Goal: Task Accomplishment & Management: Use online tool/utility

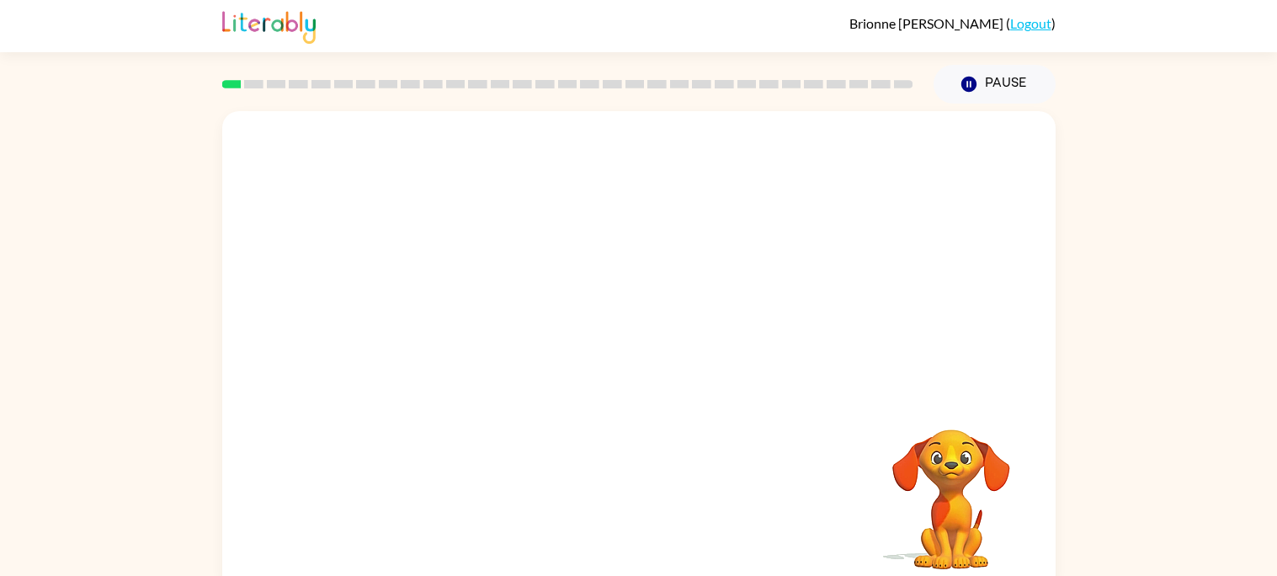
scroll to position [15, 0]
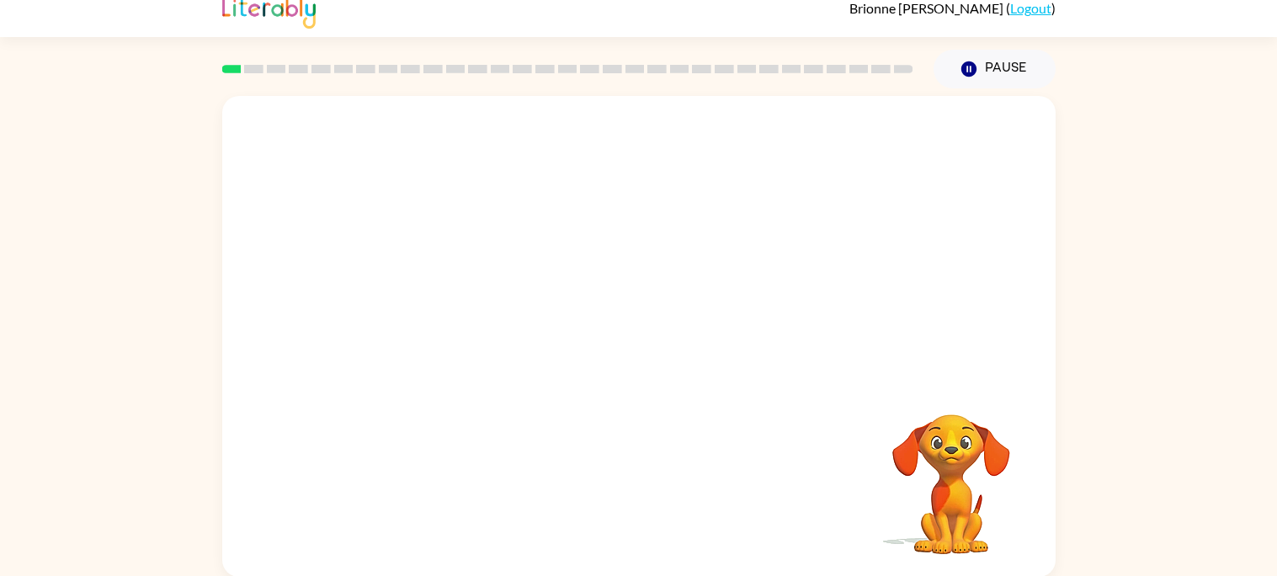
click at [1217, 314] on div "Your browser must support playing .mp4 files to use Literably. Please try using…" at bounding box center [638, 332] width 1277 height 488
click at [988, 63] on button "Pause Pause" at bounding box center [995, 69] width 122 height 39
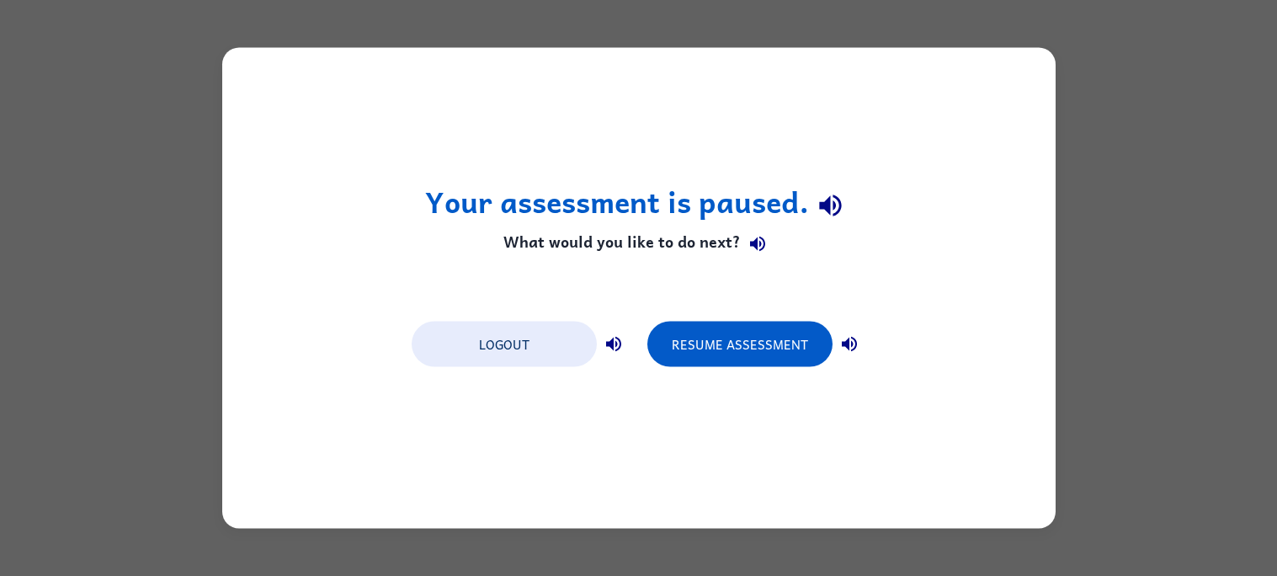
click at [1151, 68] on div "Your assessment is paused. What would you like to do next? Logout Resume Assess…" at bounding box center [638, 288] width 1277 height 576
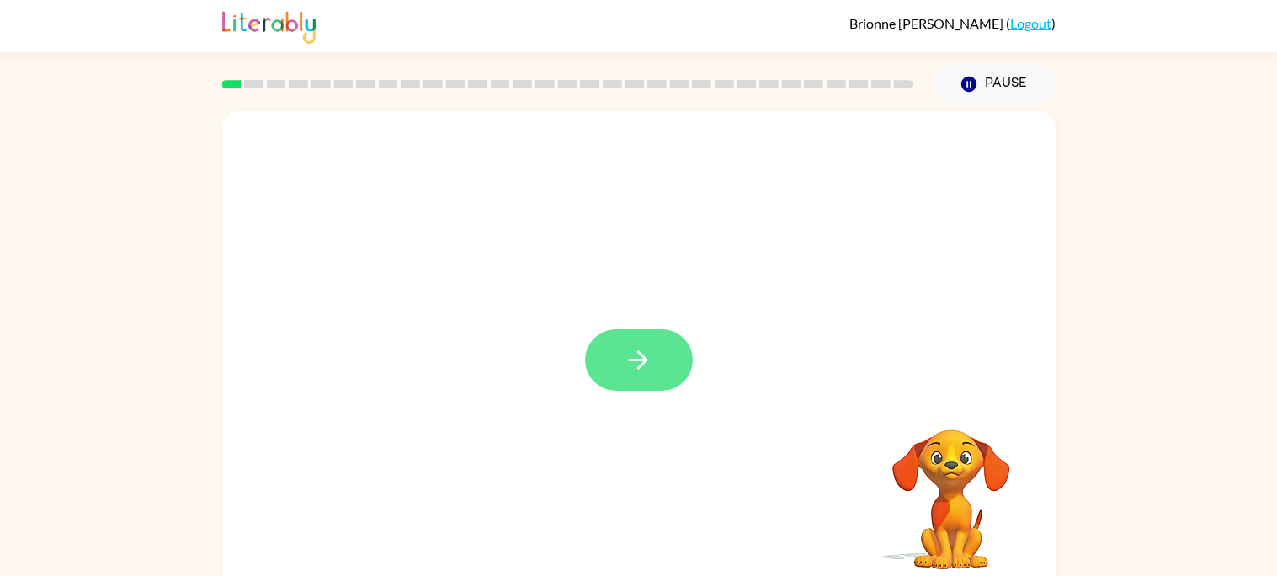
click at [642, 340] on button "button" at bounding box center [639, 359] width 108 height 61
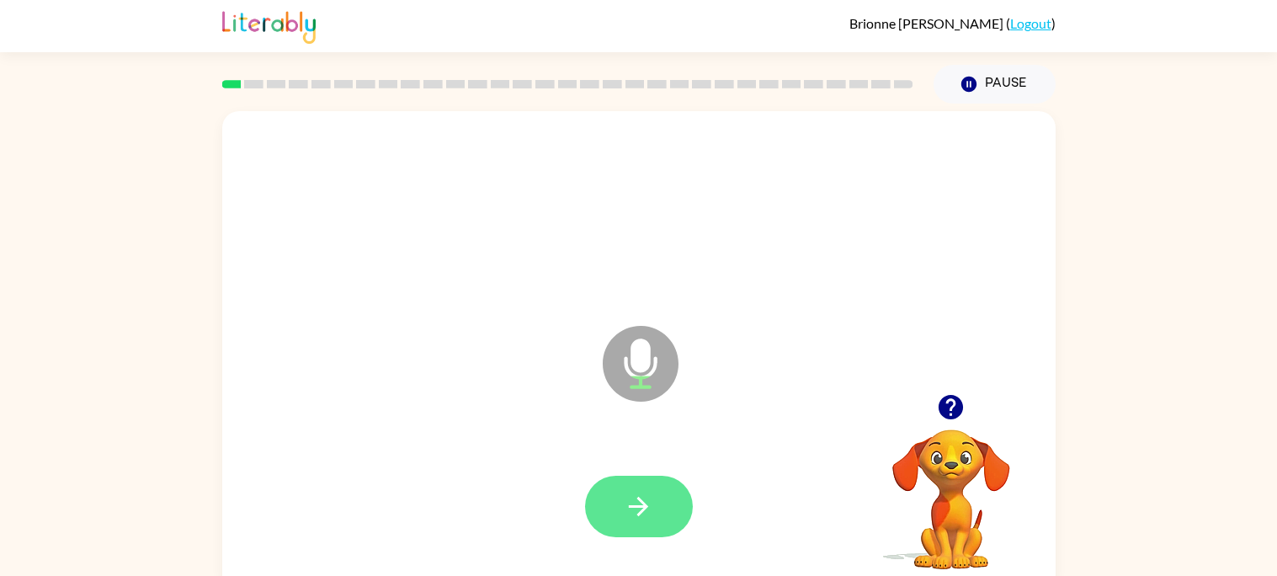
click at [641, 492] on icon "button" at bounding box center [638, 506] width 29 height 29
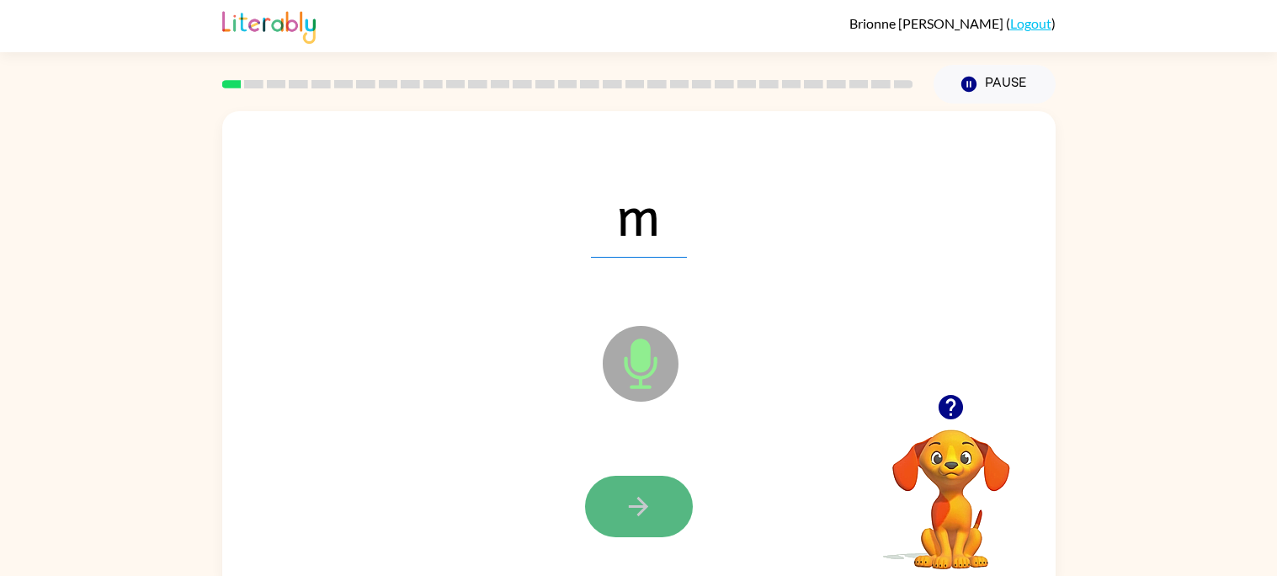
click at [641, 513] on icon "button" at bounding box center [638, 506] width 19 height 19
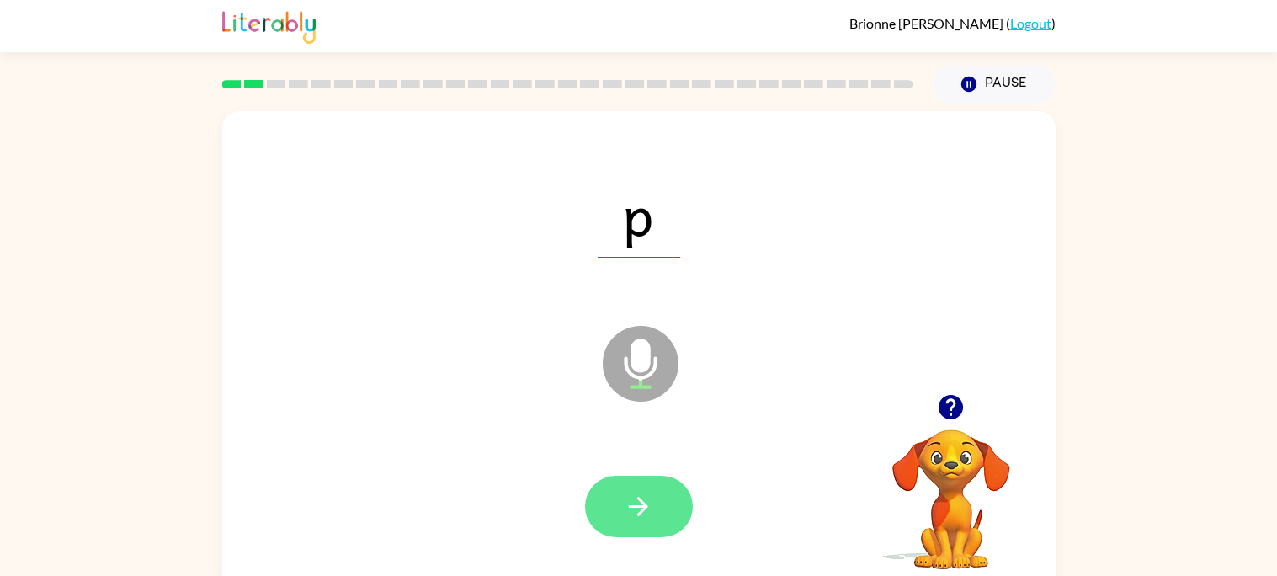
click at [646, 517] on icon "button" at bounding box center [638, 506] width 29 height 29
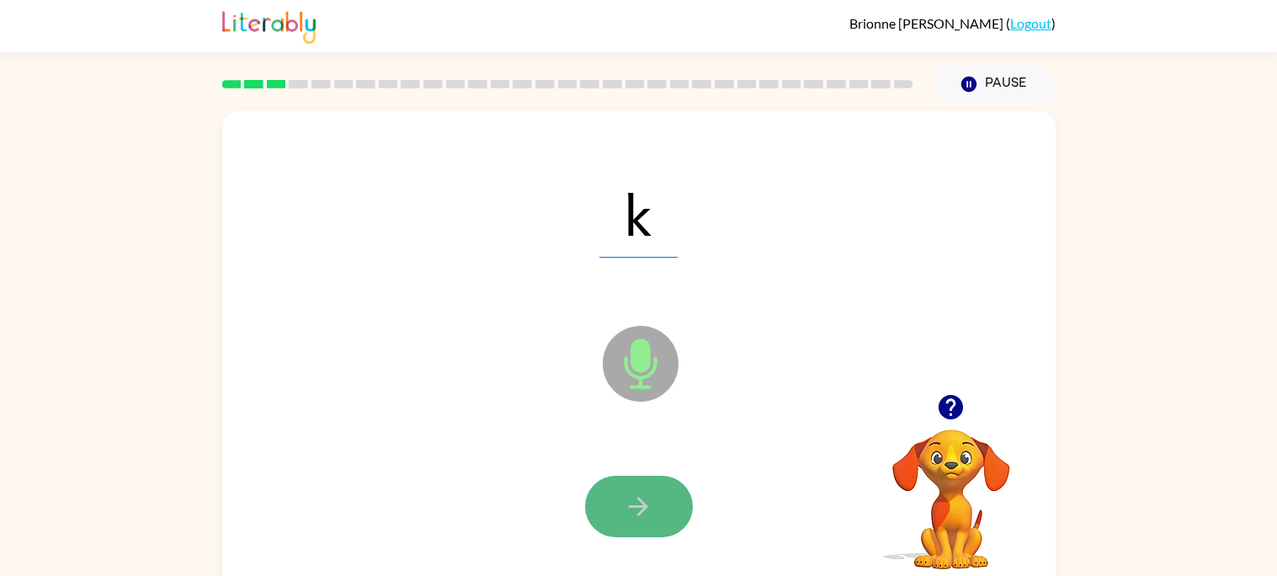
click at [643, 516] on icon "button" at bounding box center [638, 506] width 29 height 29
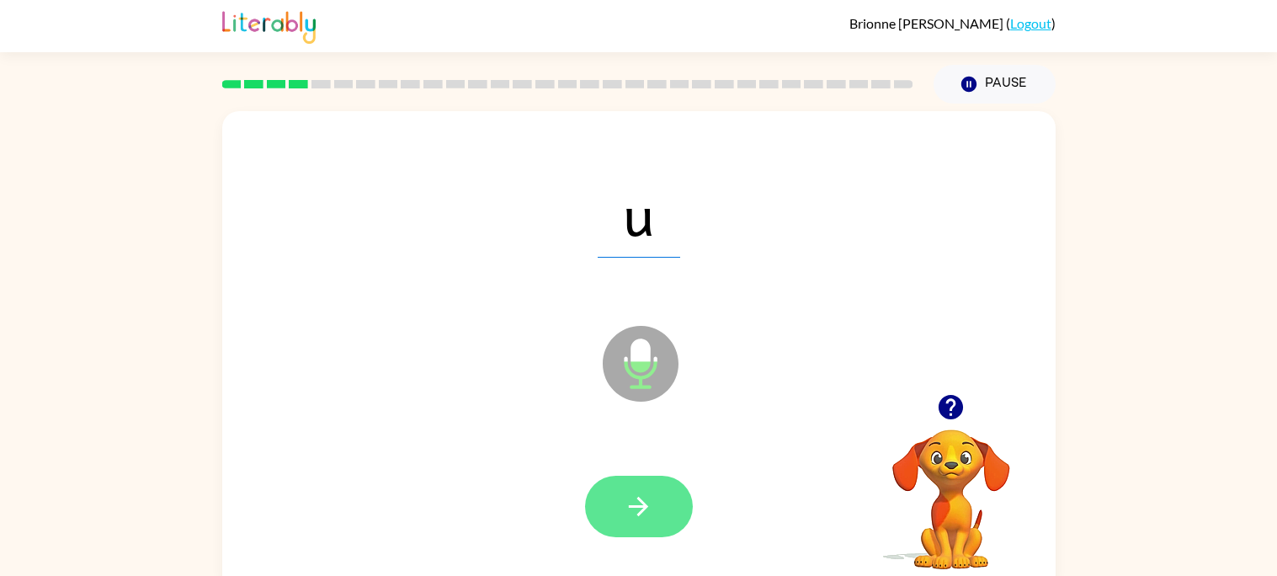
click at [639, 509] on icon "button" at bounding box center [638, 506] width 29 height 29
click at [641, 494] on icon "button" at bounding box center [638, 506] width 29 height 29
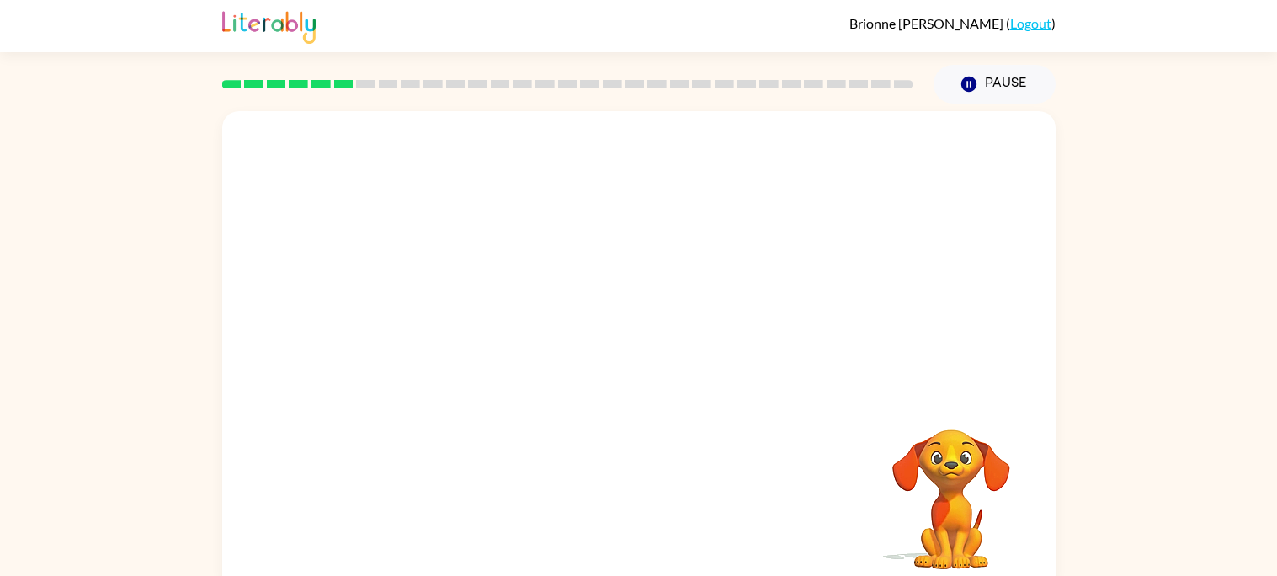
click at [641, 494] on div "Your browser must support playing .mp4 files to use Literably. Please try using…" at bounding box center [639, 351] width 834 height 481
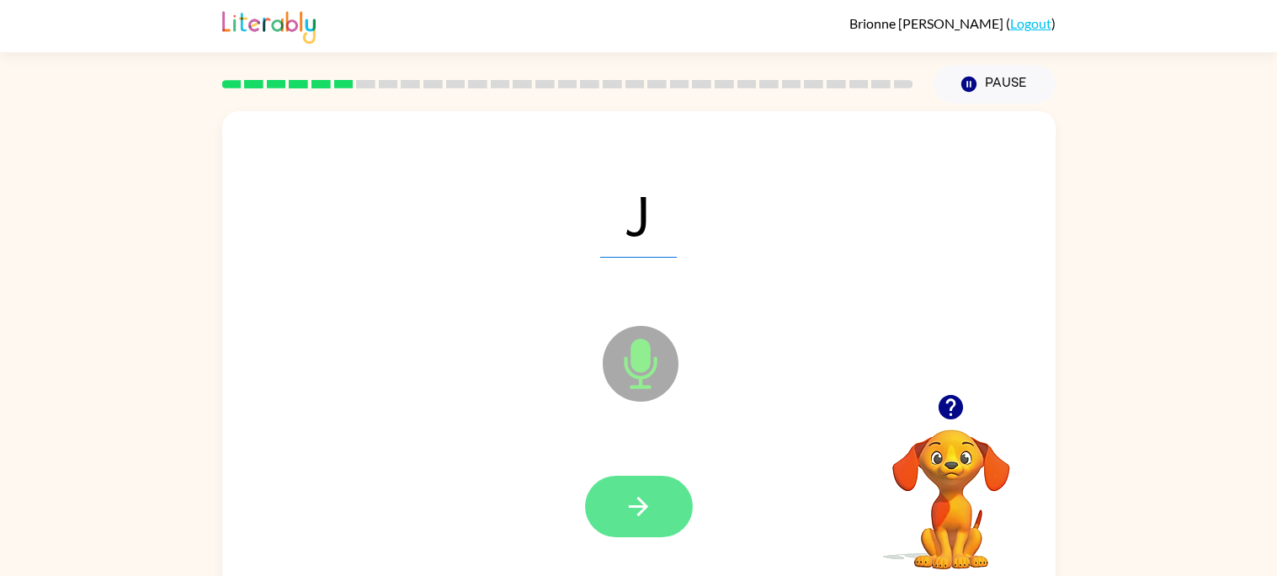
click at [652, 513] on icon "button" at bounding box center [638, 506] width 29 height 29
click at [643, 488] on button "button" at bounding box center [639, 506] width 108 height 61
click at [585, 386] on div "S Microphone The Microphone is here when it is your turn to talk" at bounding box center [639, 351] width 834 height 481
click at [646, 488] on button "button" at bounding box center [639, 506] width 108 height 61
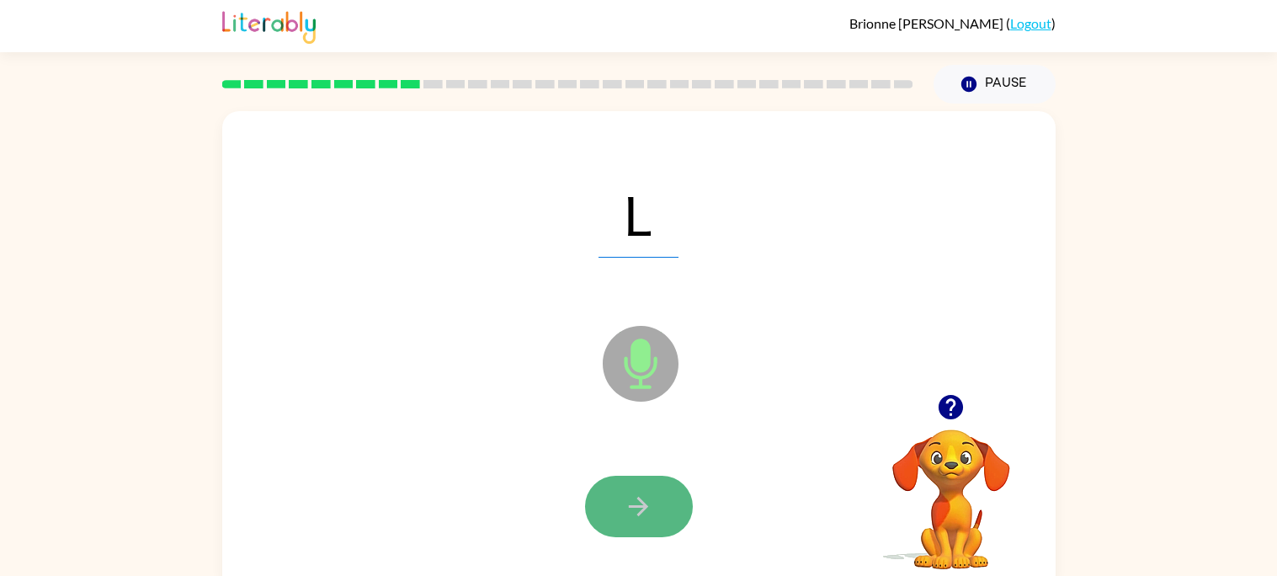
click at [646, 488] on button "button" at bounding box center [639, 506] width 108 height 61
click at [648, 493] on icon "button" at bounding box center [638, 506] width 29 height 29
click at [664, 503] on button "button" at bounding box center [639, 506] width 108 height 61
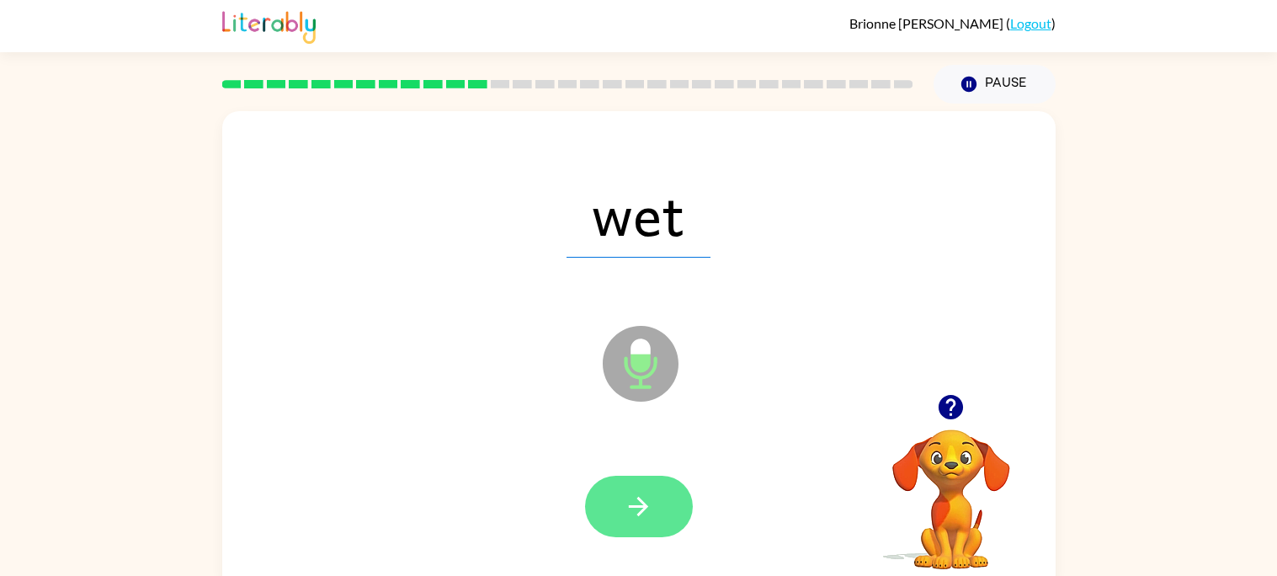
click at [657, 493] on button "button" at bounding box center [639, 506] width 108 height 61
click at [658, 495] on button "button" at bounding box center [639, 506] width 108 height 61
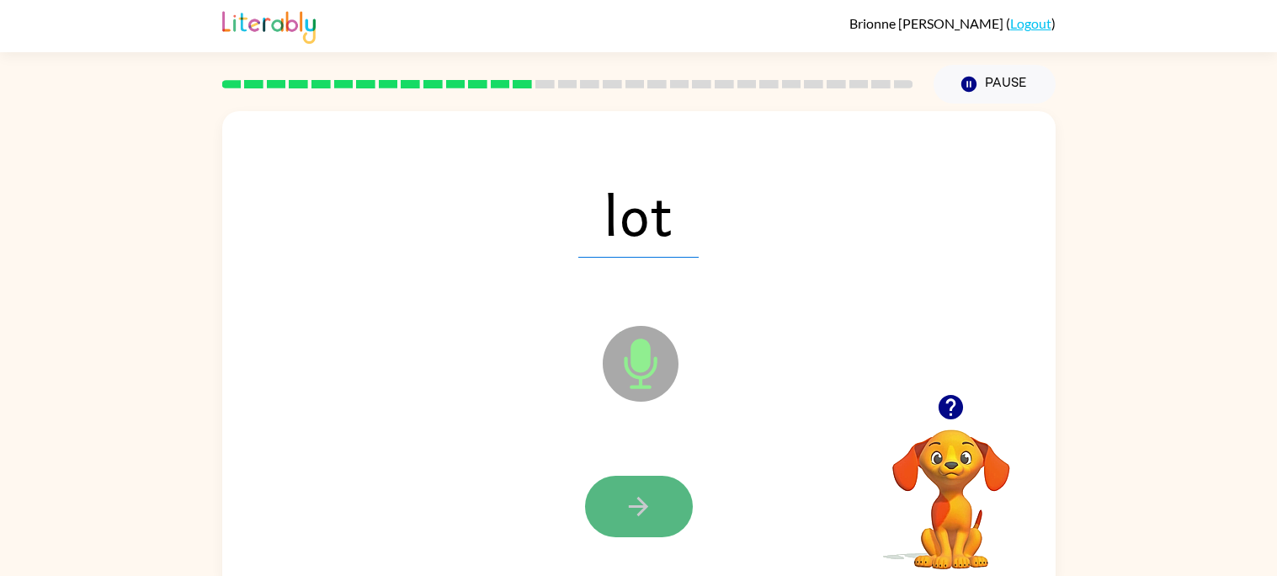
click at [661, 526] on button "button" at bounding box center [639, 506] width 108 height 61
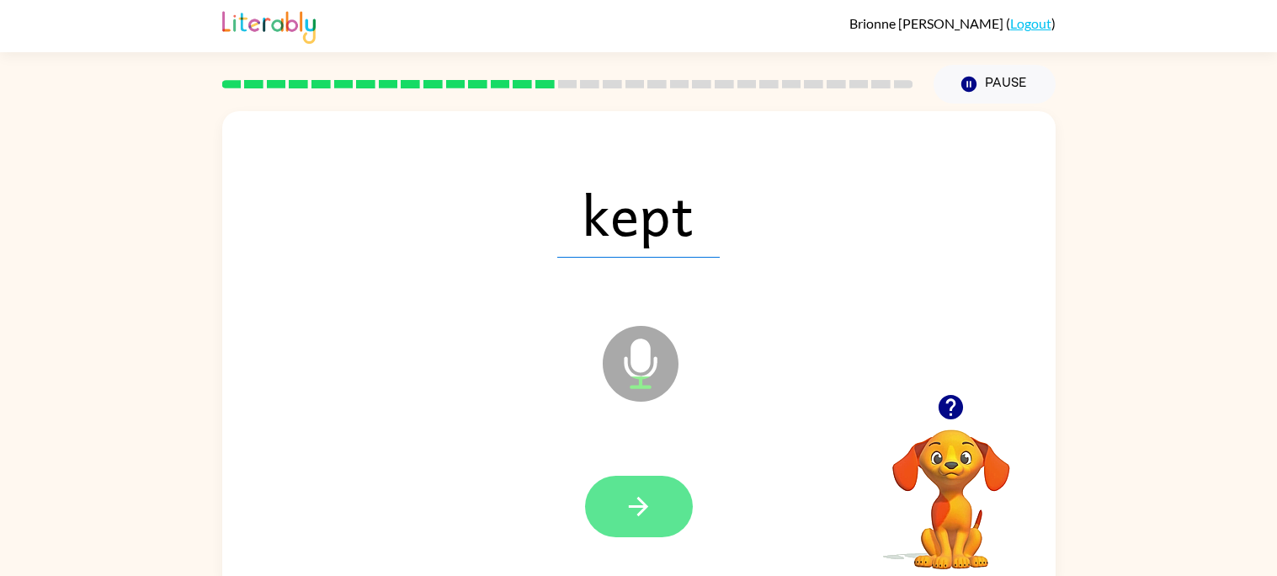
click at [669, 490] on button "button" at bounding box center [639, 506] width 108 height 61
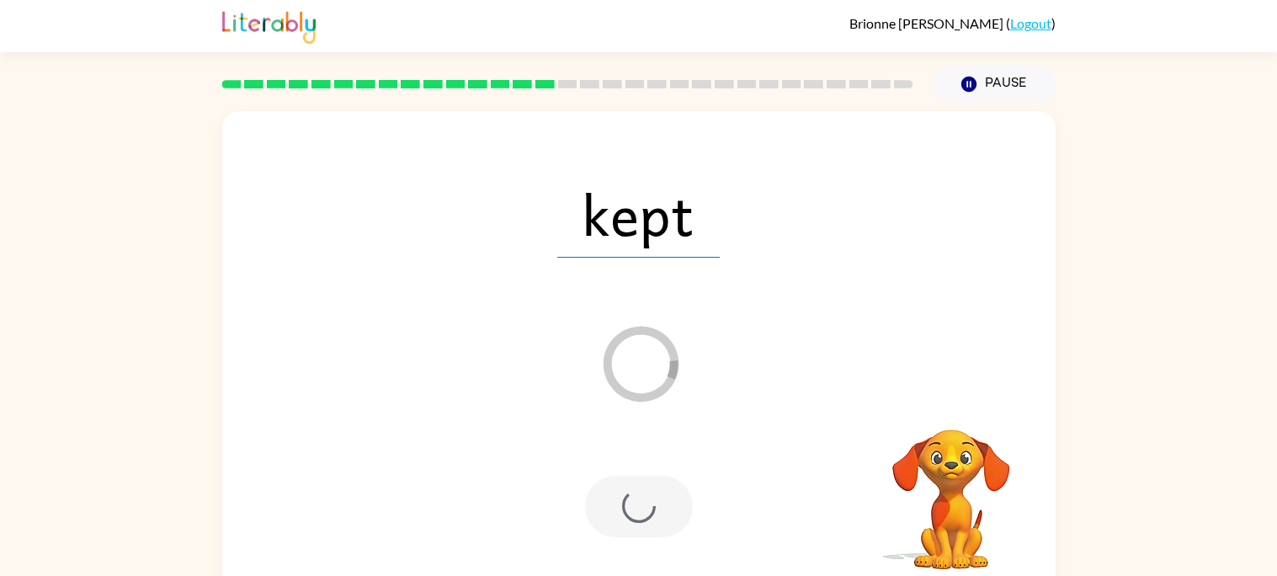
click at [668, 491] on div at bounding box center [639, 506] width 108 height 61
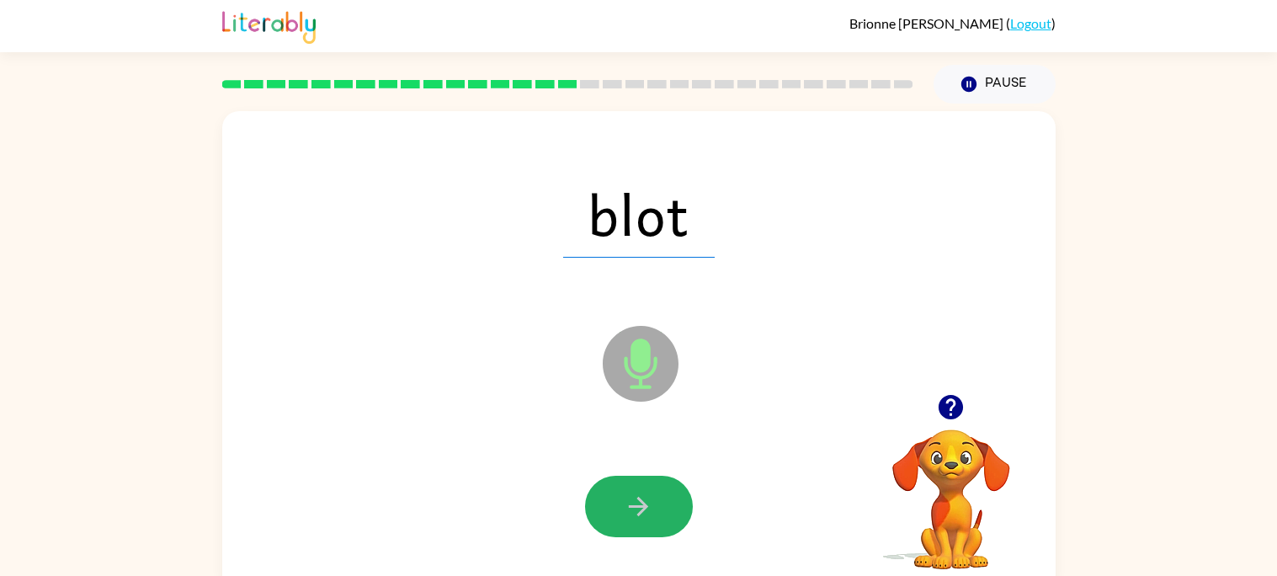
click at [667, 490] on button "button" at bounding box center [639, 506] width 108 height 61
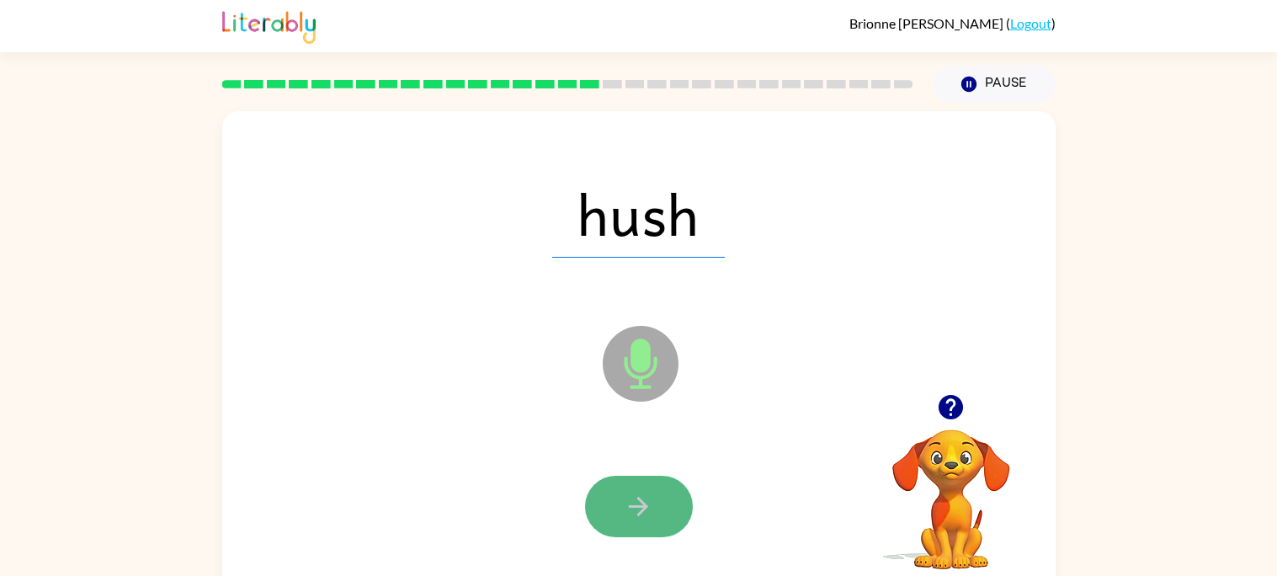
click at [665, 494] on button "button" at bounding box center [639, 506] width 108 height 61
click at [670, 497] on button "button" at bounding box center [639, 506] width 108 height 61
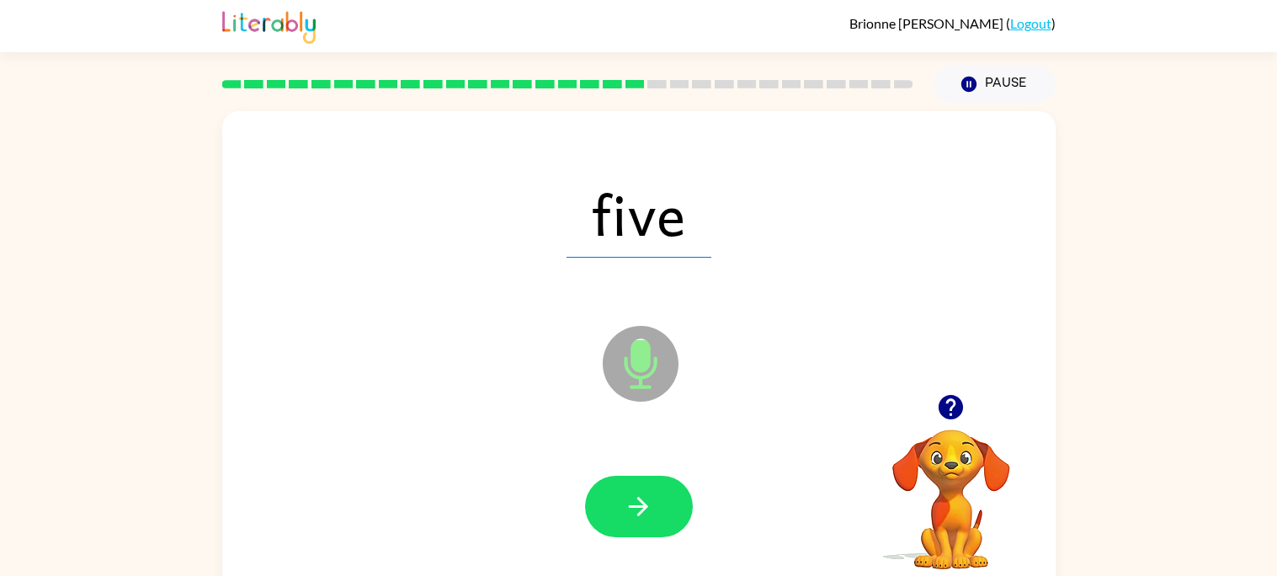
click at [620, 258] on span "five" at bounding box center [639, 214] width 145 height 88
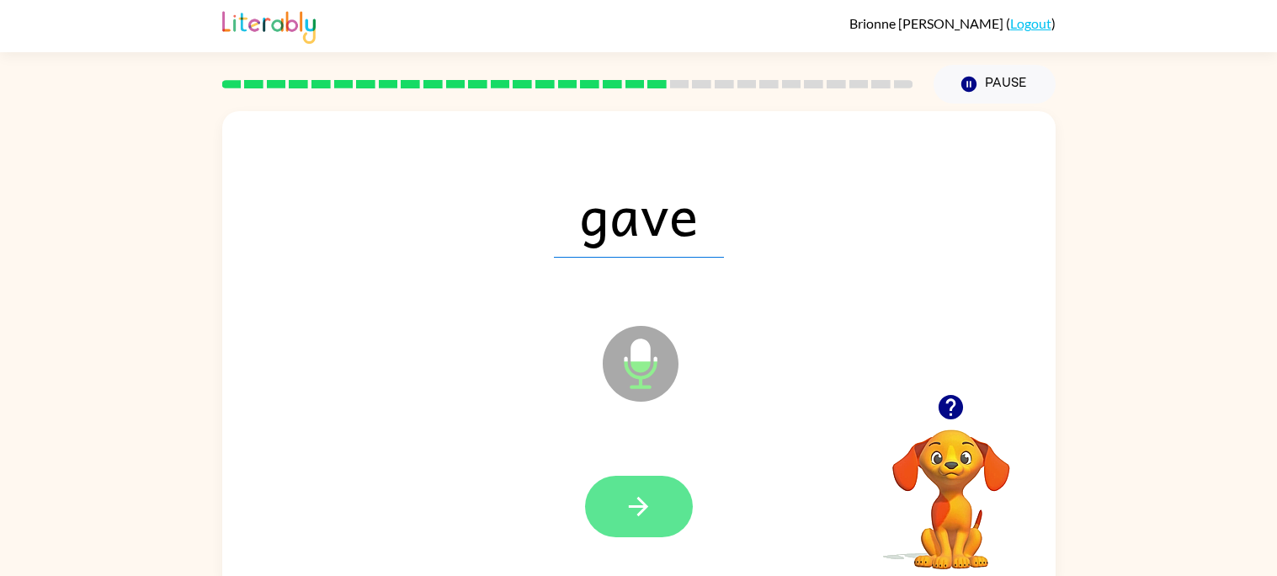
click at [679, 500] on button "button" at bounding box center [639, 506] width 108 height 61
click at [671, 514] on button "button" at bounding box center [639, 506] width 108 height 61
click at [648, 498] on icon "button" at bounding box center [638, 506] width 29 height 29
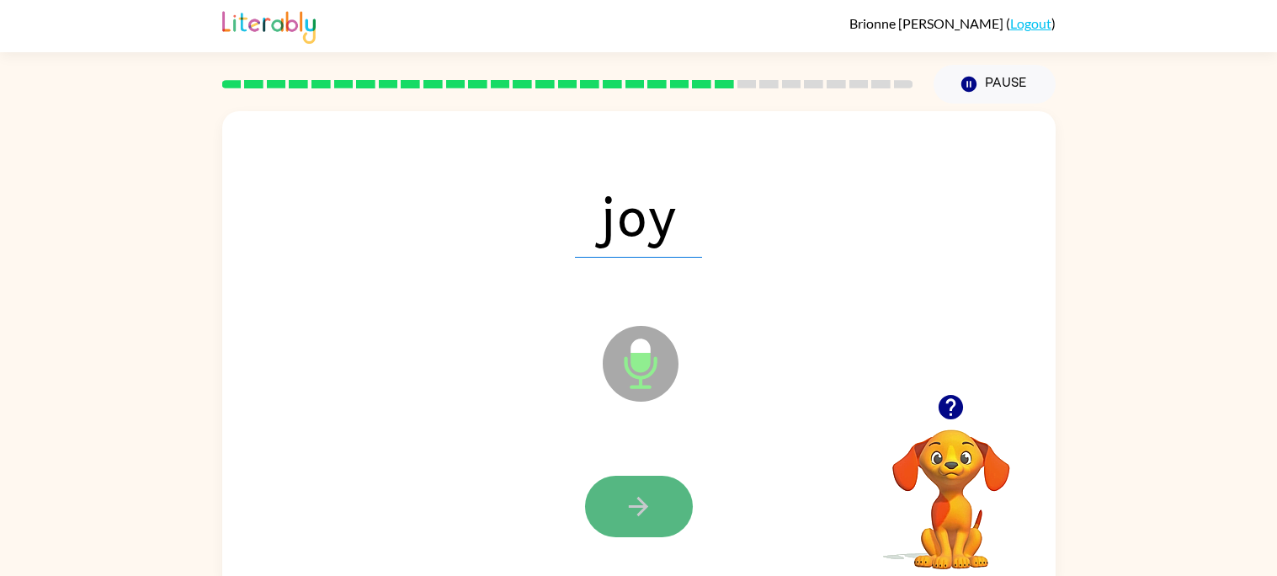
click at [627, 532] on button "button" at bounding box center [639, 506] width 108 height 61
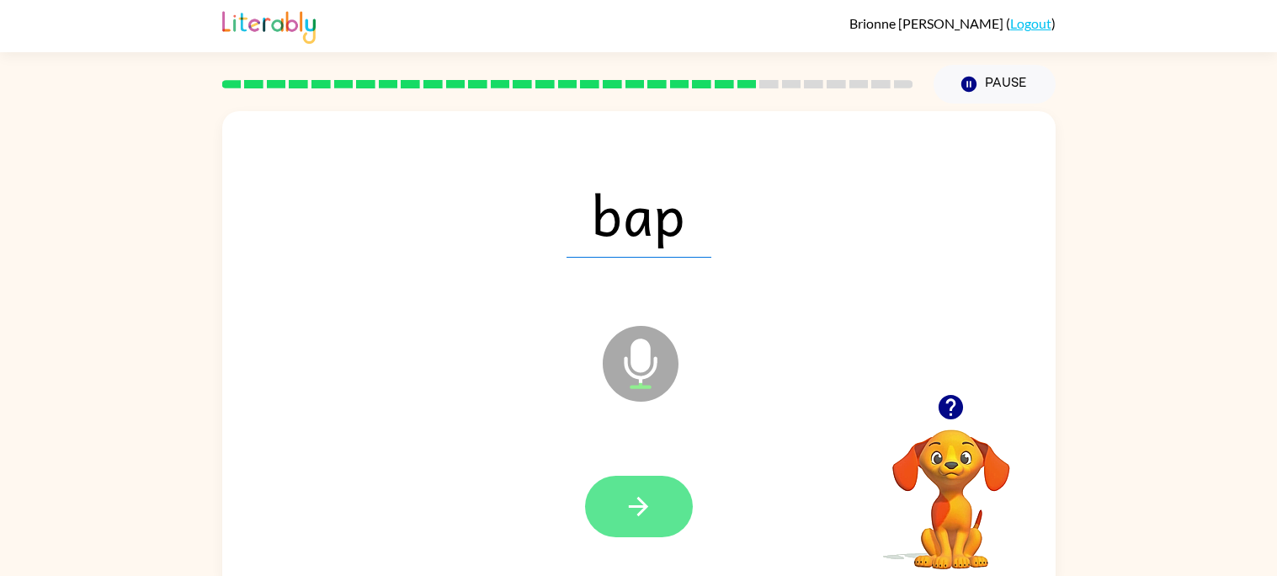
click at [602, 514] on button "button" at bounding box center [639, 506] width 108 height 61
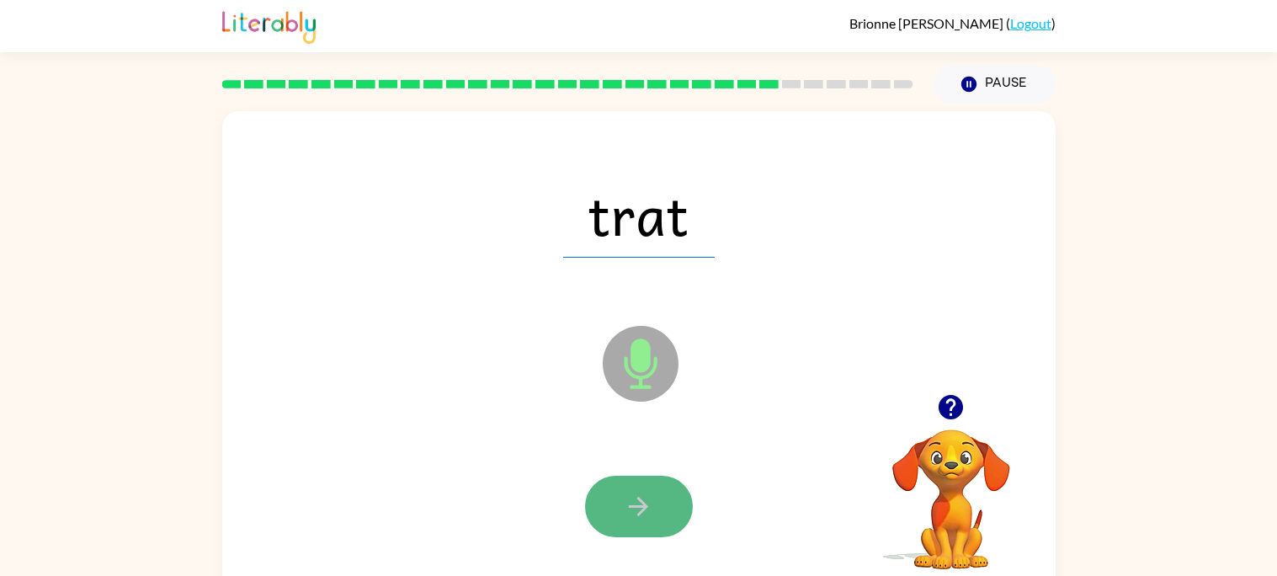
click at [600, 509] on button "button" at bounding box center [639, 506] width 108 height 61
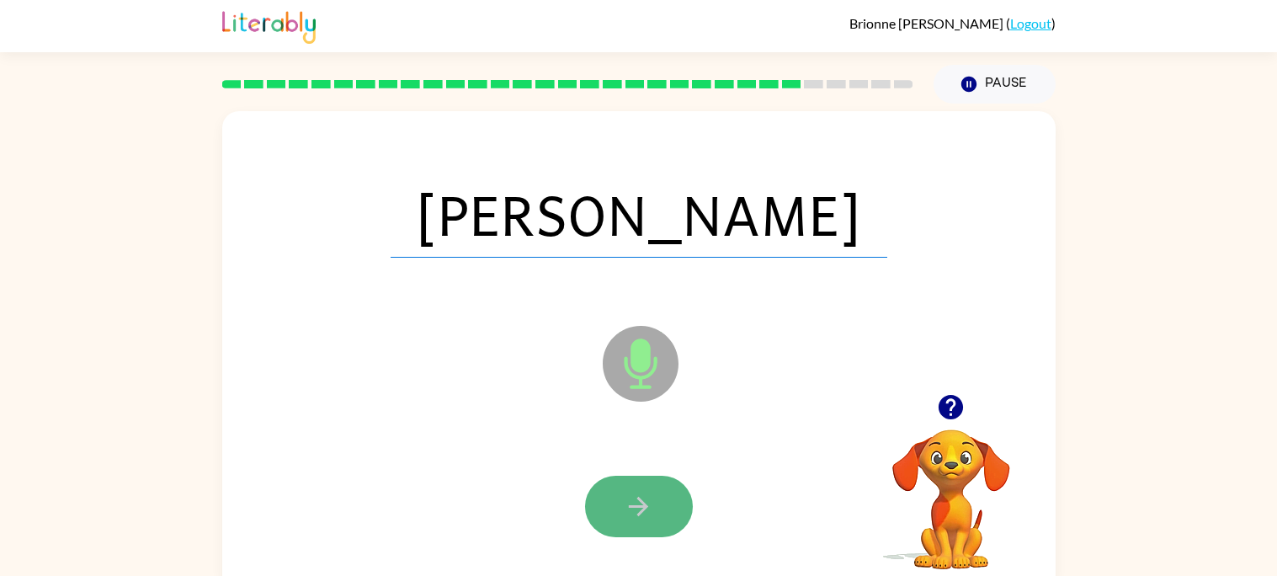
click at [603, 513] on button "button" at bounding box center [639, 506] width 108 height 61
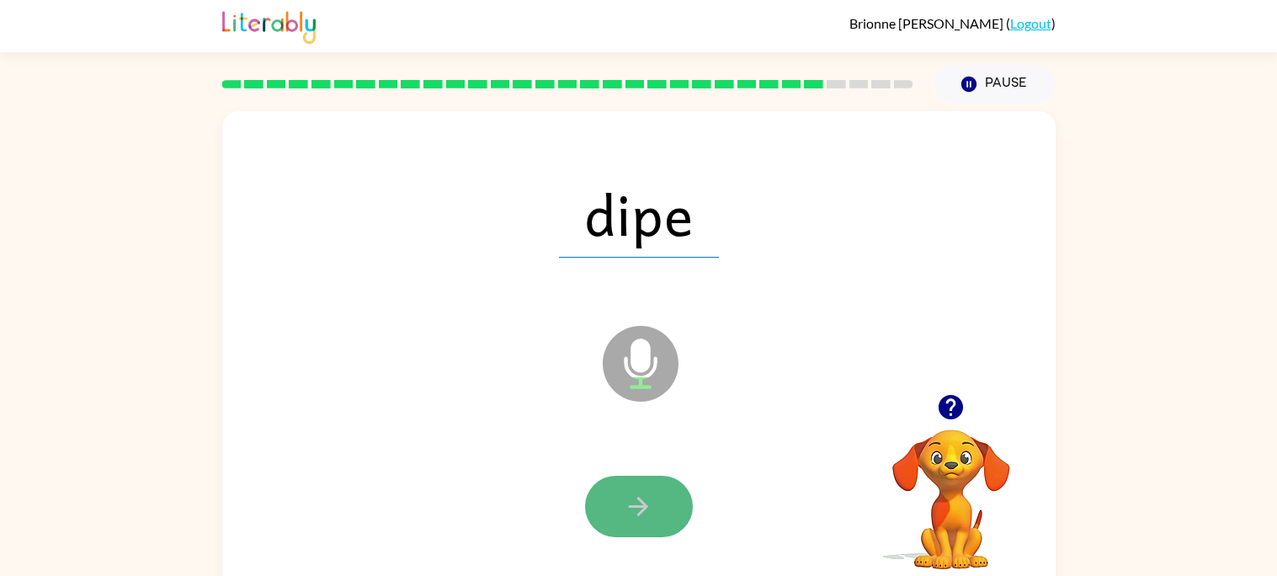
click at [627, 520] on icon "button" at bounding box center [638, 506] width 29 height 29
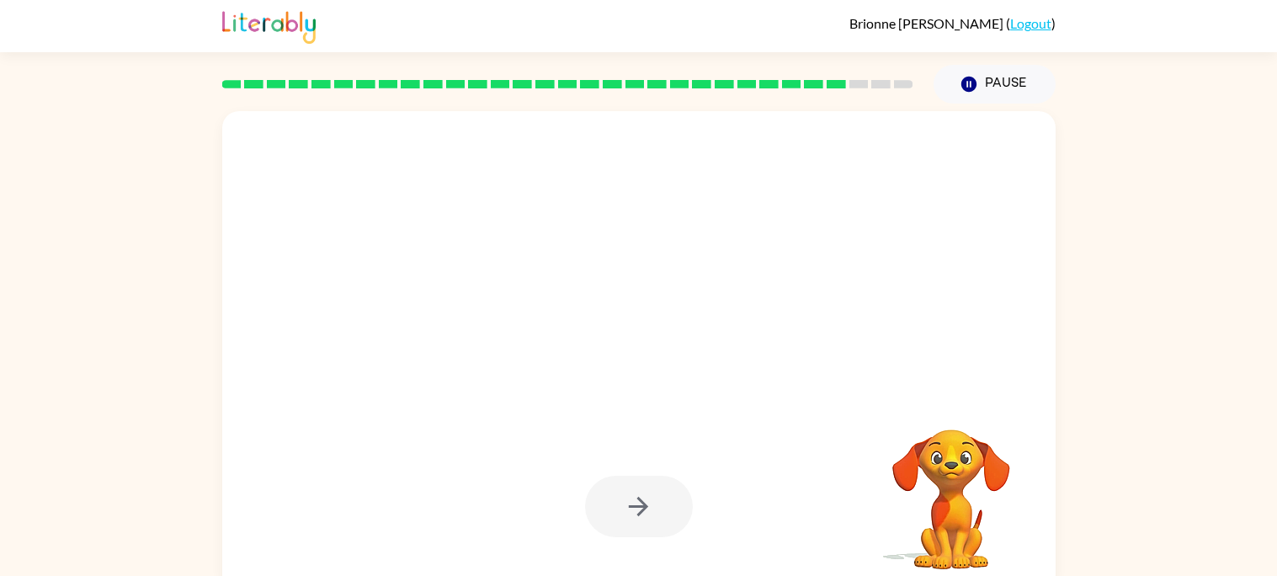
click at [624, 456] on div at bounding box center [639, 507] width 800 height 138
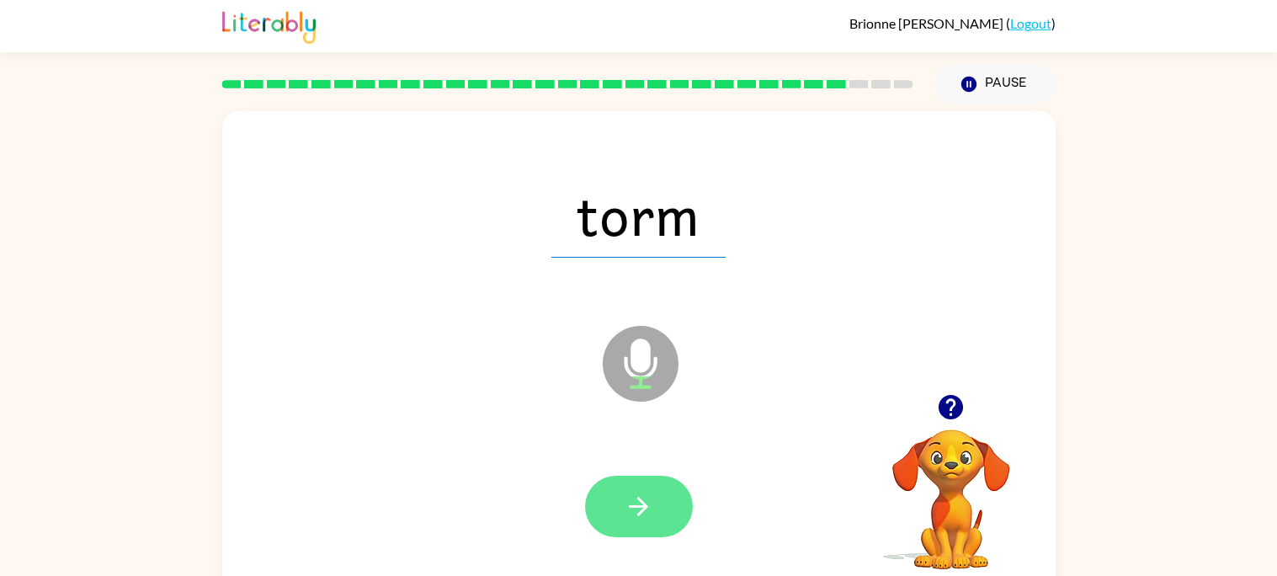
click at [632, 479] on button "button" at bounding box center [639, 506] width 108 height 61
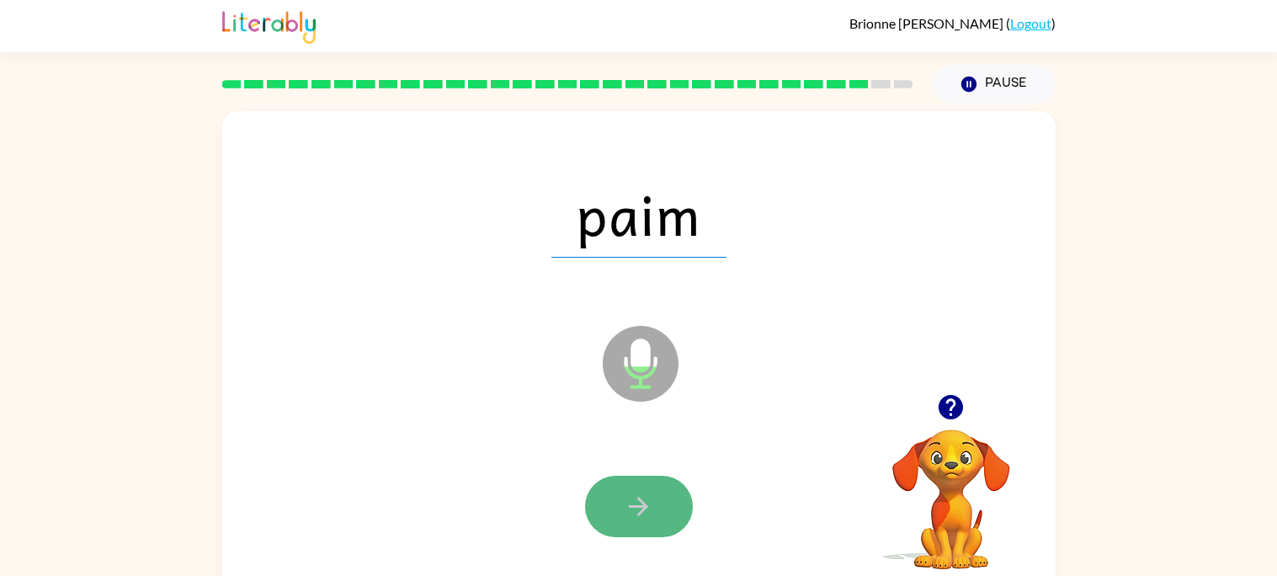
click at [642, 503] on icon "button" at bounding box center [638, 506] width 19 height 19
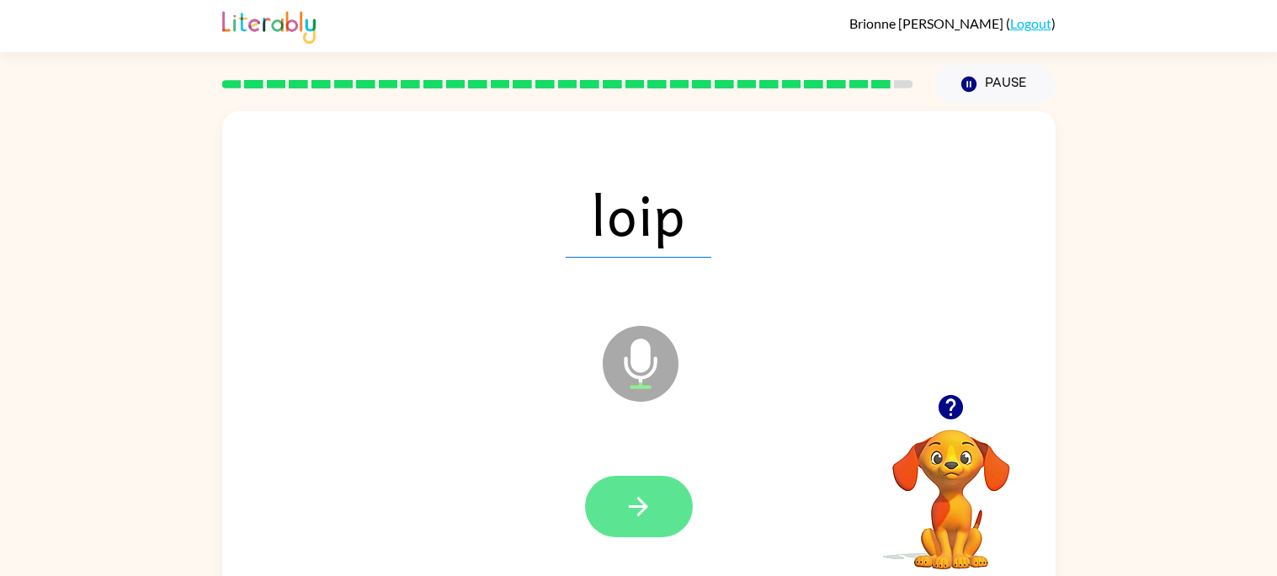
click at [616, 509] on button "button" at bounding box center [639, 506] width 108 height 61
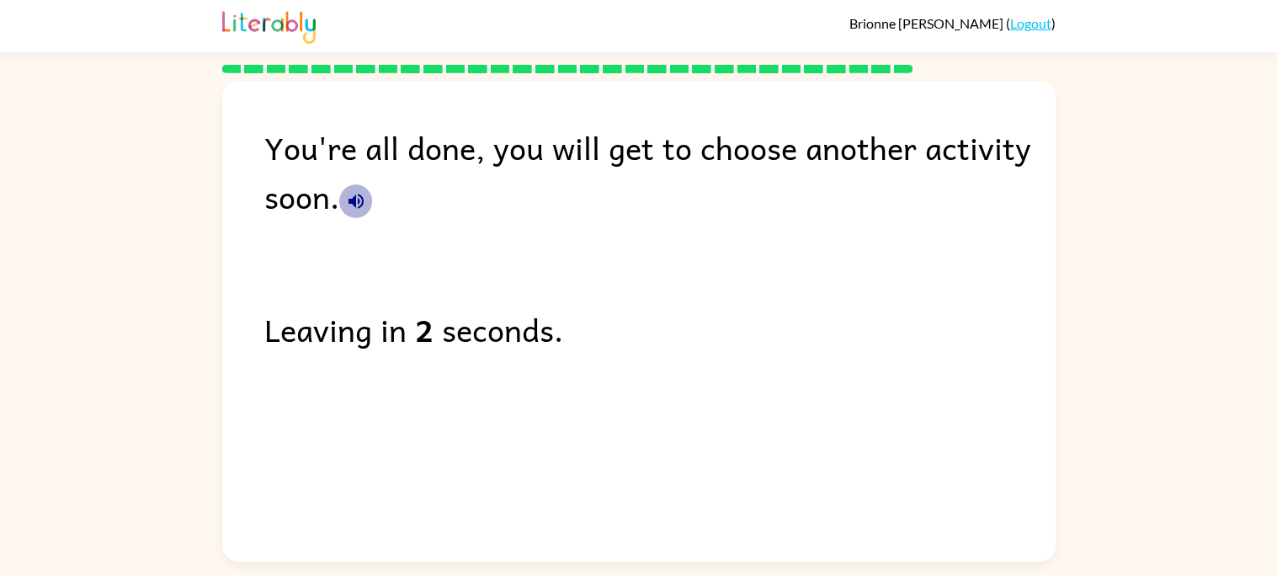
click at [354, 206] on icon "button" at bounding box center [356, 201] width 15 height 15
click at [357, 205] on icon "button" at bounding box center [356, 201] width 20 height 20
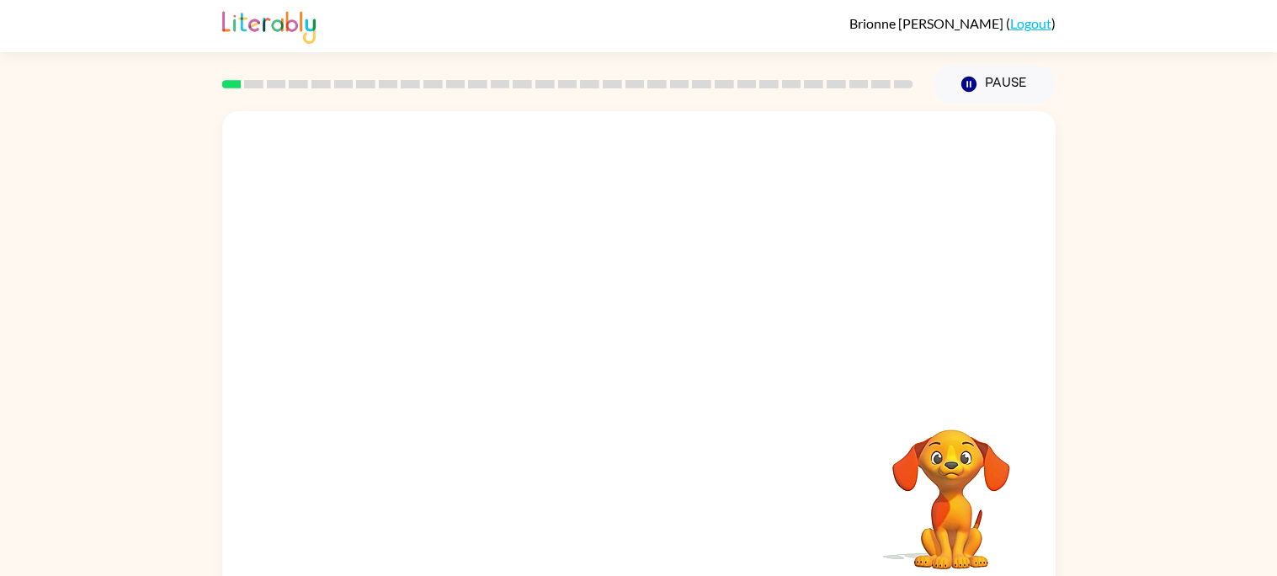
click at [555, 294] on video "Your browser must support playing .mp4 files to use Literably. Please try using…" at bounding box center [639, 252] width 834 height 283
click at [647, 344] on button "button" at bounding box center [639, 359] width 108 height 61
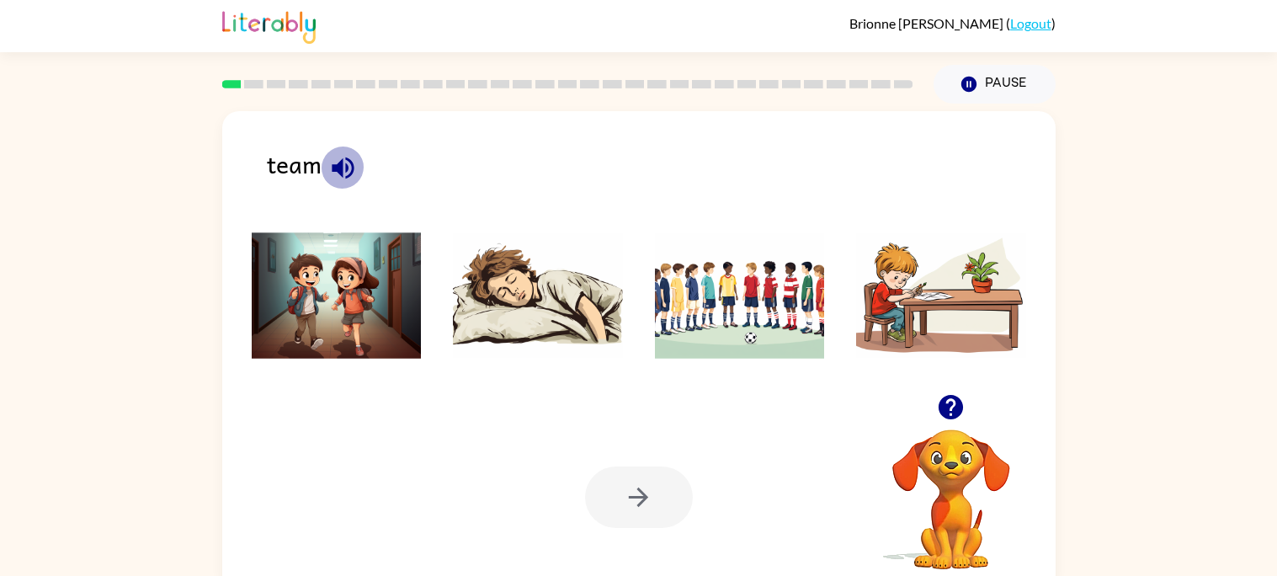
click at [339, 153] on icon "button" at bounding box center [342, 167] width 29 height 29
click at [699, 274] on img at bounding box center [740, 295] width 170 height 126
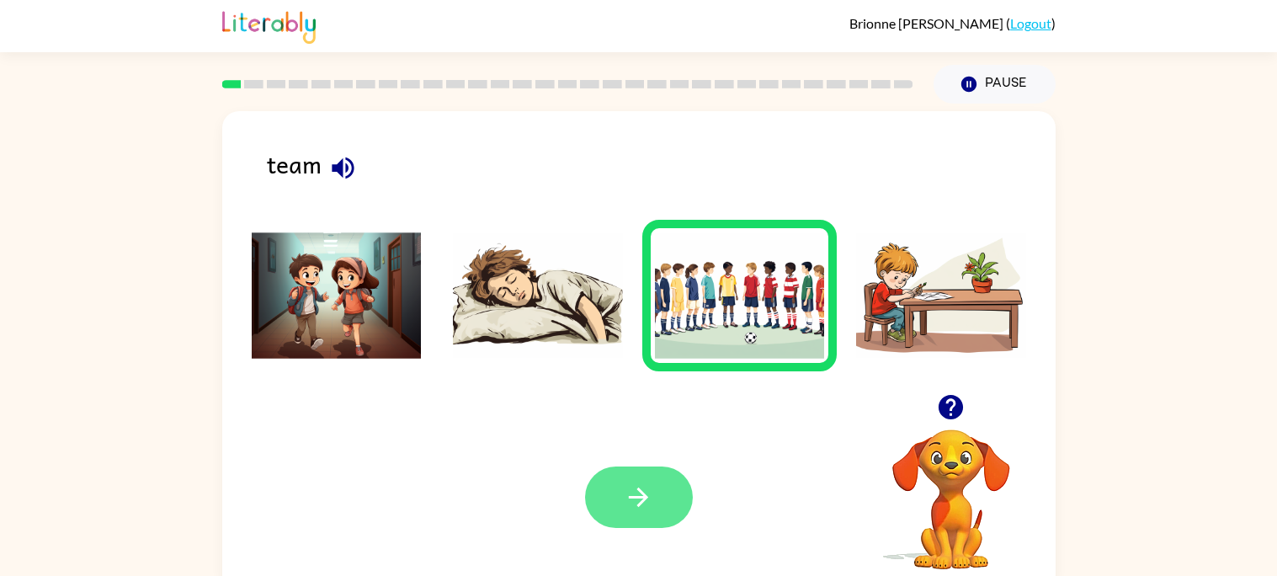
click at [680, 480] on button "button" at bounding box center [639, 496] width 108 height 61
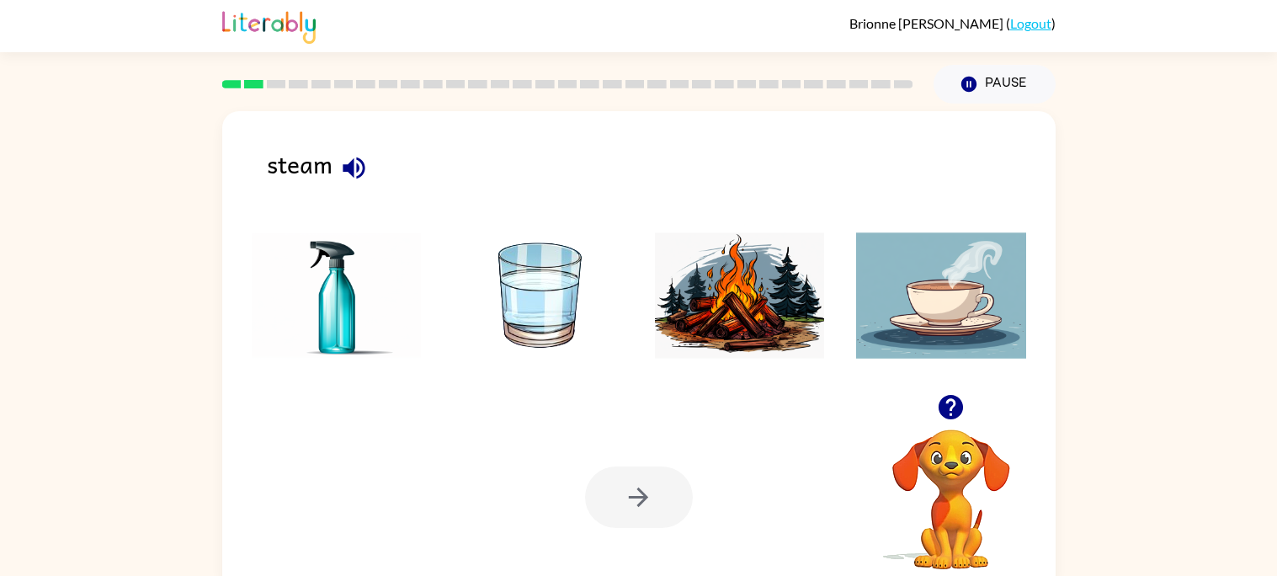
click at [373, 157] on div "steam" at bounding box center [661, 171] width 789 height 53
click at [371, 160] on button "button" at bounding box center [354, 168] width 43 height 43
click at [940, 273] on img at bounding box center [941, 295] width 170 height 126
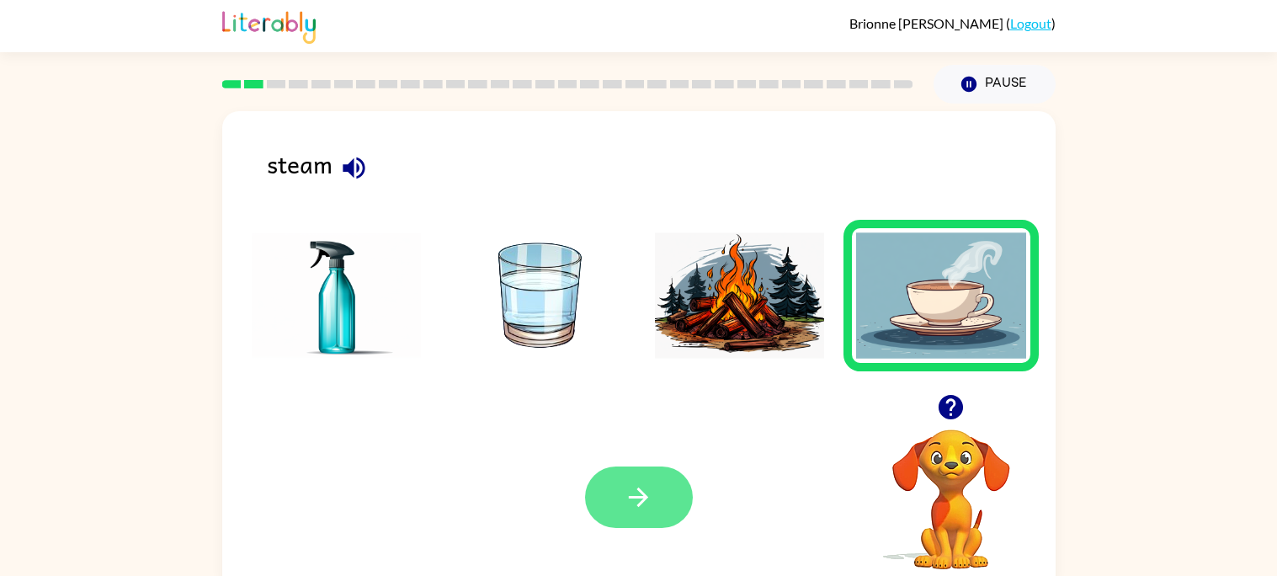
click at [614, 514] on button "button" at bounding box center [639, 496] width 108 height 61
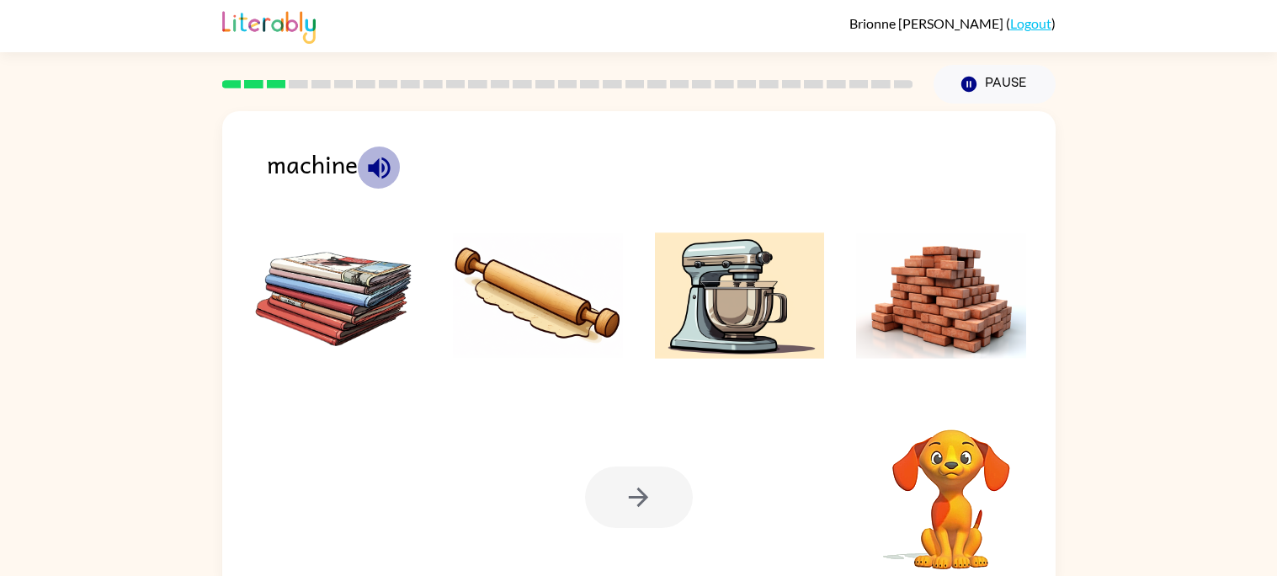
click at [381, 172] on icon "button" at bounding box center [379, 168] width 22 height 22
click at [768, 288] on img at bounding box center [740, 295] width 170 height 126
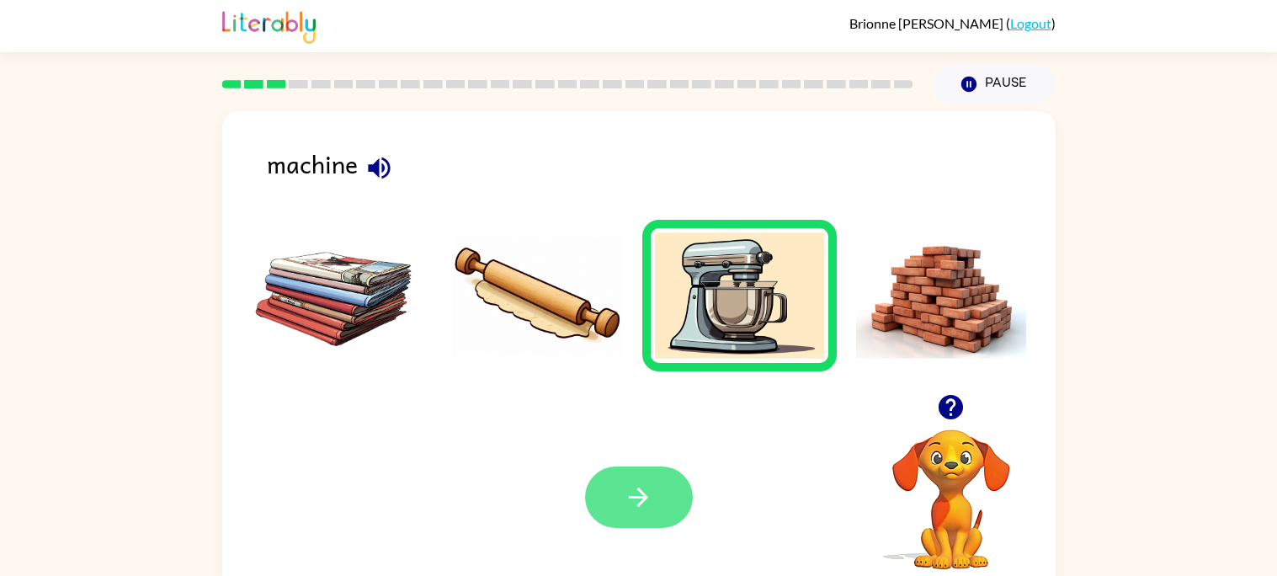
click at [644, 478] on button "button" at bounding box center [639, 496] width 108 height 61
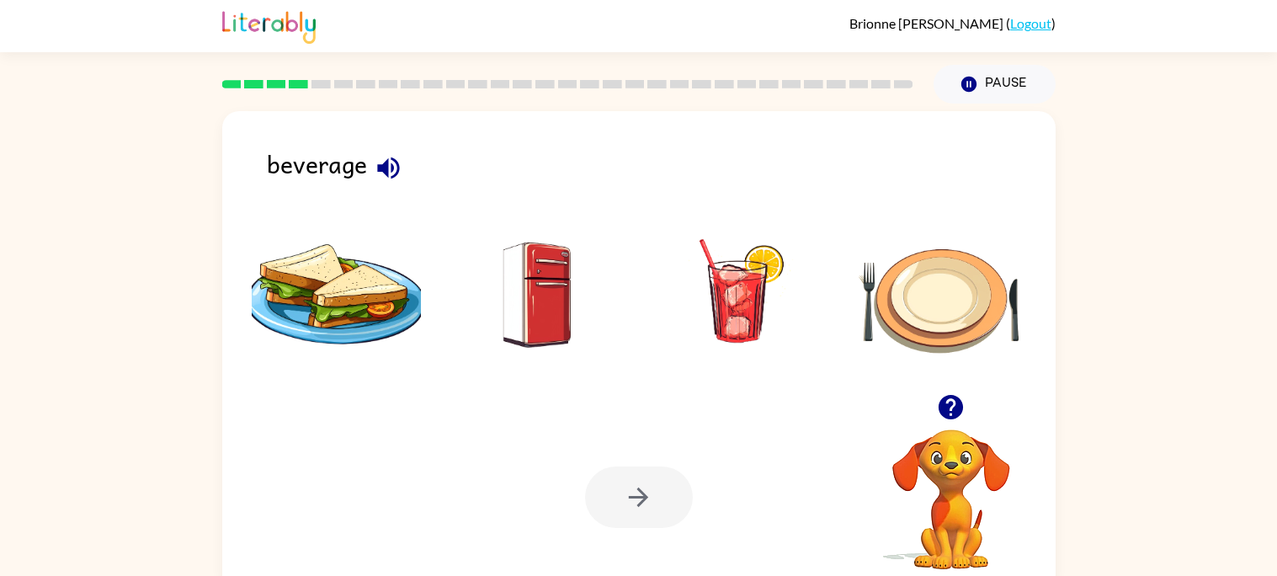
click at [396, 153] on icon "button" at bounding box center [388, 167] width 29 height 29
click at [745, 279] on img at bounding box center [740, 295] width 170 height 126
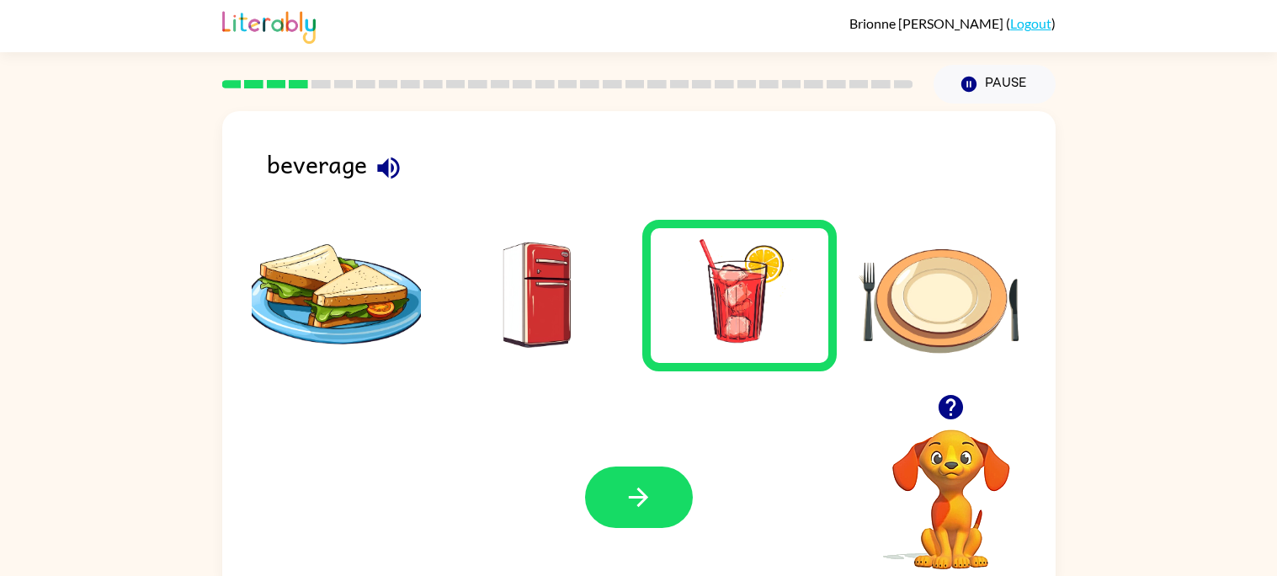
click at [666, 536] on div "Your browser must support playing .mp4 files to use Literably. Please try using…" at bounding box center [639, 496] width 834 height 189
click at [664, 520] on button "button" at bounding box center [639, 496] width 108 height 61
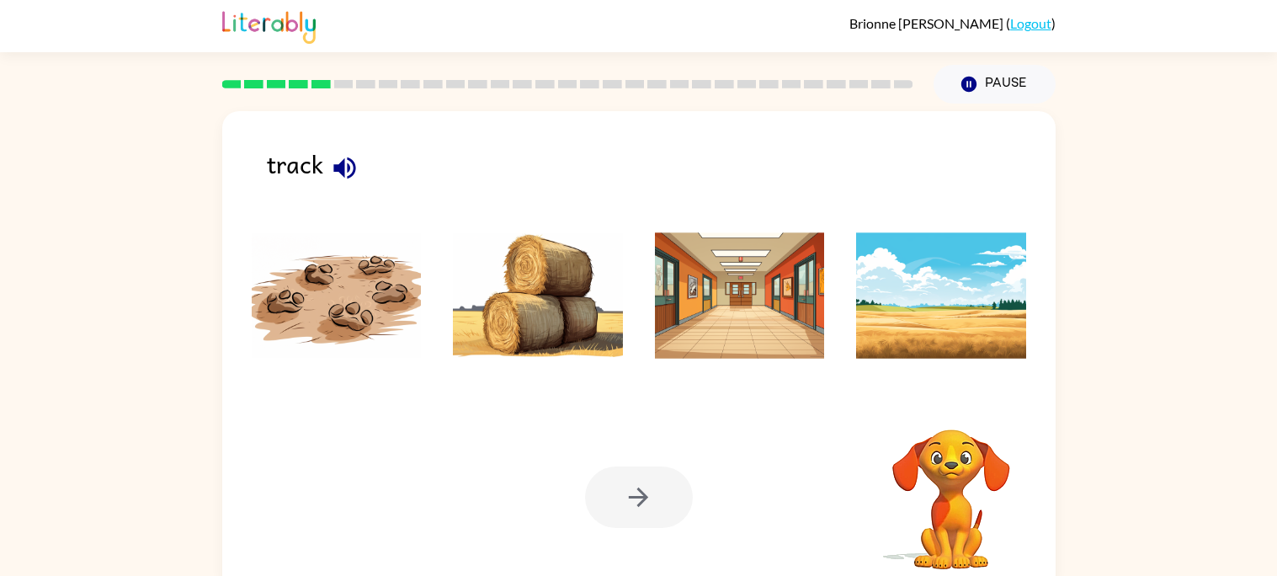
click at [344, 173] on icon "button" at bounding box center [344, 168] width 22 height 22
click at [386, 275] on img at bounding box center [337, 295] width 170 height 126
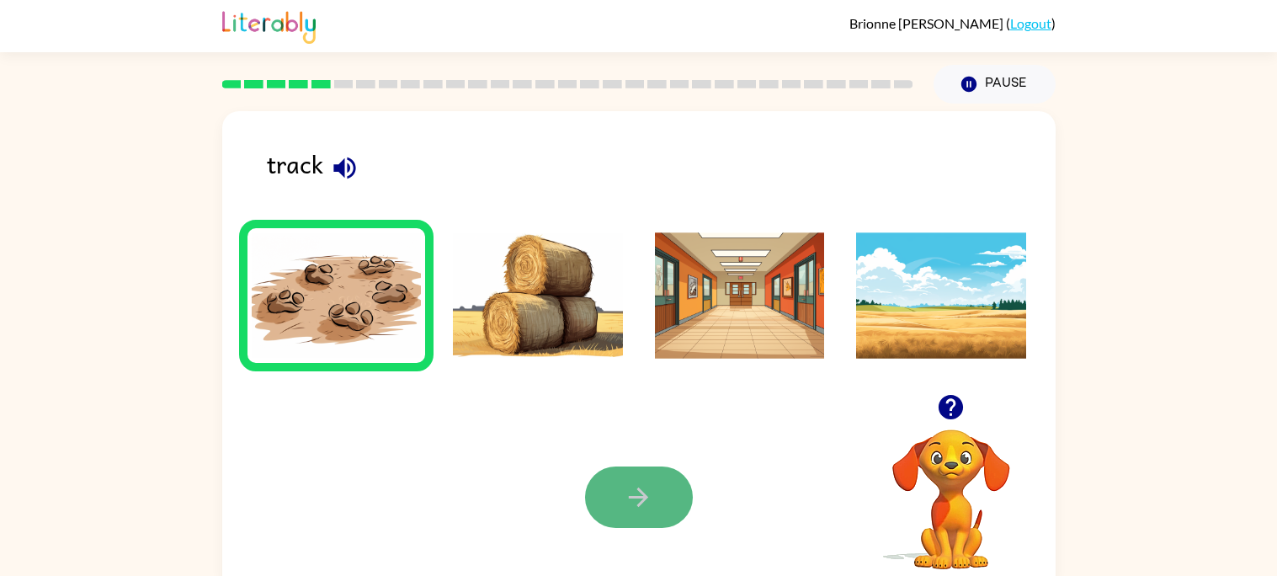
click at [659, 505] on button "button" at bounding box center [639, 496] width 108 height 61
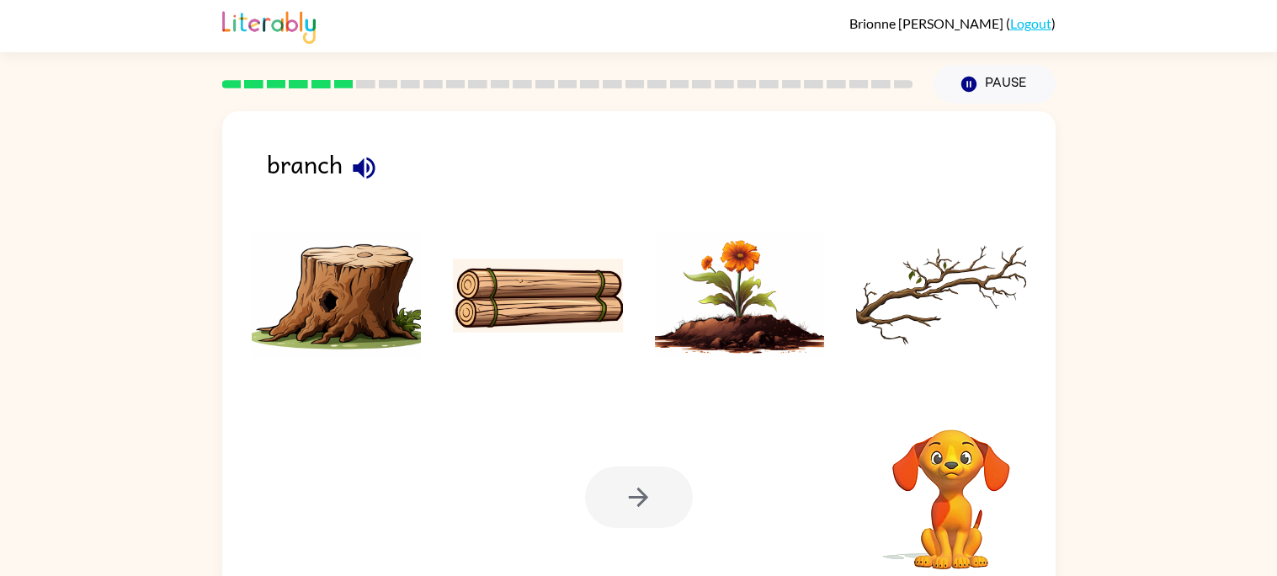
click at [365, 168] on icon "button" at bounding box center [363, 167] width 29 height 29
click at [861, 253] on img at bounding box center [941, 295] width 170 height 126
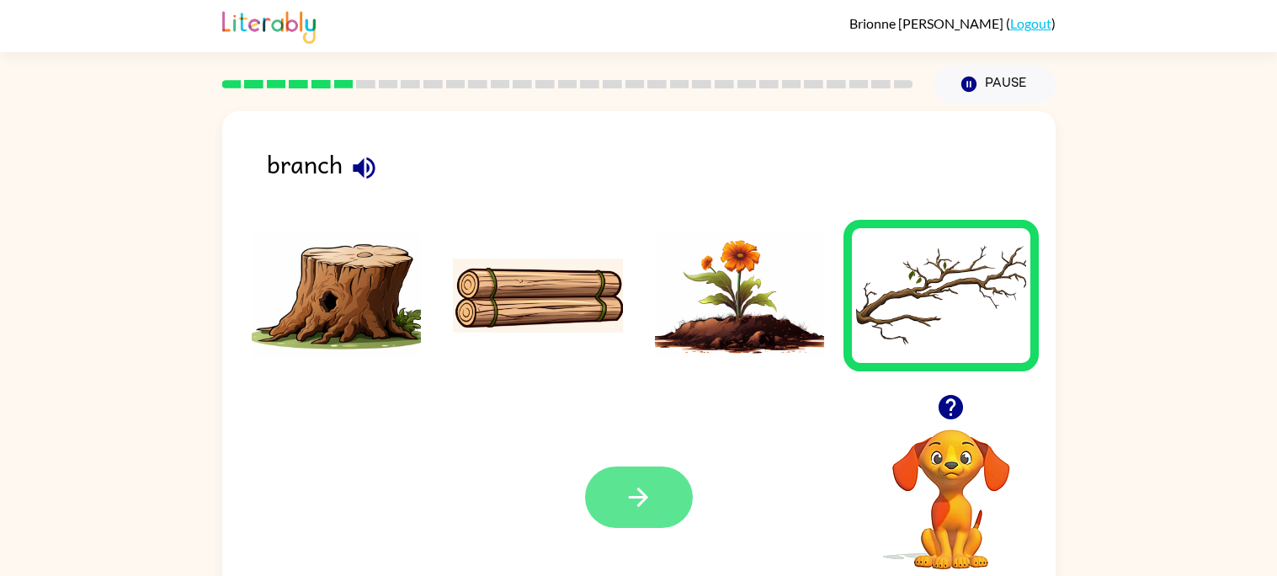
click at [607, 480] on button "button" at bounding box center [639, 496] width 108 height 61
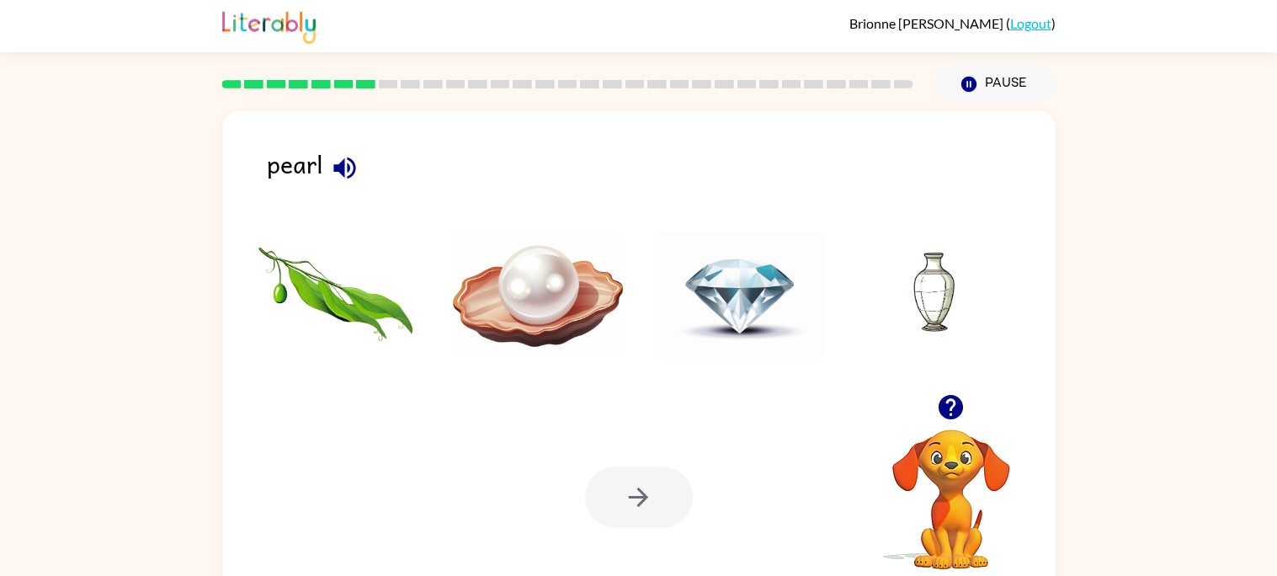
click at [338, 178] on icon "button" at bounding box center [344, 167] width 29 height 29
click at [525, 278] on img at bounding box center [538, 295] width 170 height 126
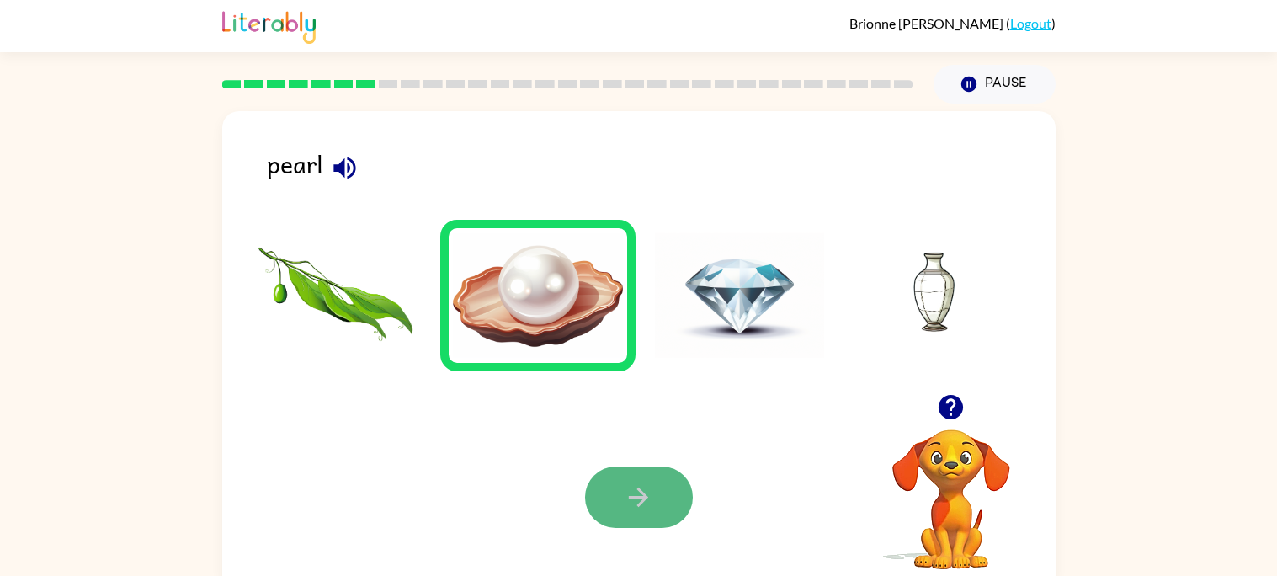
click at [620, 509] on button "button" at bounding box center [639, 496] width 108 height 61
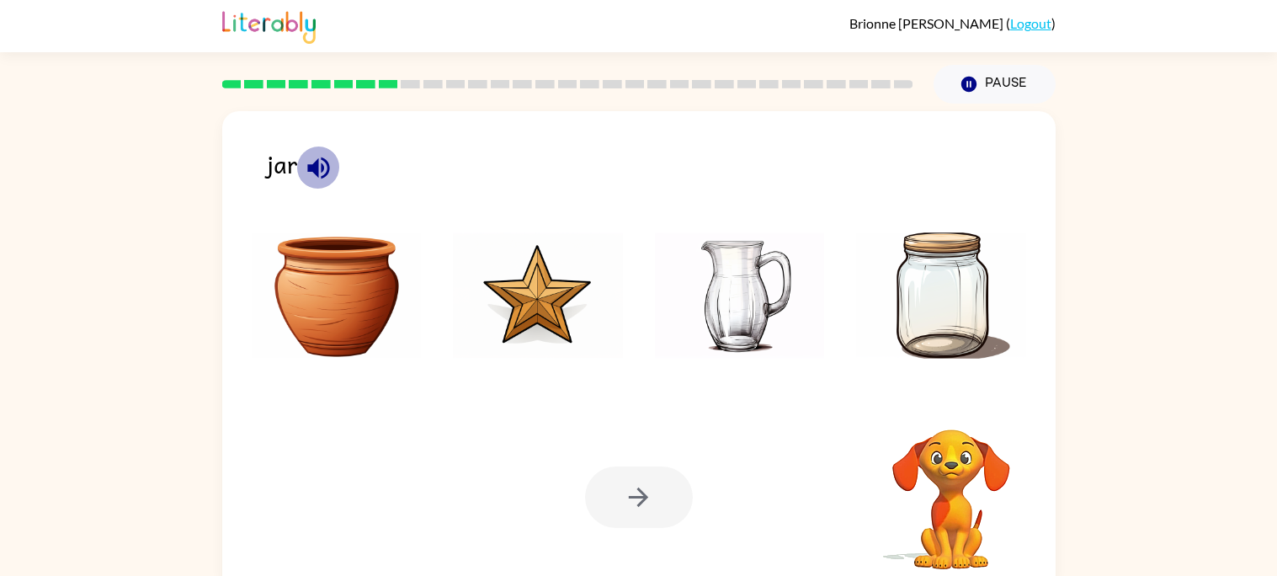
click at [328, 170] on icon "button" at bounding box center [318, 168] width 22 height 22
click at [892, 296] on img at bounding box center [941, 295] width 170 height 126
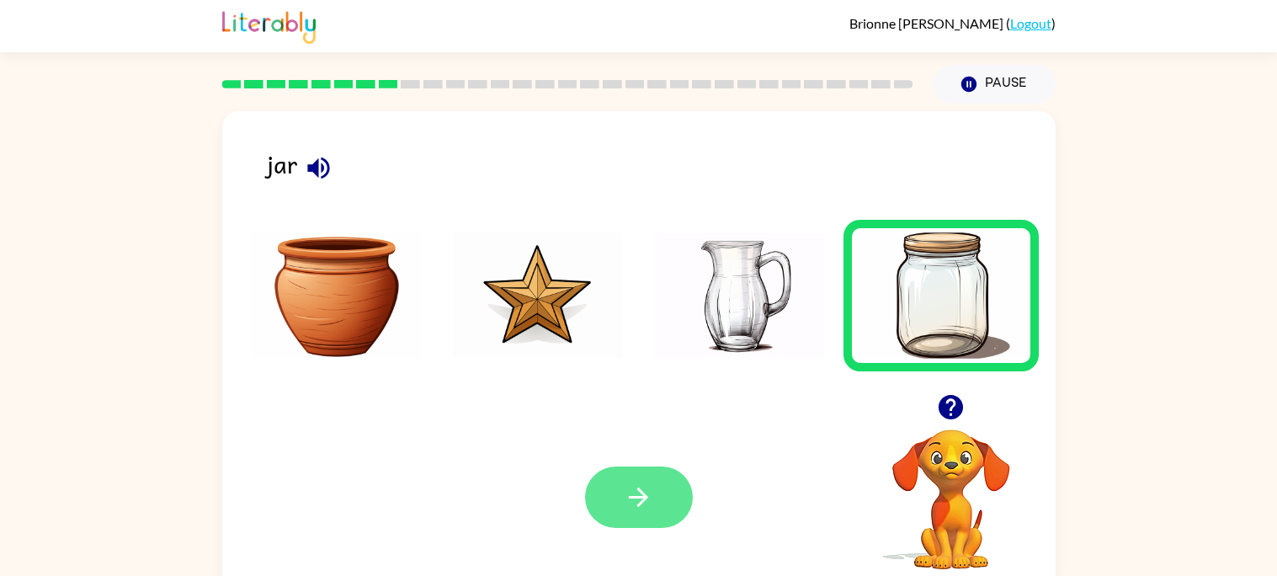
click at [664, 477] on button "button" at bounding box center [639, 496] width 108 height 61
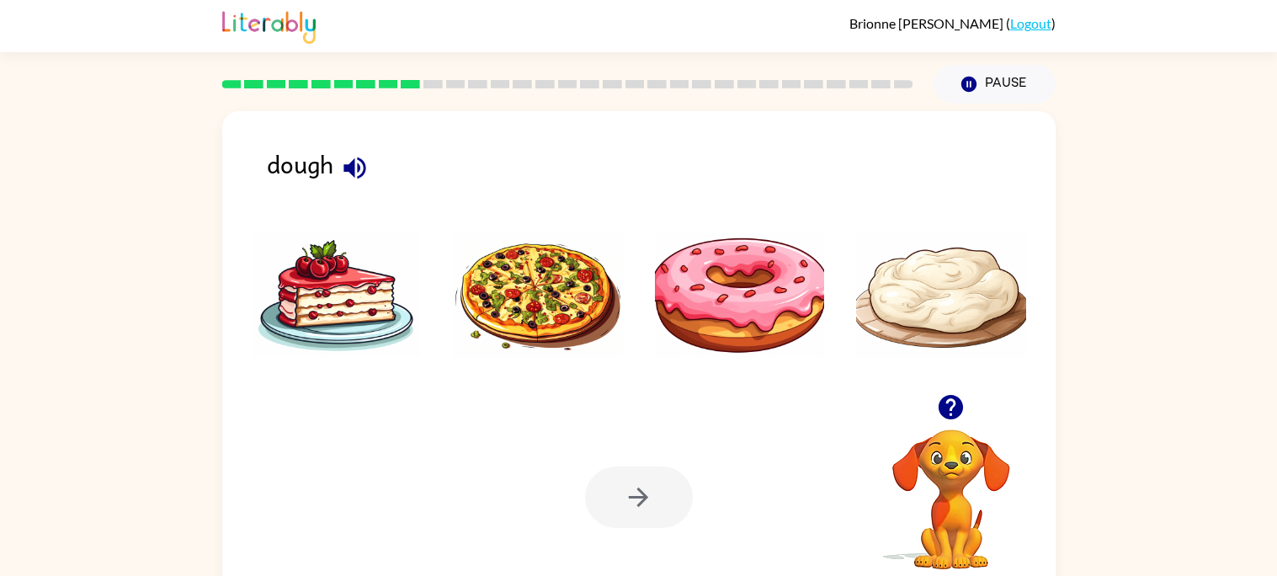
click at [365, 156] on icon "button" at bounding box center [354, 167] width 29 height 29
click at [935, 289] on img at bounding box center [941, 295] width 170 height 126
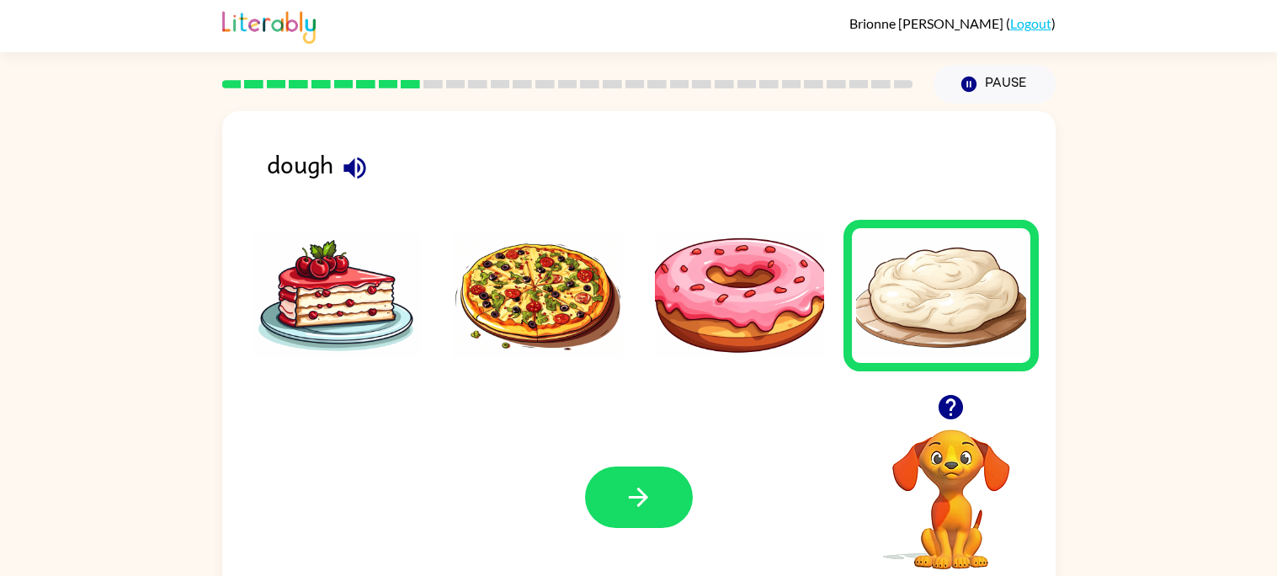
click at [727, 312] on img at bounding box center [740, 295] width 170 height 126
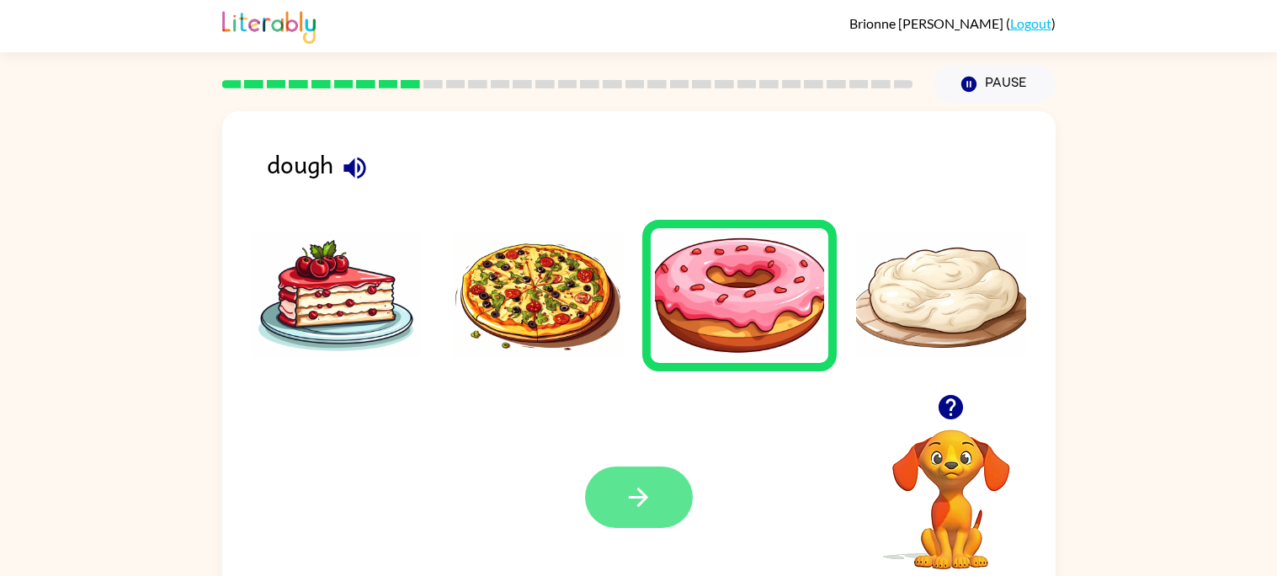
click at [632, 490] on icon "button" at bounding box center [638, 496] width 29 height 29
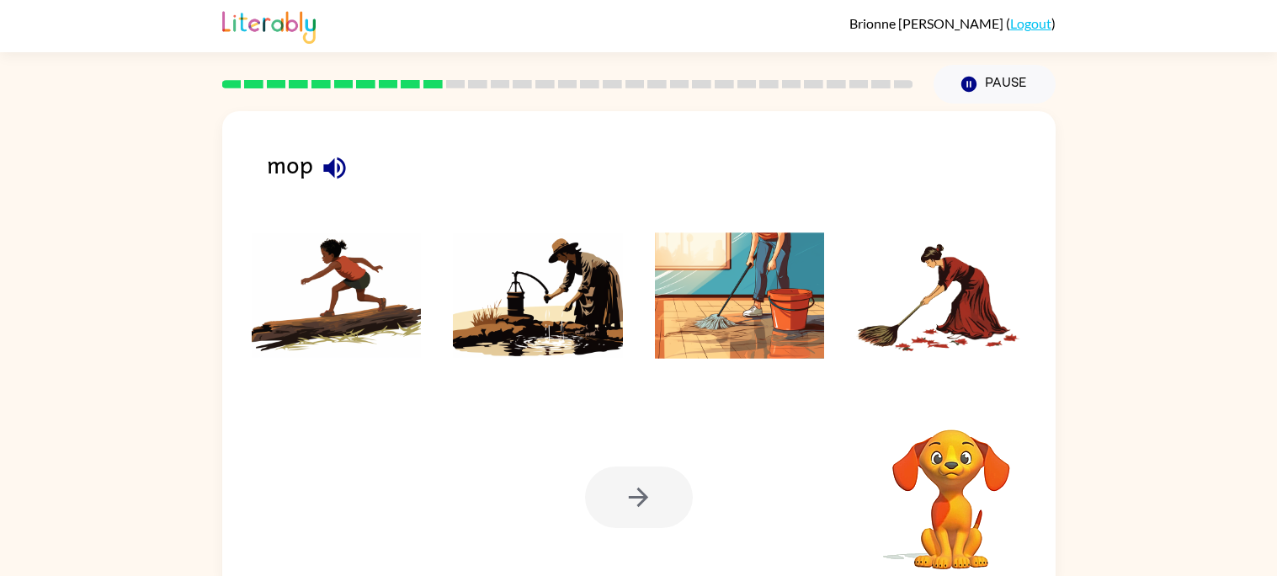
click at [331, 181] on icon "button" at bounding box center [334, 167] width 29 height 29
click at [768, 300] on img at bounding box center [740, 295] width 170 height 126
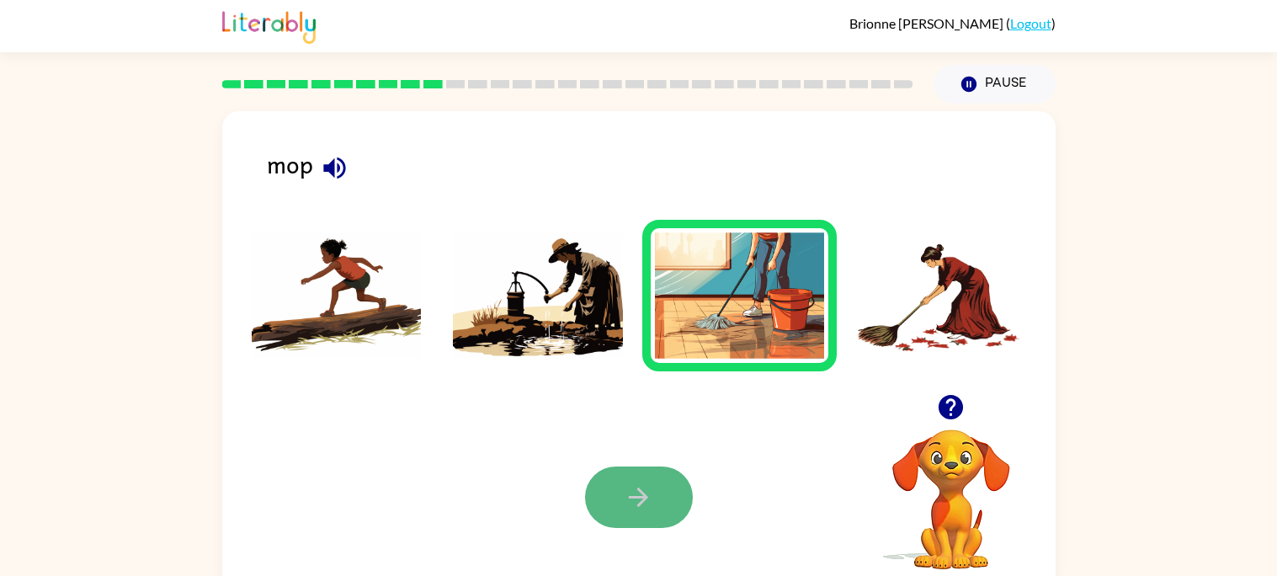
click at [614, 469] on button "button" at bounding box center [639, 496] width 108 height 61
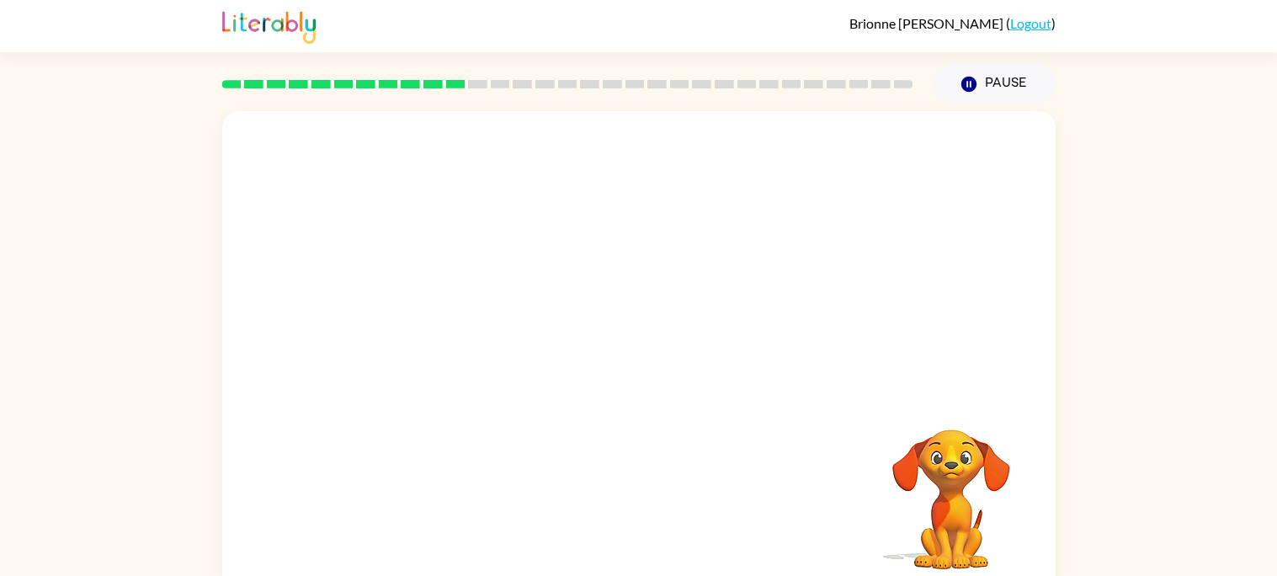
click at [866, 144] on video "Your browser must support playing .mp4 files to use Literably. Please try using…" at bounding box center [639, 252] width 834 height 283
click at [858, 154] on video "Your browser must support playing .mp4 files to use Literably. Please try using…" at bounding box center [639, 252] width 834 height 283
click at [649, 407] on div at bounding box center [639, 351] width 834 height 481
click at [646, 360] on div at bounding box center [639, 359] width 108 height 61
click at [641, 407] on div at bounding box center [639, 351] width 834 height 481
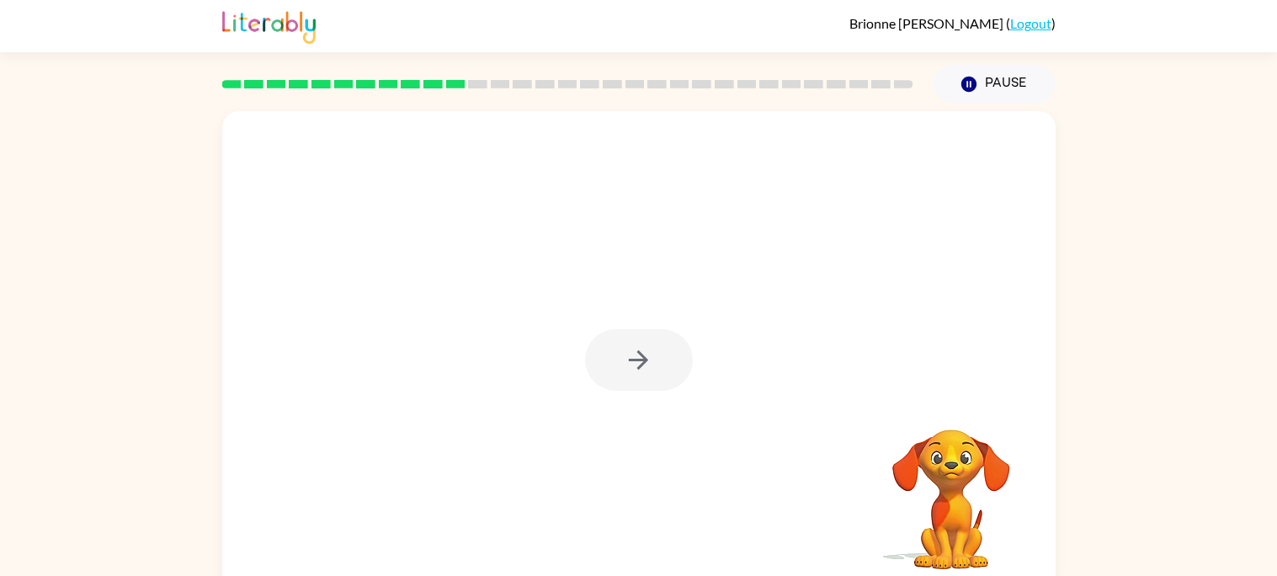
click at [627, 407] on div at bounding box center [639, 351] width 834 height 481
click at [639, 383] on div at bounding box center [639, 359] width 108 height 61
click at [657, 383] on div at bounding box center [639, 359] width 108 height 61
click at [649, 383] on div at bounding box center [639, 359] width 108 height 61
click at [648, 383] on button "button" at bounding box center [639, 359] width 108 height 61
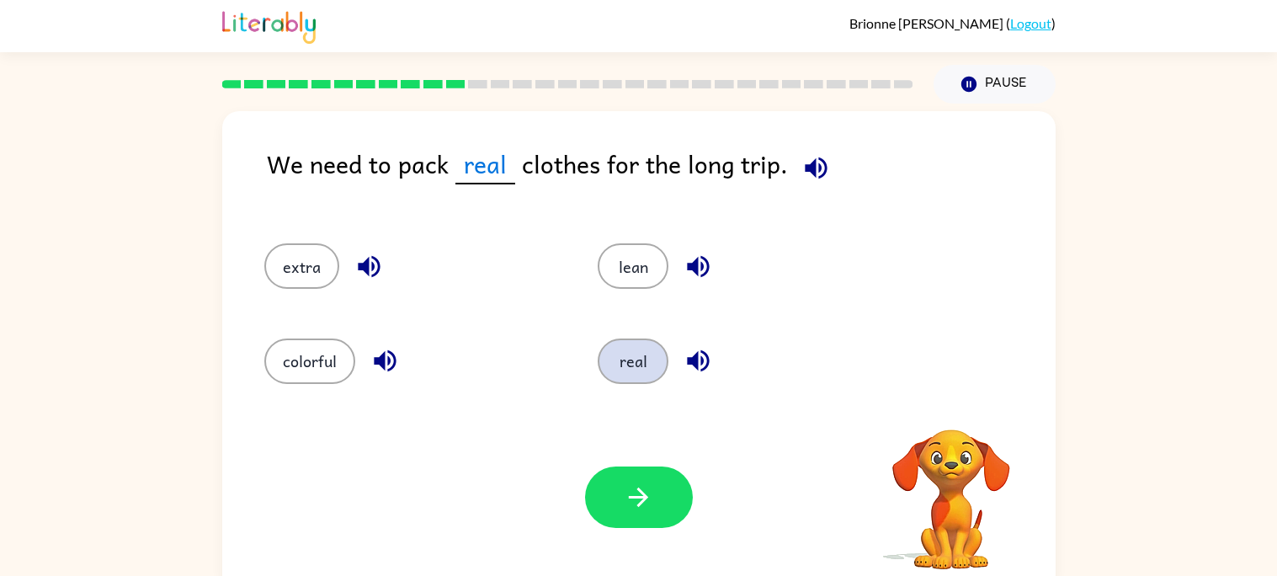
click at [648, 376] on button "real" at bounding box center [633, 360] width 71 height 45
click at [813, 166] on icon "button" at bounding box center [816, 167] width 29 height 29
click at [362, 259] on icon "button" at bounding box center [368, 266] width 29 height 29
click at [376, 371] on icon "button" at bounding box center [384, 360] width 29 height 29
click at [708, 255] on icon "button" at bounding box center [698, 266] width 29 height 29
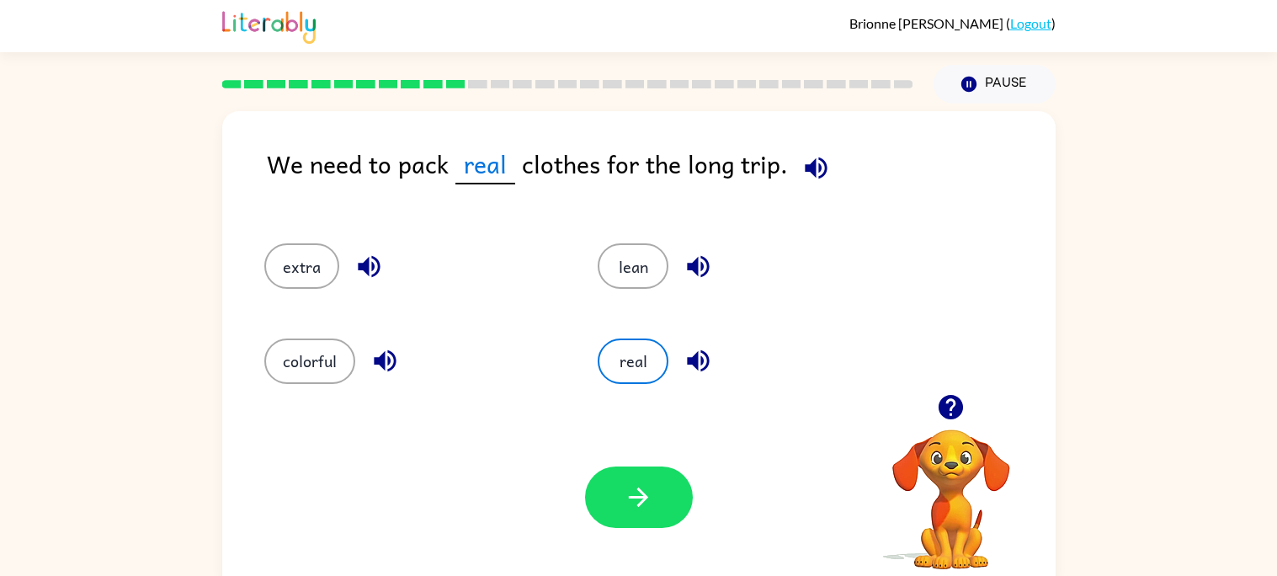
click at [690, 274] on icon "button" at bounding box center [698, 266] width 29 height 29
click at [707, 368] on icon "button" at bounding box center [698, 360] width 29 height 29
click at [691, 353] on icon "button" at bounding box center [698, 360] width 29 height 29
click at [289, 258] on button "extra" at bounding box center [301, 265] width 75 height 45
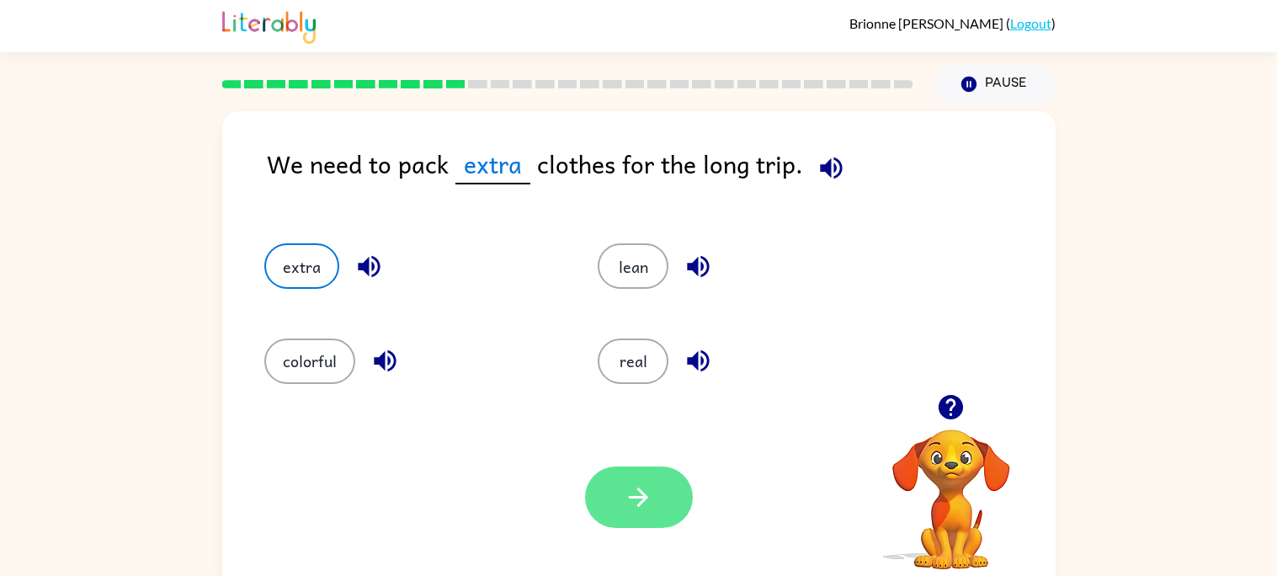
click at [660, 517] on button "button" at bounding box center [639, 496] width 108 height 61
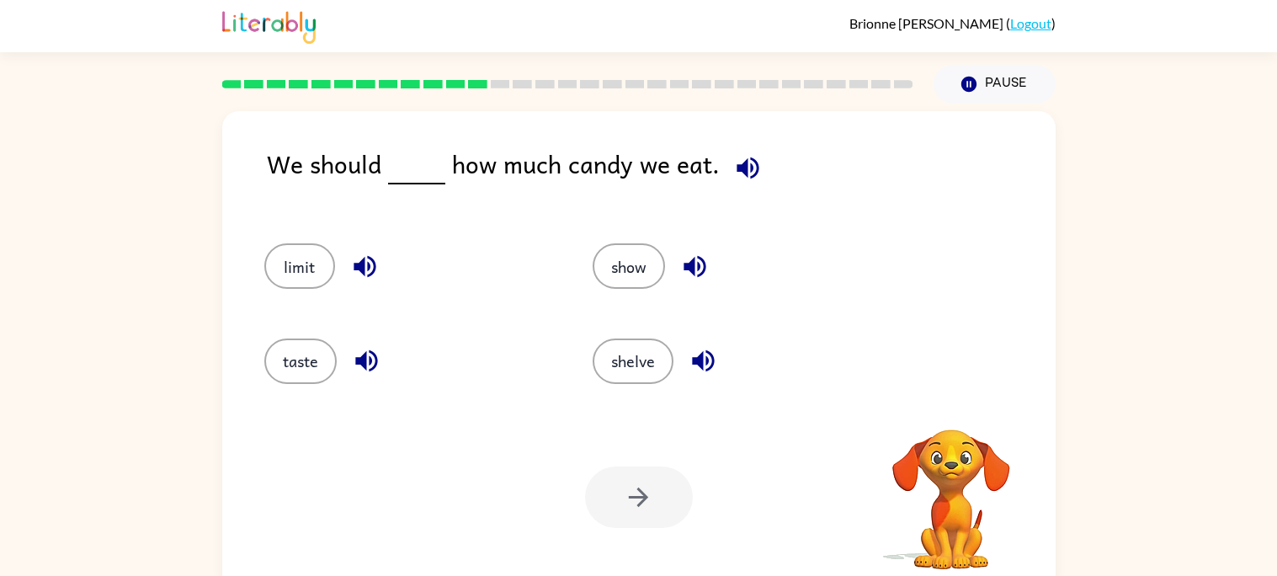
click at [743, 168] on icon "button" at bounding box center [747, 167] width 29 height 29
click at [745, 162] on icon "button" at bounding box center [747, 167] width 29 height 29
click at [739, 152] on button "button" at bounding box center [748, 168] width 43 height 43
click at [749, 158] on icon "button" at bounding box center [747, 167] width 29 height 29
click at [357, 256] on icon "button" at bounding box center [364, 266] width 29 height 29
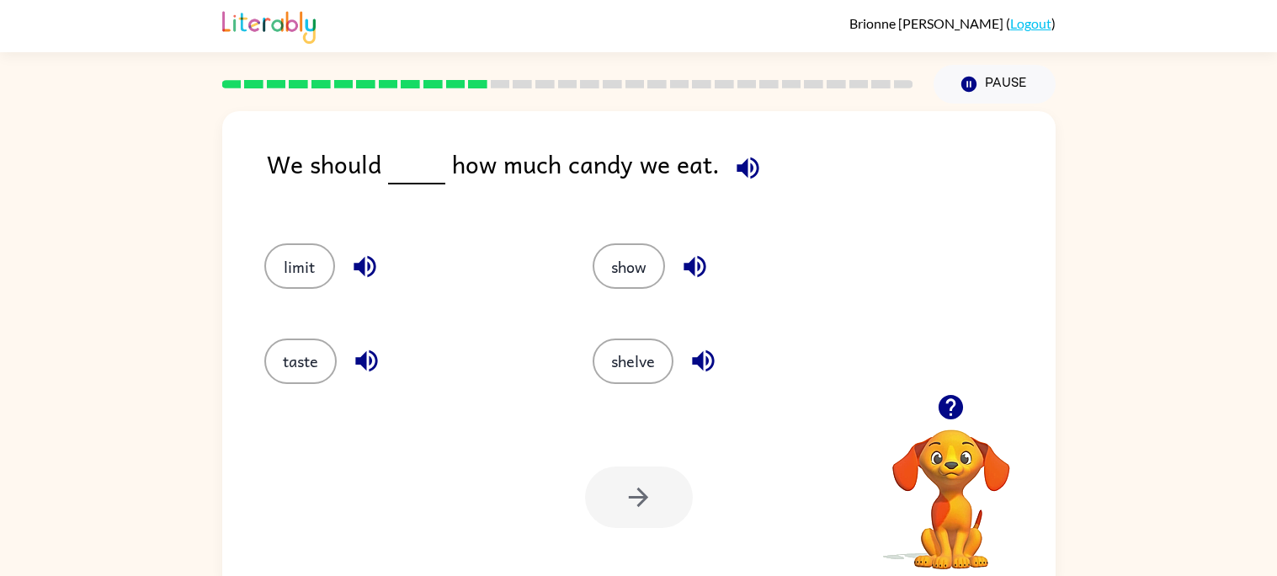
click at [382, 268] on button "button" at bounding box center [365, 266] width 43 height 43
click at [373, 360] on icon "button" at bounding box center [366, 360] width 29 height 29
click at [709, 268] on button "button" at bounding box center [695, 266] width 43 height 43
click at [689, 272] on icon "button" at bounding box center [695, 267] width 22 height 22
click at [702, 367] on icon "button" at bounding box center [703, 360] width 29 height 29
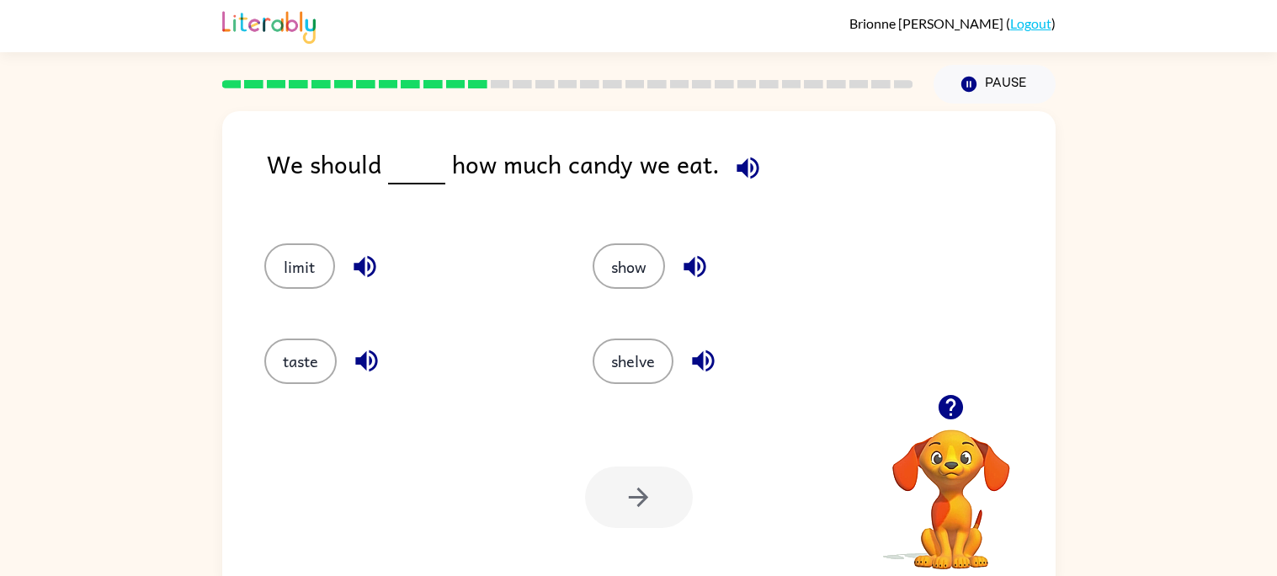
click at [358, 268] on icon "button" at bounding box center [365, 267] width 22 height 22
click at [359, 272] on icon "button" at bounding box center [364, 266] width 29 height 29
click at [371, 360] on icon "button" at bounding box center [366, 360] width 29 height 29
click at [278, 261] on button "limit" at bounding box center [299, 265] width 71 height 45
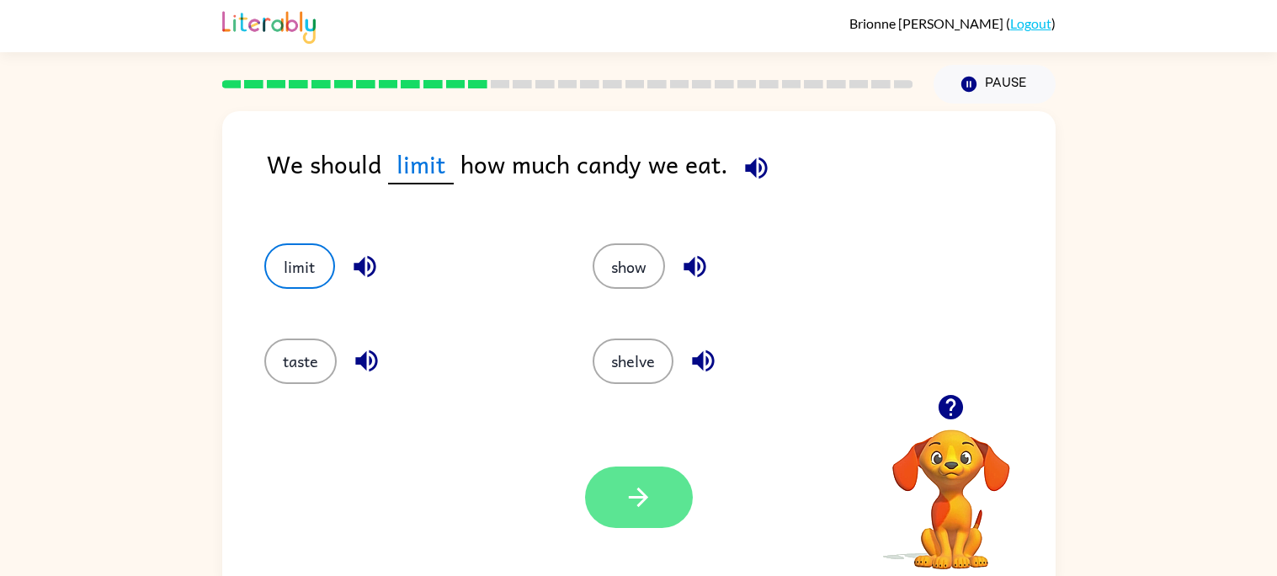
click at [677, 508] on button "button" at bounding box center [639, 496] width 108 height 61
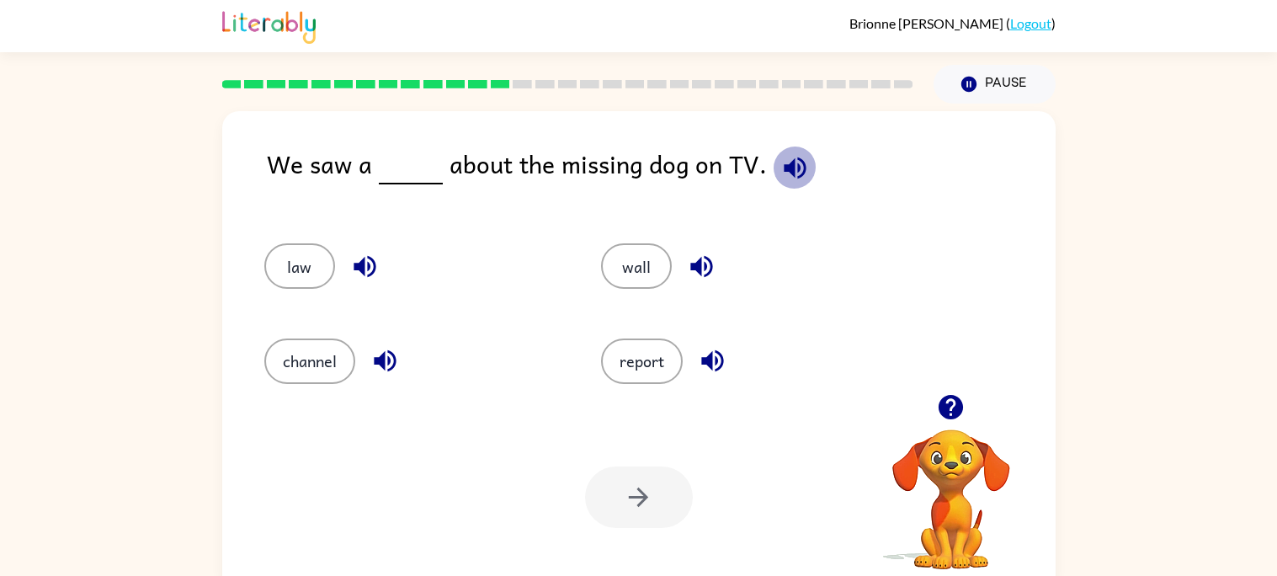
click at [781, 153] on icon "button" at bounding box center [795, 167] width 29 height 29
click at [350, 264] on icon "button" at bounding box center [364, 266] width 29 height 29
click at [383, 355] on icon "button" at bounding box center [385, 361] width 22 height 22
click at [680, 270] on button "button" at bounding box center [701, 266] width 43 height 43
click at [725, 370] on button "button" at bounding box center [712, 360] width 43 height 43
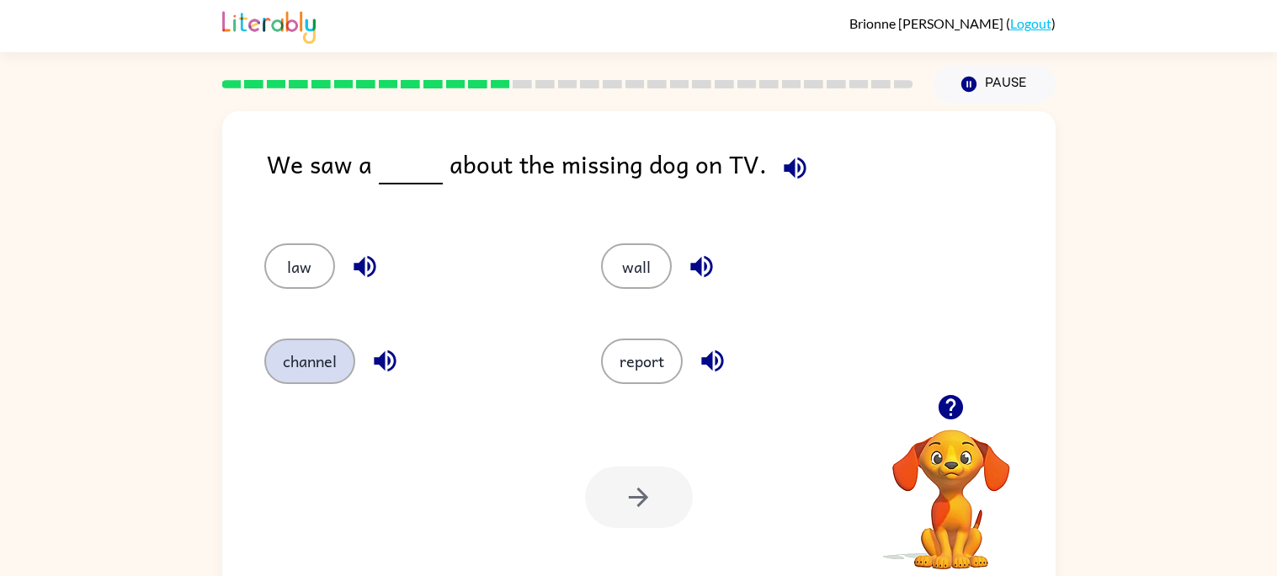
click at [305, 343] on button "channel" at bounding box center [309, 360] width 91 height 45
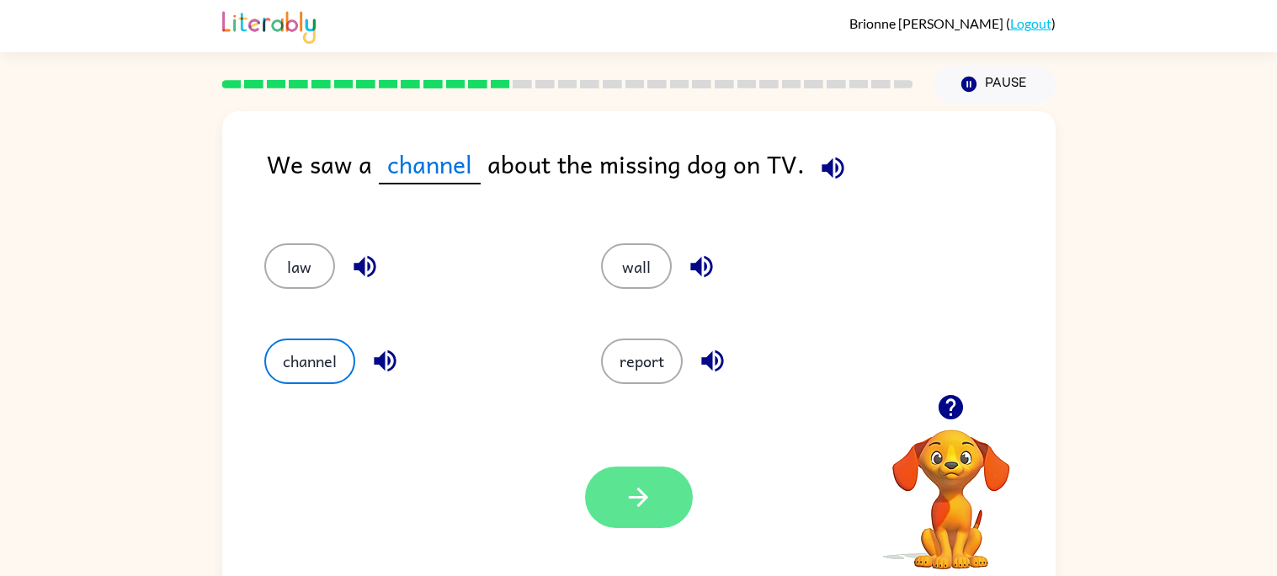
click at [658, 486] on button "button" at bounding box center [639, 496] width 108 height 61
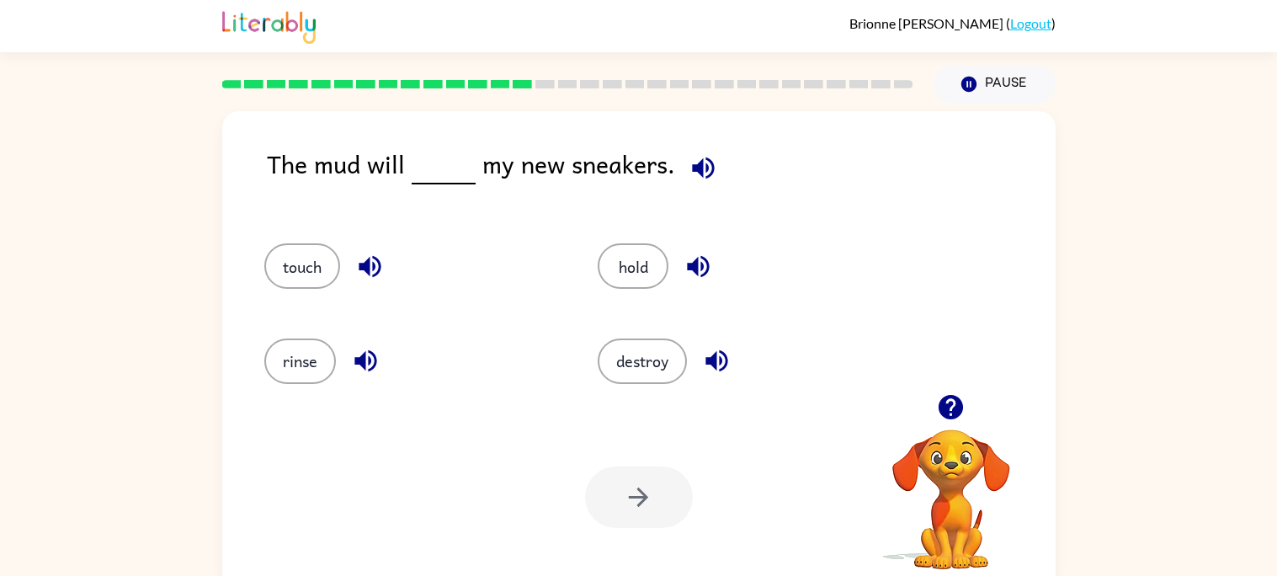
click at [695, 160] on icon "button" at bounding box center [703, 167] width 29 height 29
click at [379, 261] on icon "button" at bounding box center [369, 266] width 29 height 29
click at [369, 355] on icon "button" at bounding box center [365, 360] width 29 height 29
click at [695, 248] on button "button" at bounding box center [698, 266] width 43 height 43
click at [690, 258] on icon "button" at bounding box center [698, 266] width 29 height 29
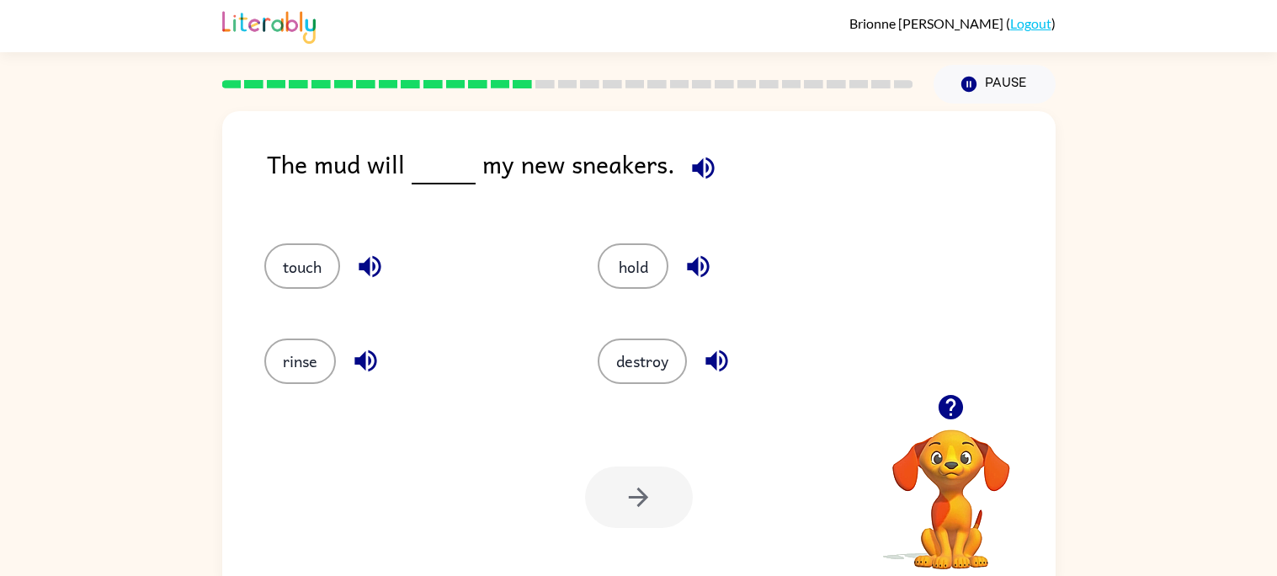
click at [704, 276] on icon "button" at bounding box center [698, 266] width 29 height 29
click at [715, 366] on icon "button" at bounding box center [716, 360] width 29 height 29
click at [306, 274] on button "touch" at bounding box center [302, 265] width 76 height 45
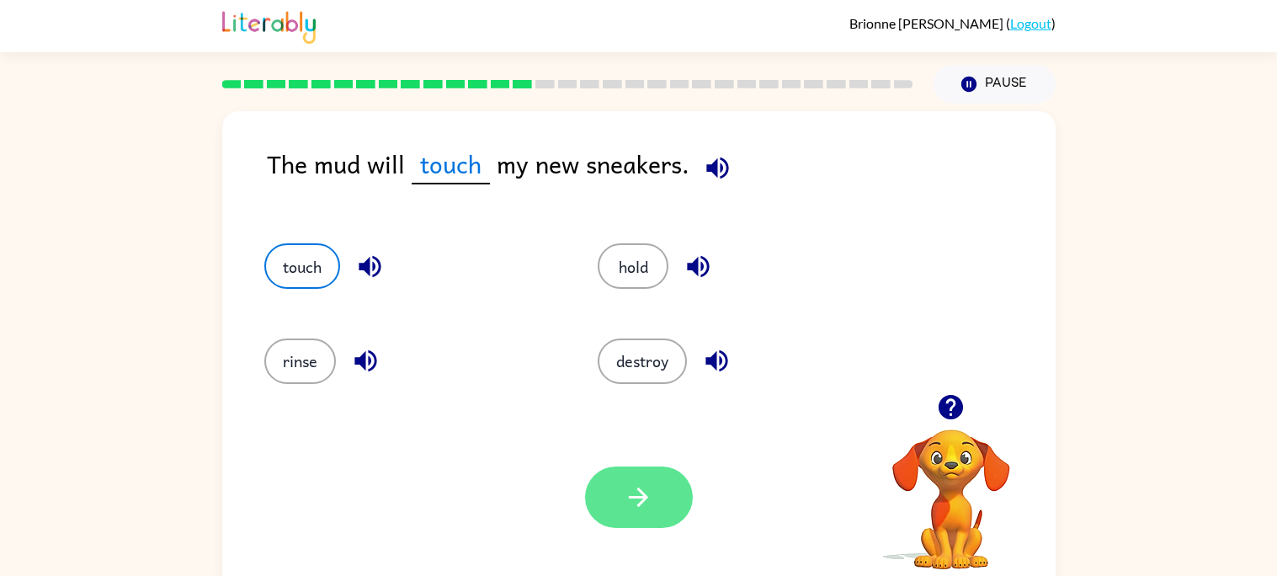
click at [646, 509] on icon "button" at bounding box center [638, 496] width 29 height 29
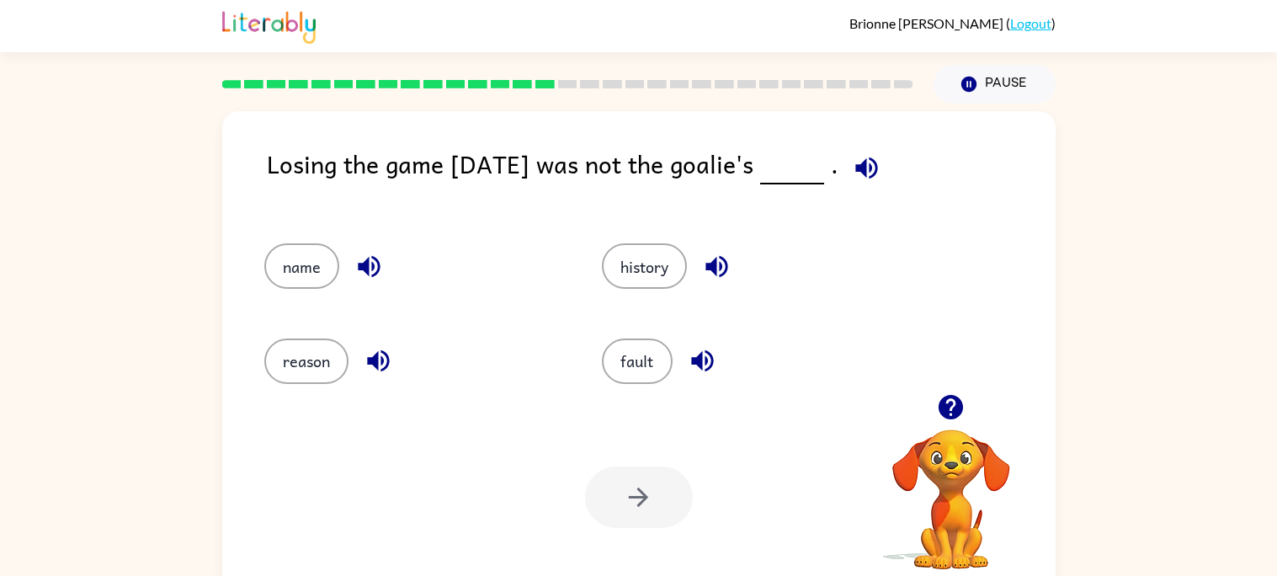
click at [852, 173] on icon "button" at bounding box center [866, 167] width 29 height 29
click at [373, 280] on icon "button" at bounding box center [368, 266] width 29 height 29
click at [385, 360] on icon "button" at bounding box center [378, 360] width 29 height 29
click at [722, 268] on icon "button" at bounding box center [717, 267] width 22 height 22
click at [709, 360] on icon "button" at bounding box center [702, 361] width 22 height 22
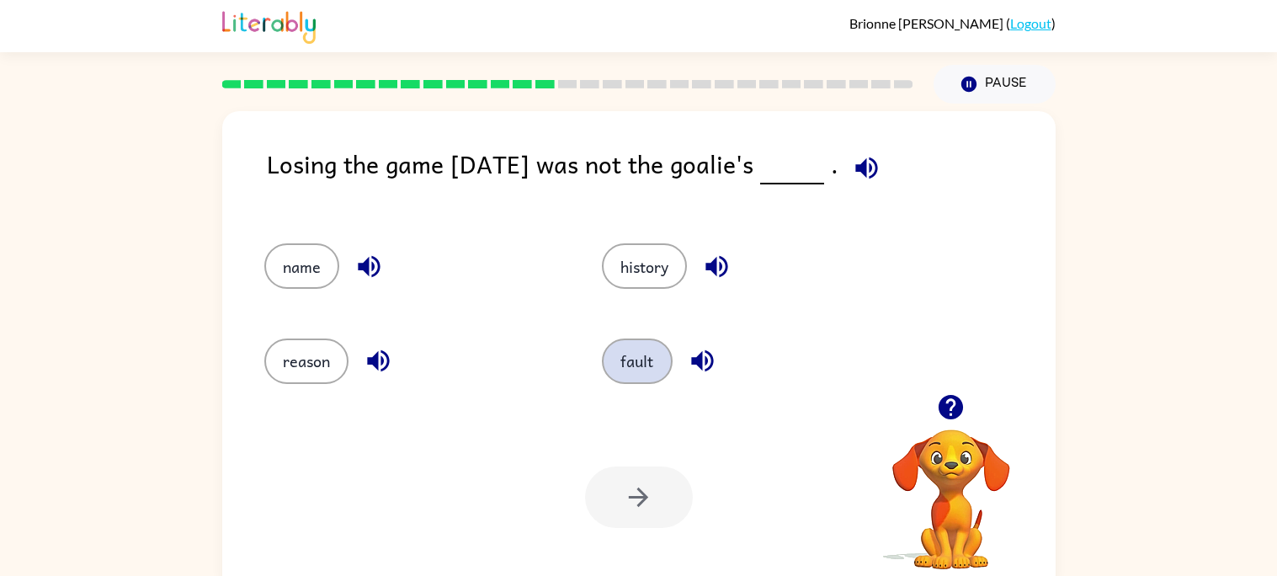
click at [653, 368] on button "fault" at bounding box center [637, 360] width 71 height 45
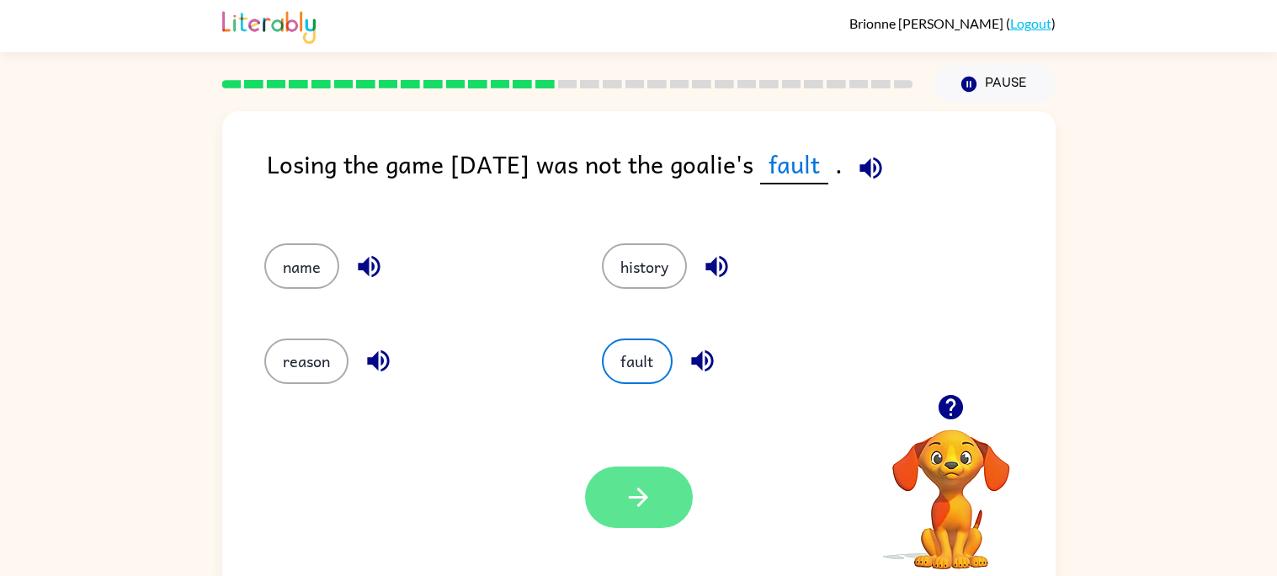
click at [640, 504] on icon "button" at bounding box center [638, 497] width 19 height 19
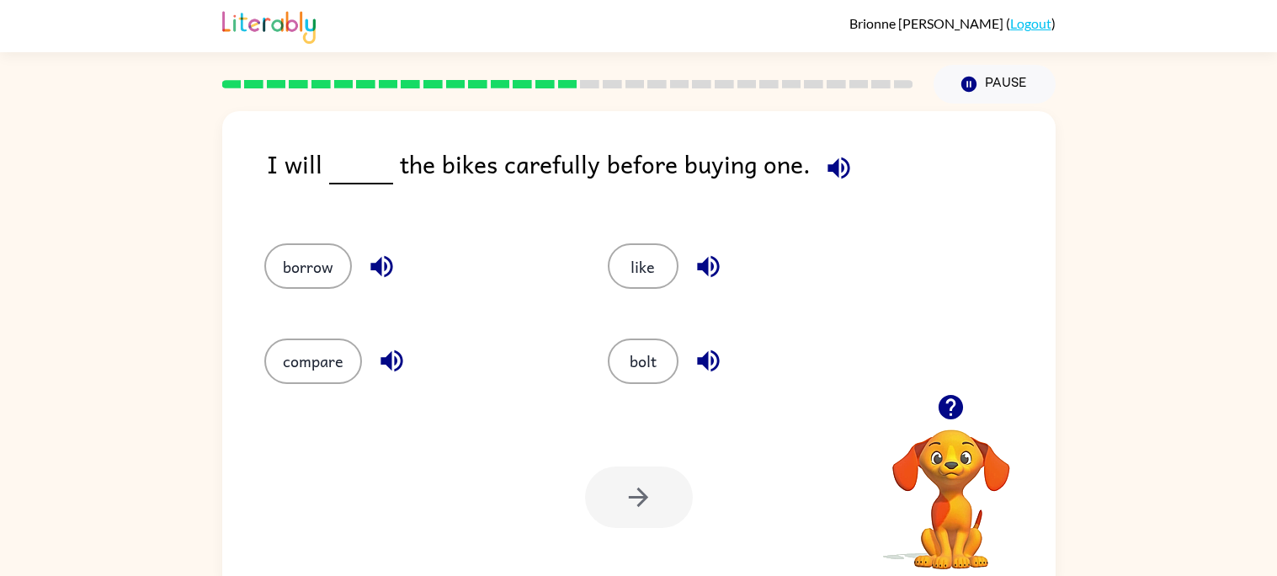
click at [835, 168] on icon "button" at bounding box center [839, 168] width 22 height 22
click at [384, 261] on icon "button" at bounding box center [381, 266] width 29 height 29
click at [383, 362] on icon "button" at bounding box center [392, 361] width 22 height 22
click at [706, 280] on icon "button" at bounding box center [708, 266] width 29 height 29
click at [711, 360] on icon "button" at bounding box center [708, 361] width 22 height 22
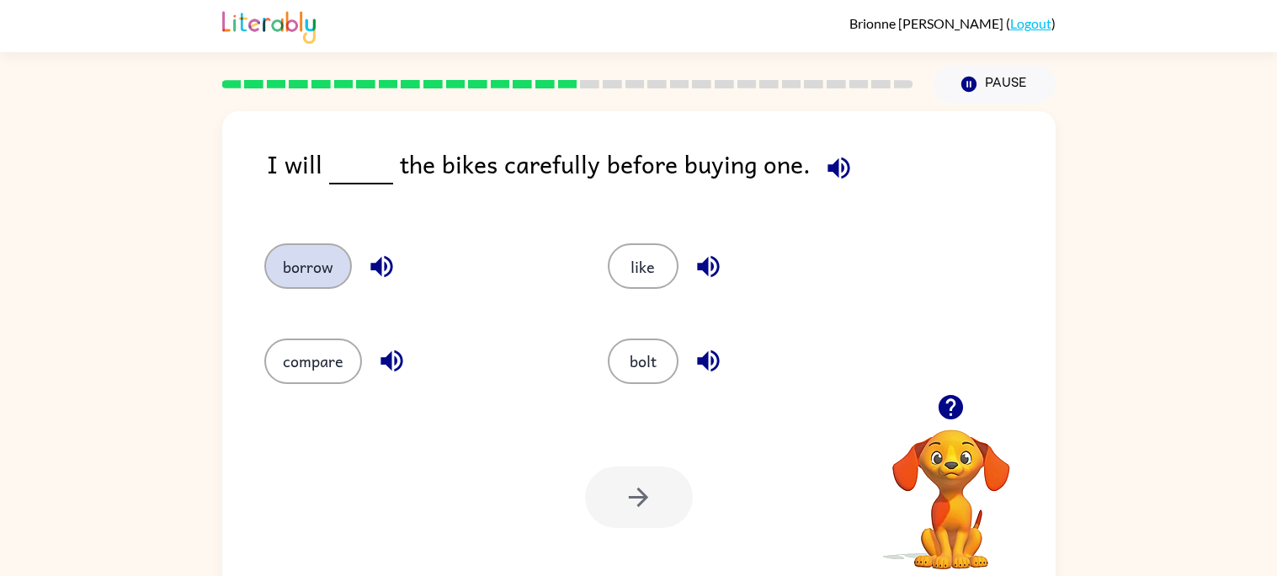
click at [309, 266] on button "borrow" at bounding box center [308, 265] width 88 height 45
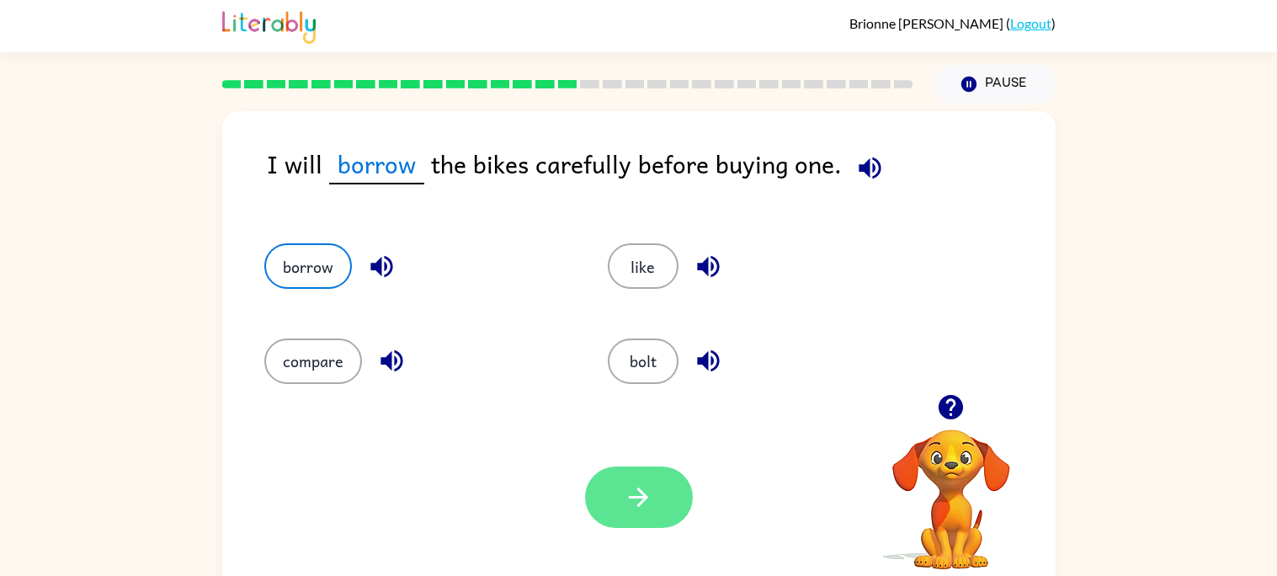
click at [604, 488] on button "button" at bounding box center [639, 496] width 108 height 61
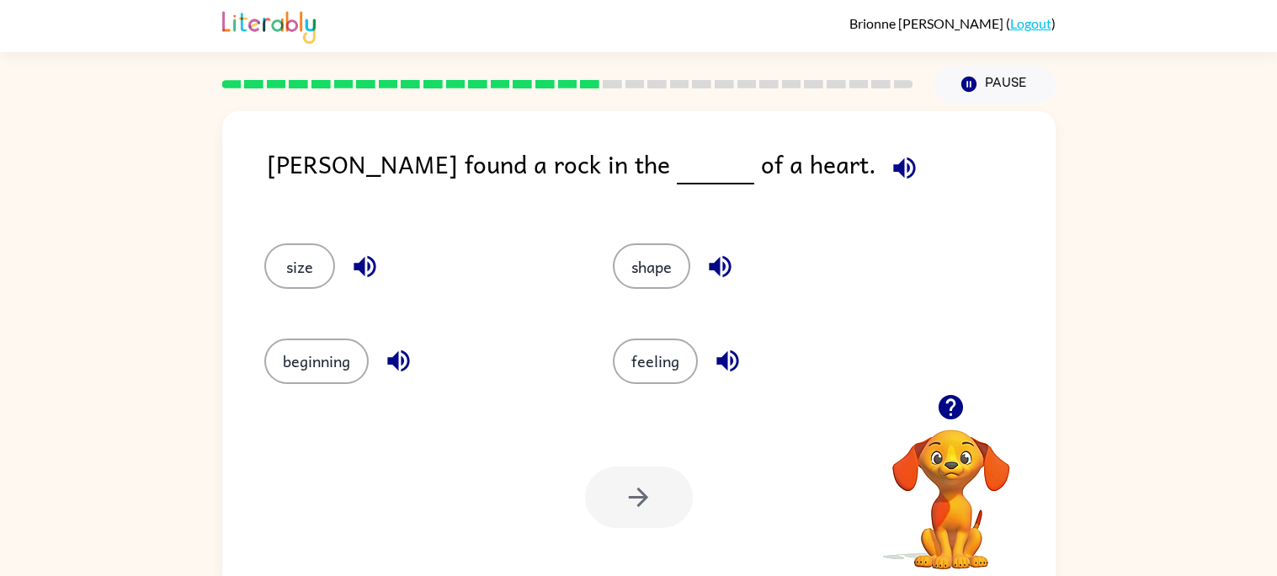
click at [890, 179] on icon "button" at bounding box center [904, 167] width 29 height 29
click at [350, 269] on icon "button" at bounding box center [364, 266] width 29 height 29
click at [397, 350] on icon "button" at bounding box center [398, 360] width 29 height 29
click at [717, 265] on icon "button" at bounding box center [720, 266] width 29 height 29
click at [727, 344] on button "button" at bounding box center [727, 360] width 43 height 43
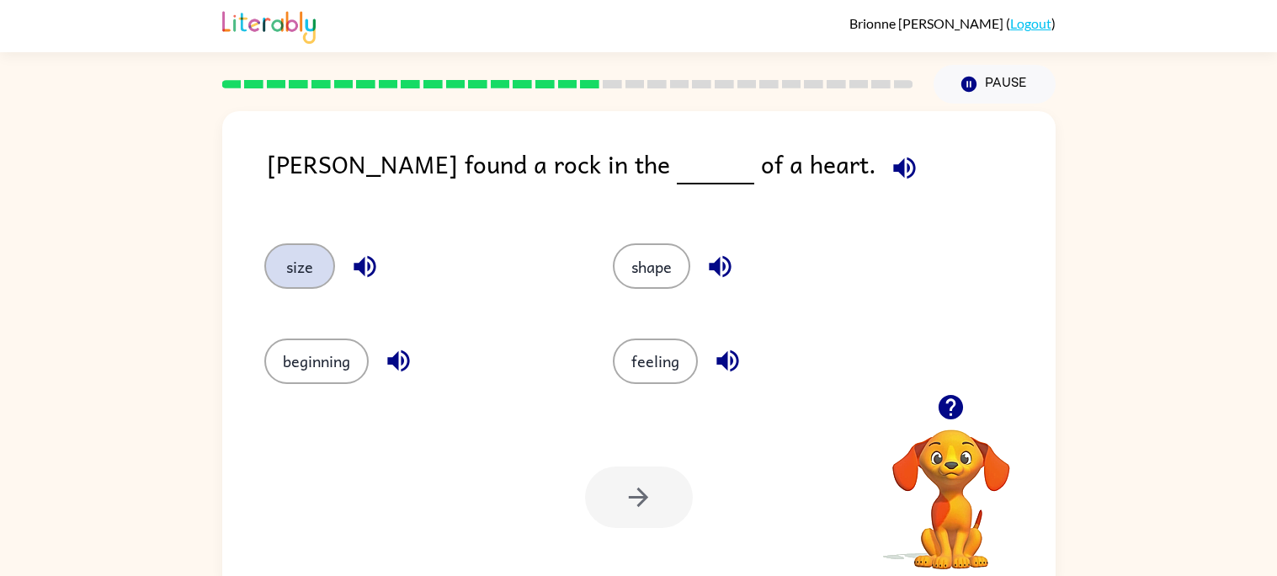
click at [315, 278] on button "size" at bounding box center [299, 265] width 71 height 45
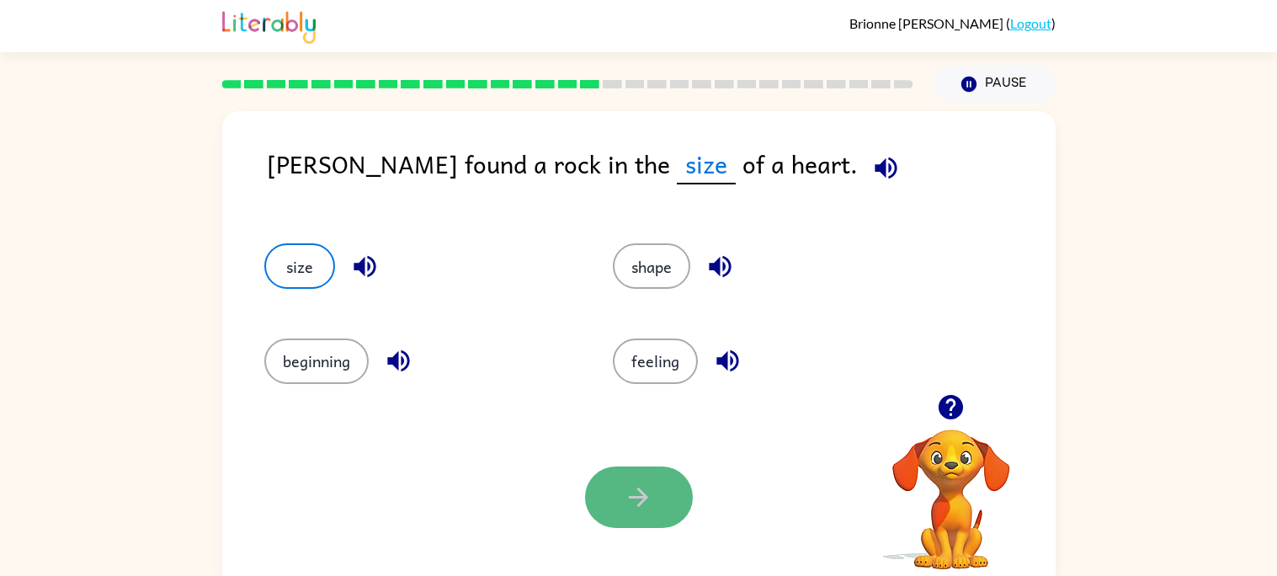
click at [632, 473] on button "button" at bounding box center [639, 496] width 108 height 61
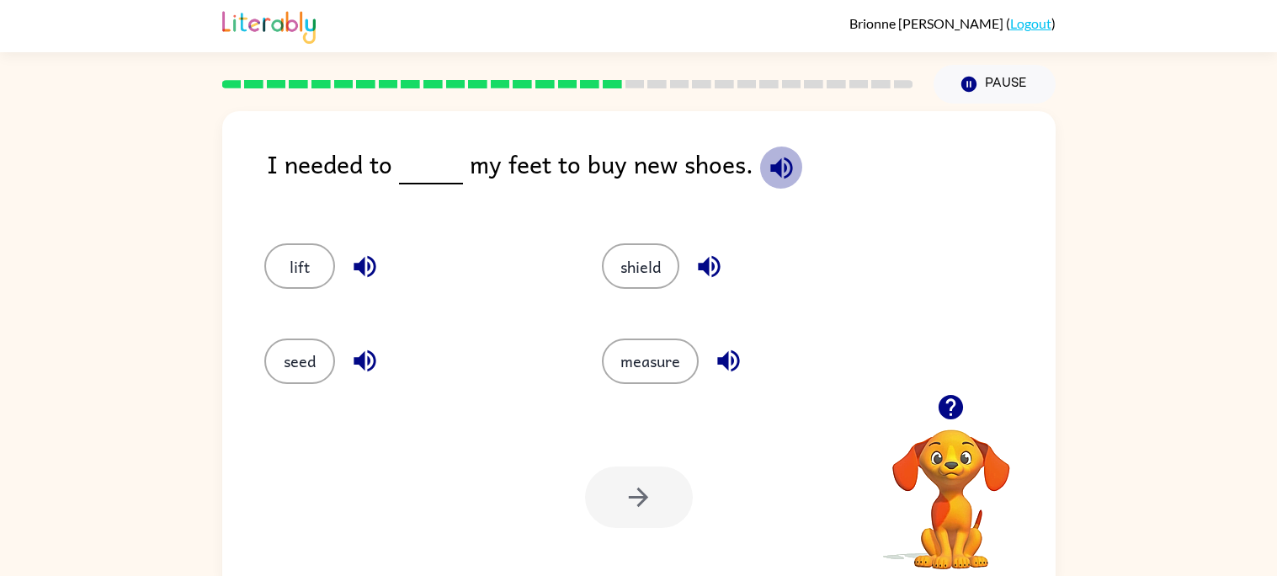
click at [773, 163] on icon "button" at bounding box center [781, 168] width 22 height 22
click at [370, 248] on button "button" at bounding box center [365, 266] width 43 height 43
click at [353, 350] on icon "button" at bounding box center [364, 360] width 29 height 29
click at [716, 261] on icon "button" at bounding box center [709, 267] width 22 height 22
click at [730, 354] on icon "button" at bounding box center [728, 360] width 29 height 29
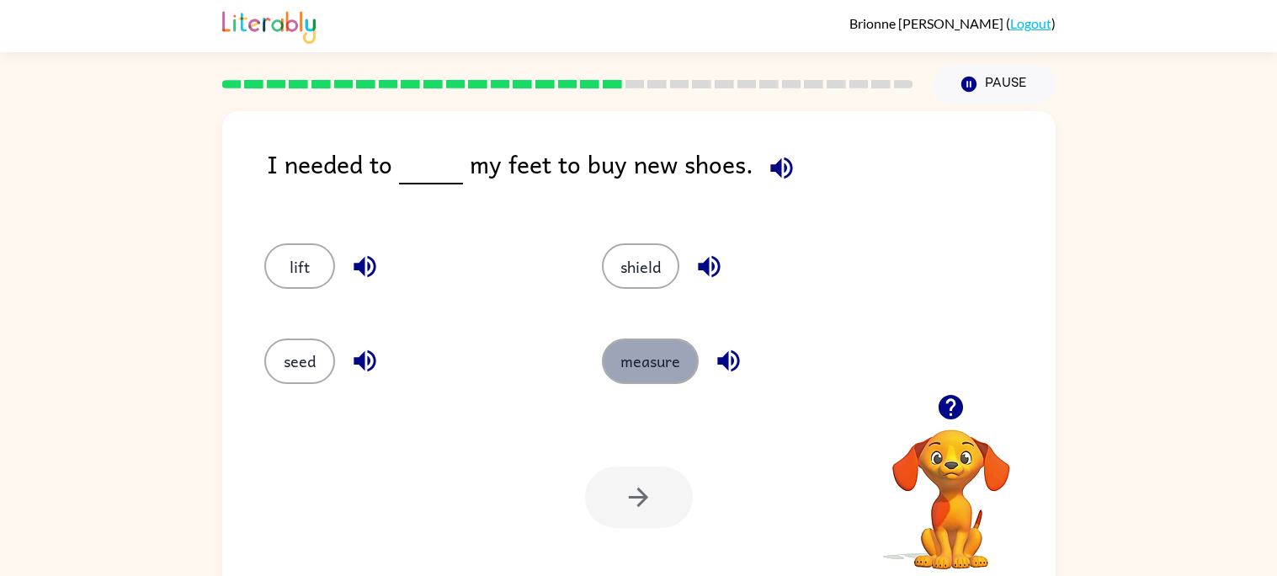
click at [658, 356] on button "measure" at bounding box center [650, 360] width 97 height 45
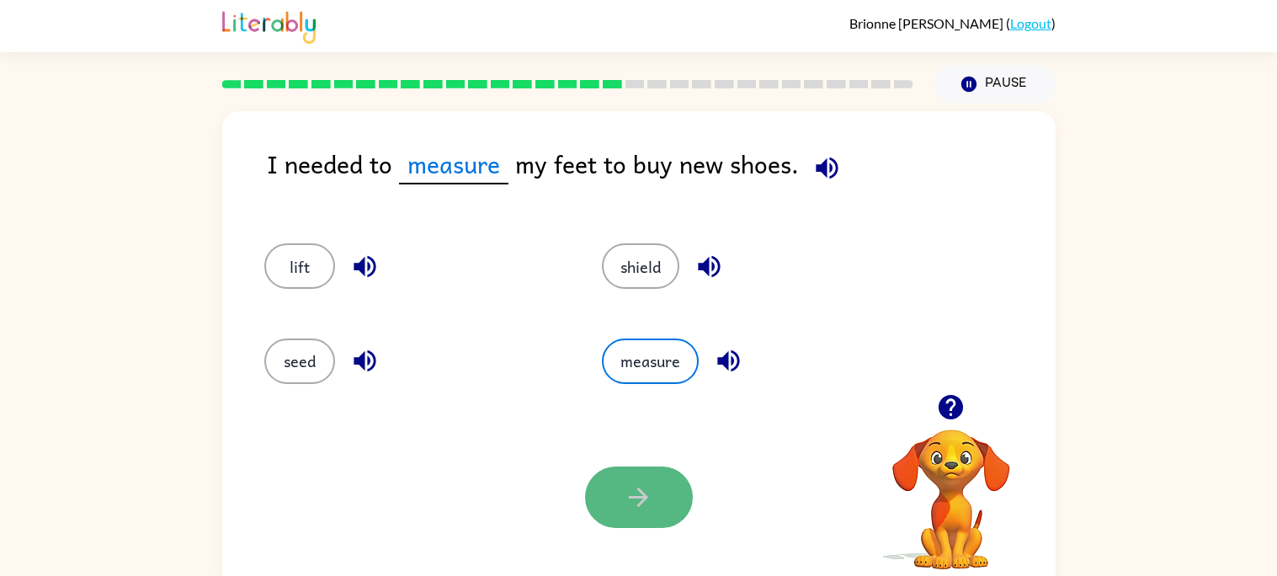
click at [627, 488] on icon "button" at bounding box center [638, 496] width 29 height 29
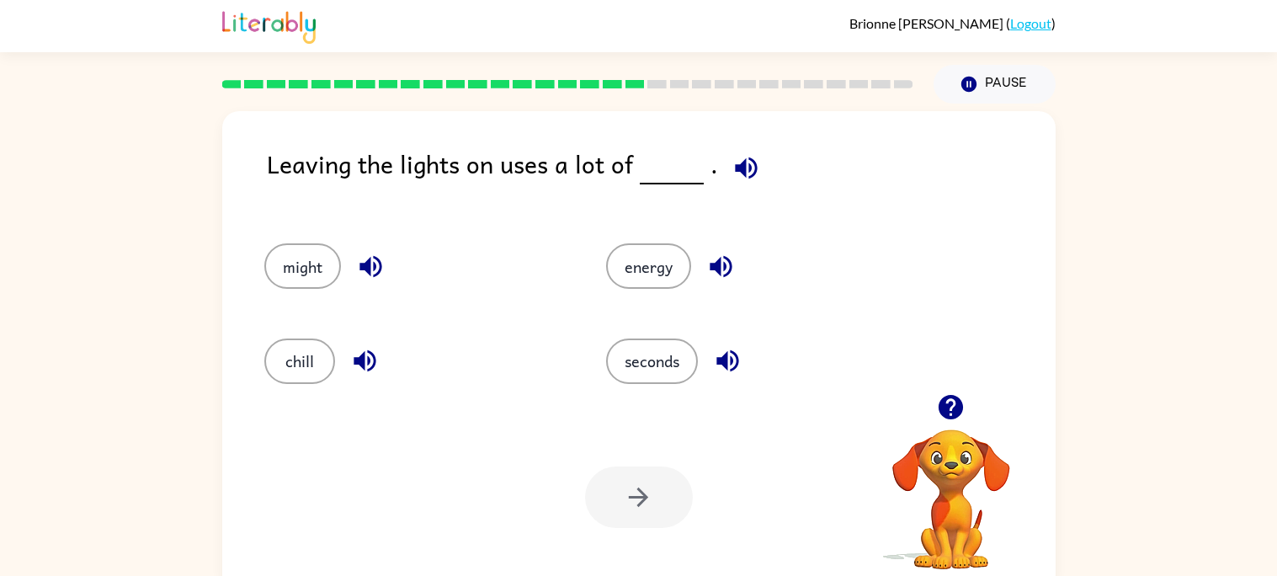
click at [748, 161] on icon "button" at bounding box center [746, 167] width 29 height 29
click at [388, 268] on button "button" at bounding box center [370, 266] width 43 height 43
click at [361, 370] on icon "button" at bounding box center [364, 360] width 29 height 29
click at [725, 258] on icon "button" at bounding box center [720, 266] width 29 height 29
click at [722, 359] on icon "button" at bounding box center [728, 361] width 22 height 22
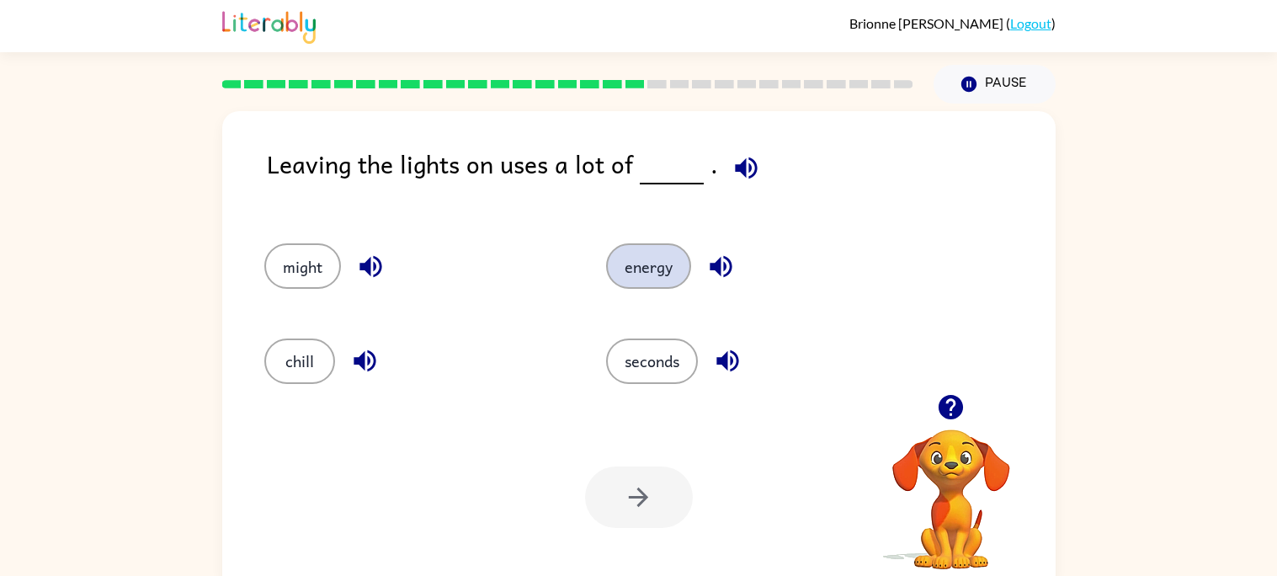
click at [639, 282] on button "energy" at bounding box center [648, 265] width 85 height 45
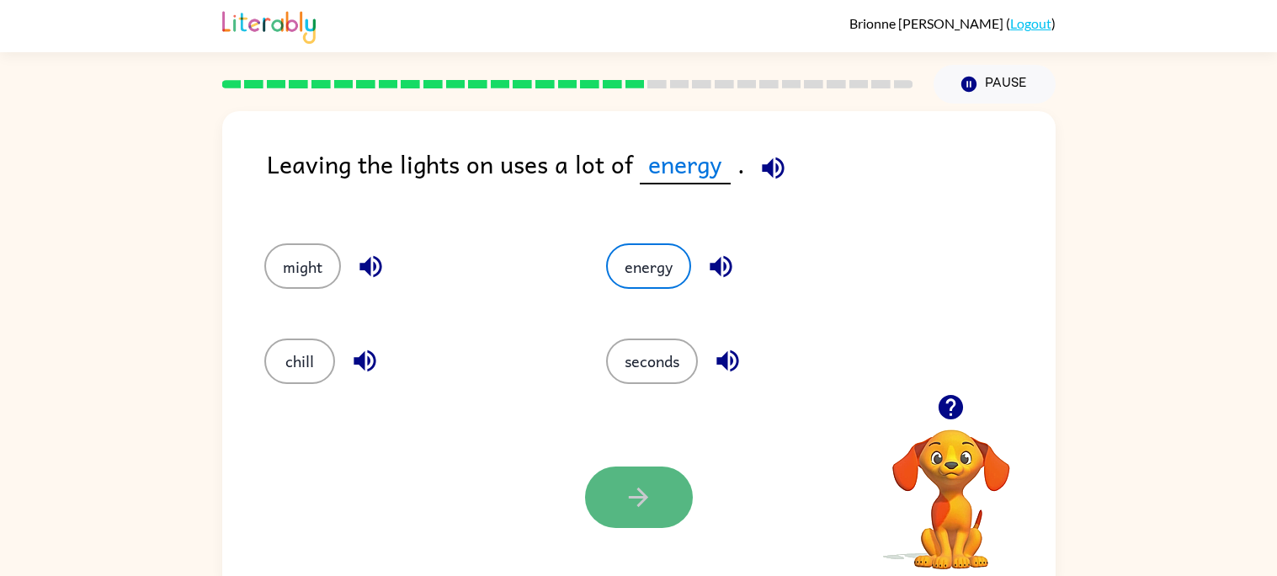
click at [639, 523] on button "button" at bounding box center [639, 496] width 108 height 61
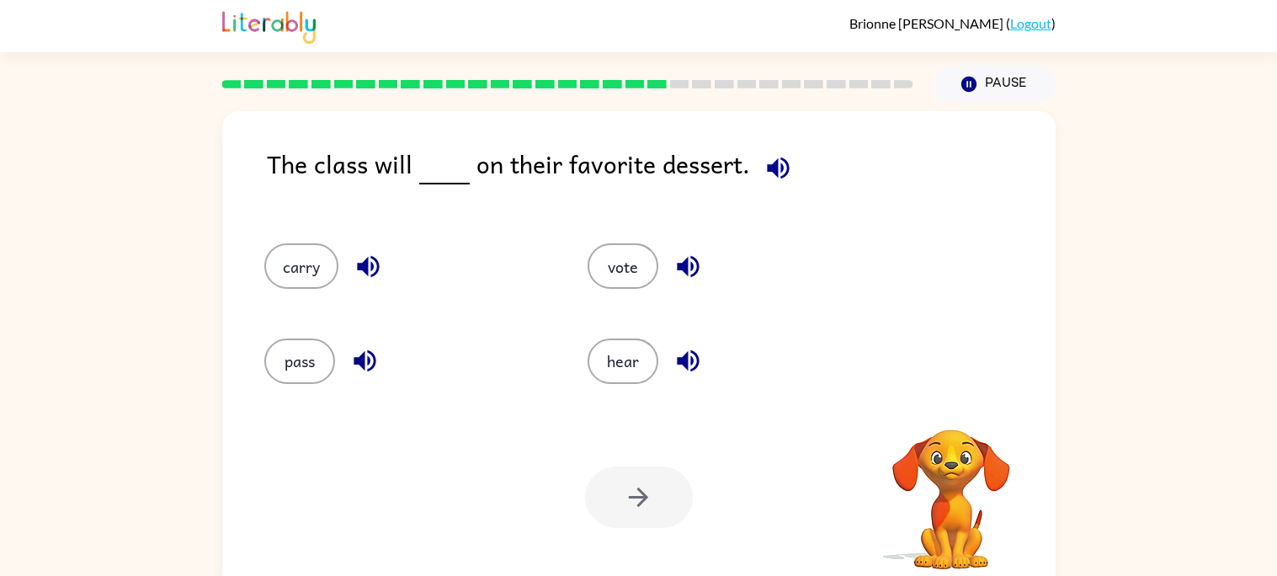
click at [772, 184] on button "button" at bounding box center [778, 168] width 43 height 43
click at [376, 259] on icon "button" at bounding box center [368, 266] width 29 height 29
click at [370, 354] on icon "button" at bounding box center [364, 360] width 29 height 29
click at [689, 275] on icon "button" at bounding box center [688, 266] width 29 height 29
click at [691, 355] on icon "button" at bounding box center [688, 360] width 29 height 29
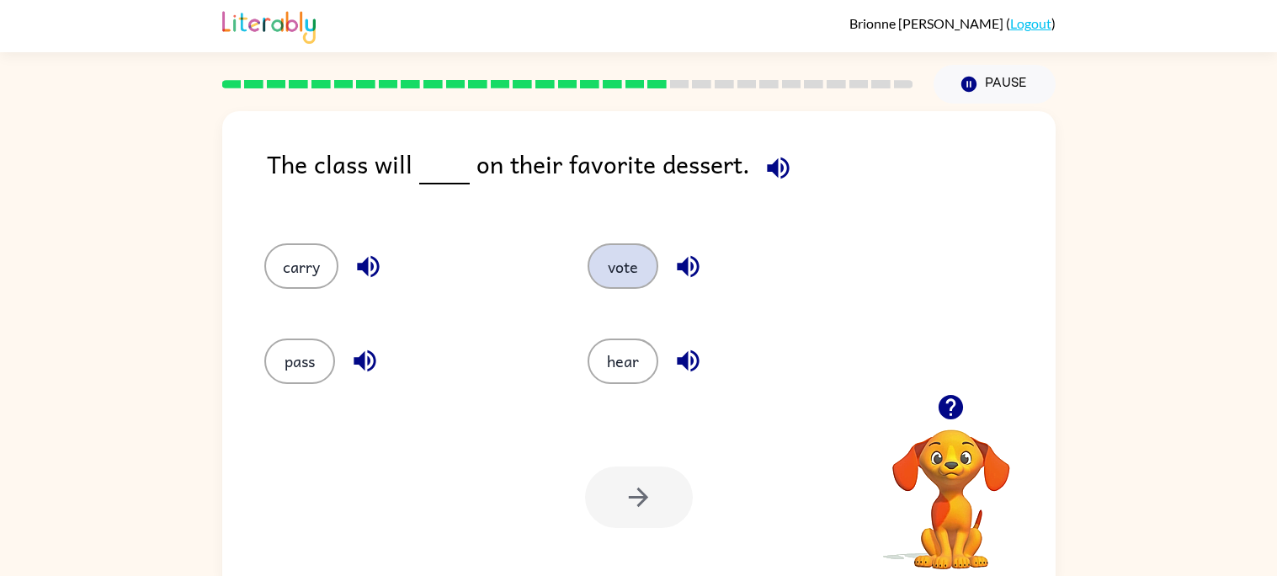
click at [642, 258] on button "vote" at bounding box center [623, 265] width 71 height 45
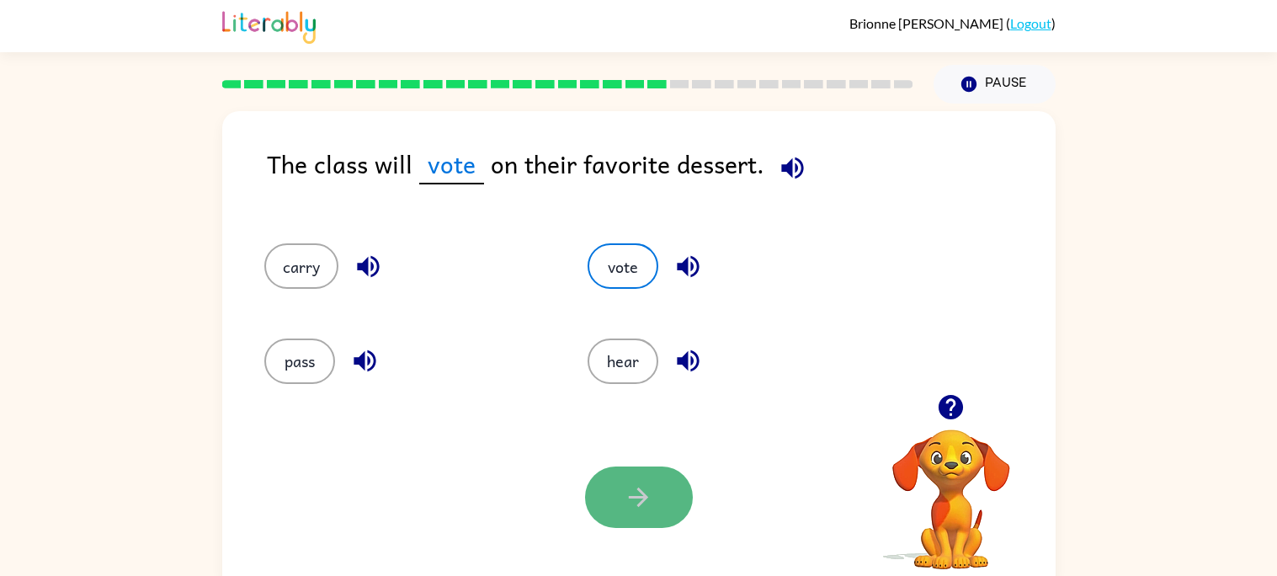
click at [644, 488] on icon "button" at bounding box center [638, 496] width 29 height 29
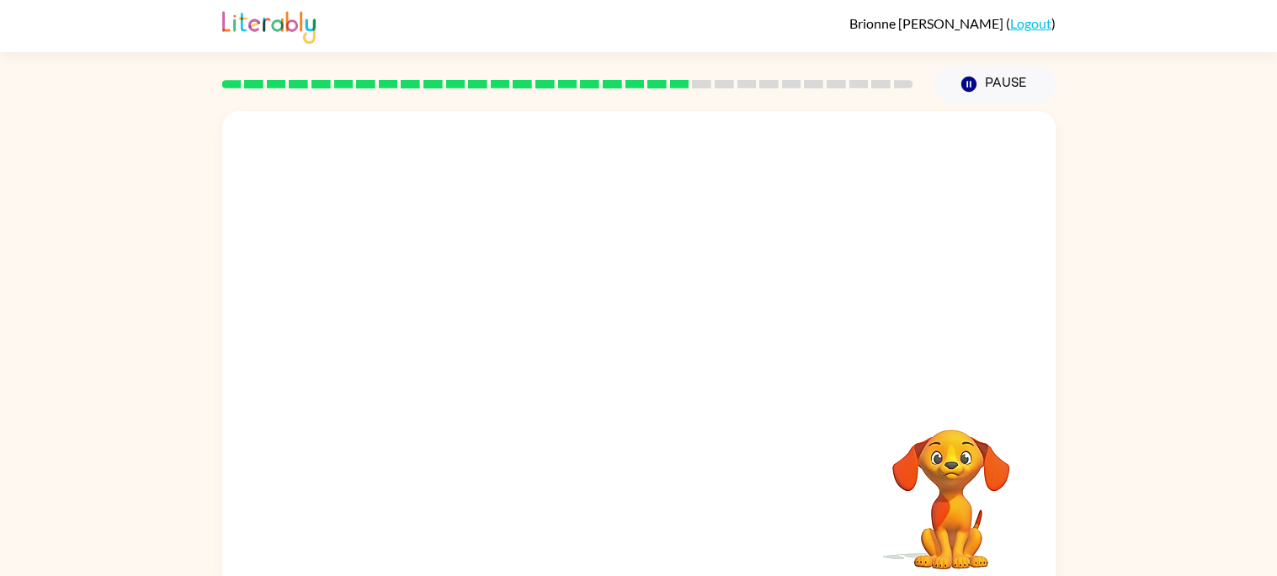
click at [642, 486] on div "Your browser must support playing .mp4 files to use Literably. Please try using…" at bounding box center [639, 351] width 834 height 481
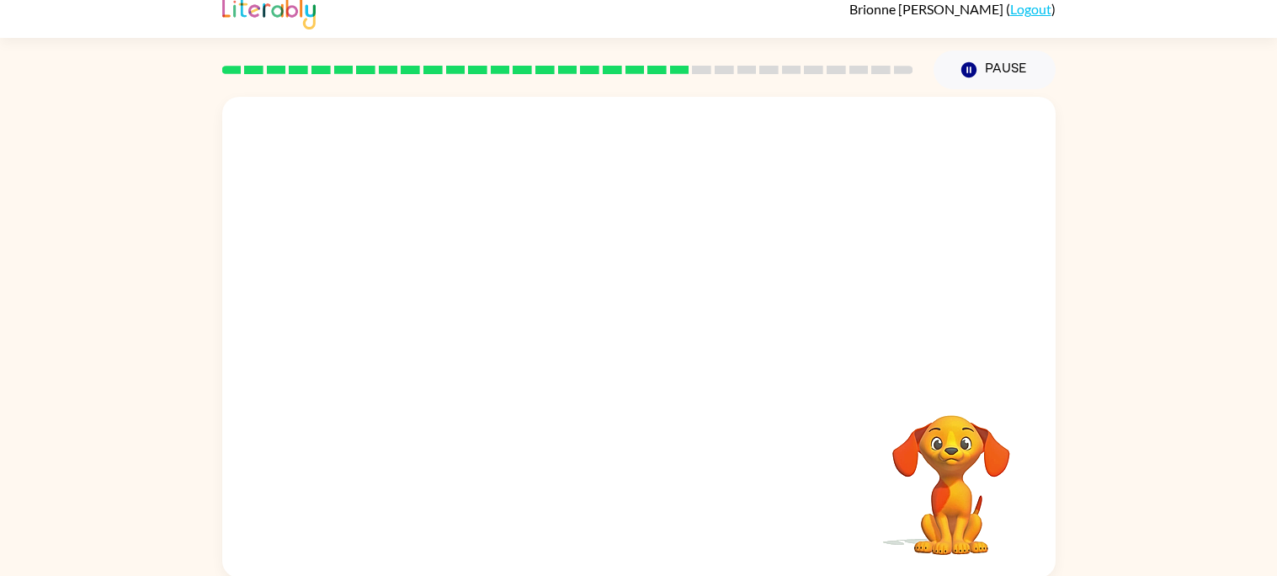
scroll to position [15, 0]
click at [661, 358] on div at bounding box center [639, 344] width 108 height 61
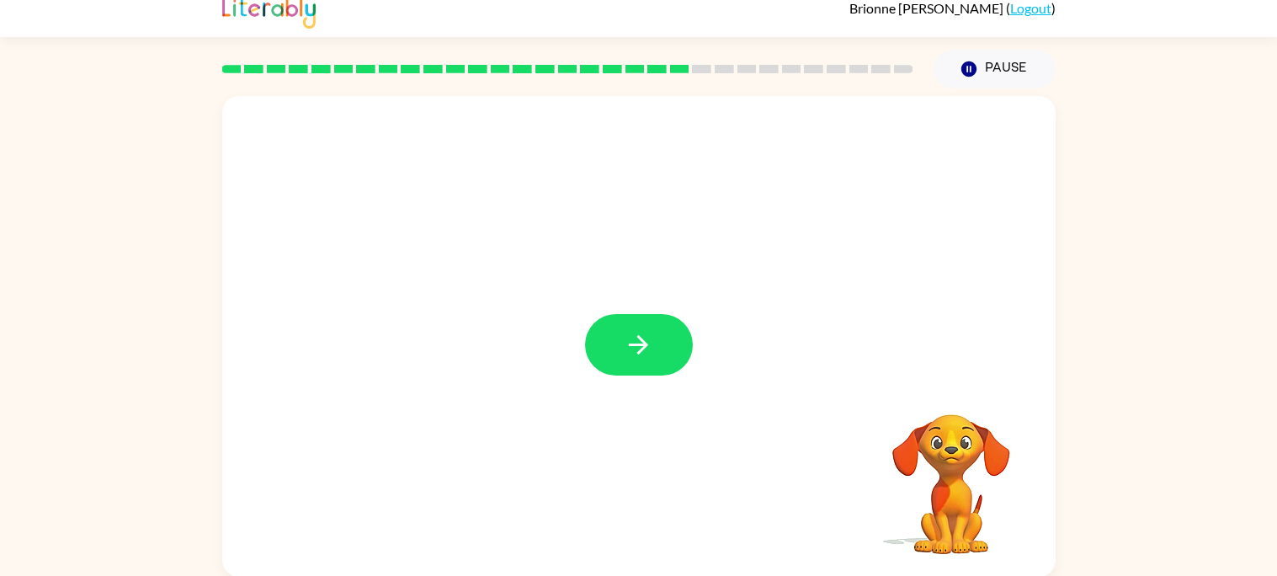
click at [661, 358] on button "button" at bounding box center [639, 344] width 108 height 61
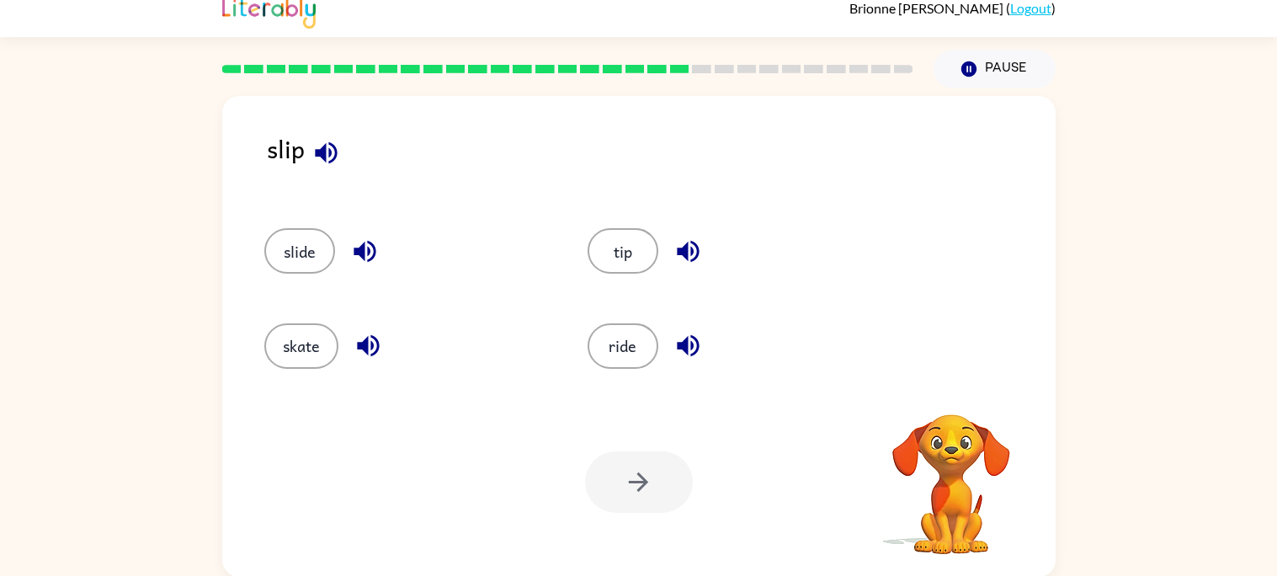
click at [316, 152] on icon "button" at bounding box center [326, 152] width 22 height 22
click at [318, 154] on icon "button" at bounding box center [326, 152] width 22 height 22
click at [373, 241] on icon "button" at bounding box center [364, 251] width 29 height 29
click at [368, 333] on icon "button" at bounding box center [368, 345] width 29 height 29
click at [370, 365] on button "button" at bounding box center [368, 345] width 43 height 43
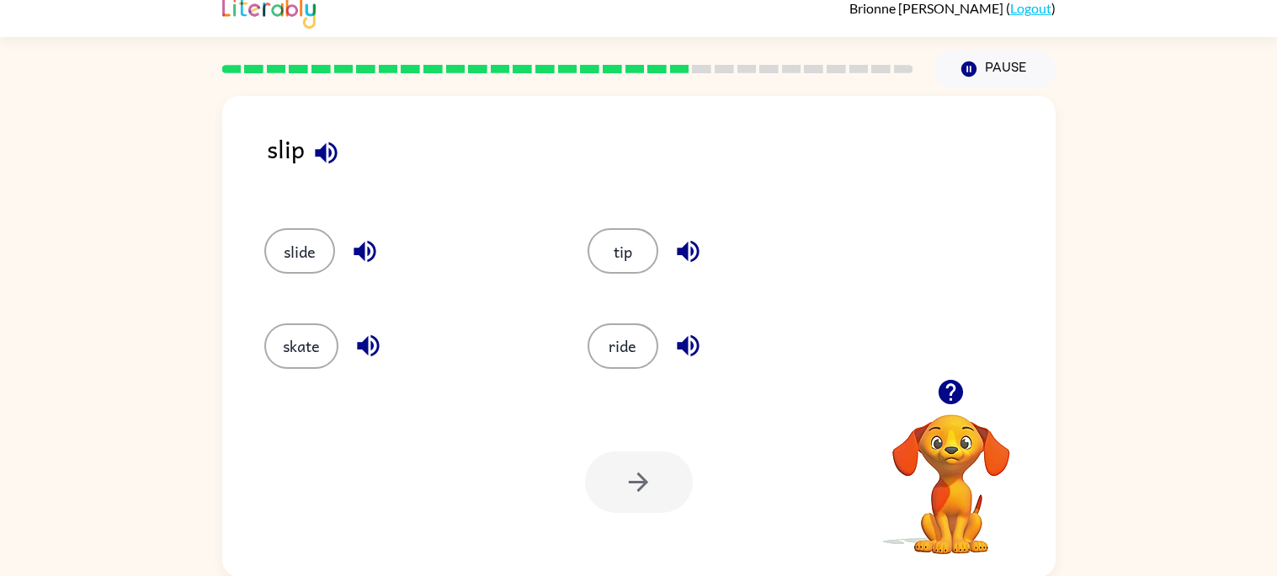
click at [365, 358] on icon "button" at bounding box center [368, 345] width 29 height 29
click at [681, 246] on icon "button" at bounding box center [688, 251] width 29 height 29
click at [688, 258] on icon "button" at bounding box center [688, 251] width 29 height 29
click at [694, 344] on icon "button" at bounding box center [688, 345] width 29 height 29
click at [296, 268] on button "slide" at bounding box center [299, 250] width 71 height 45
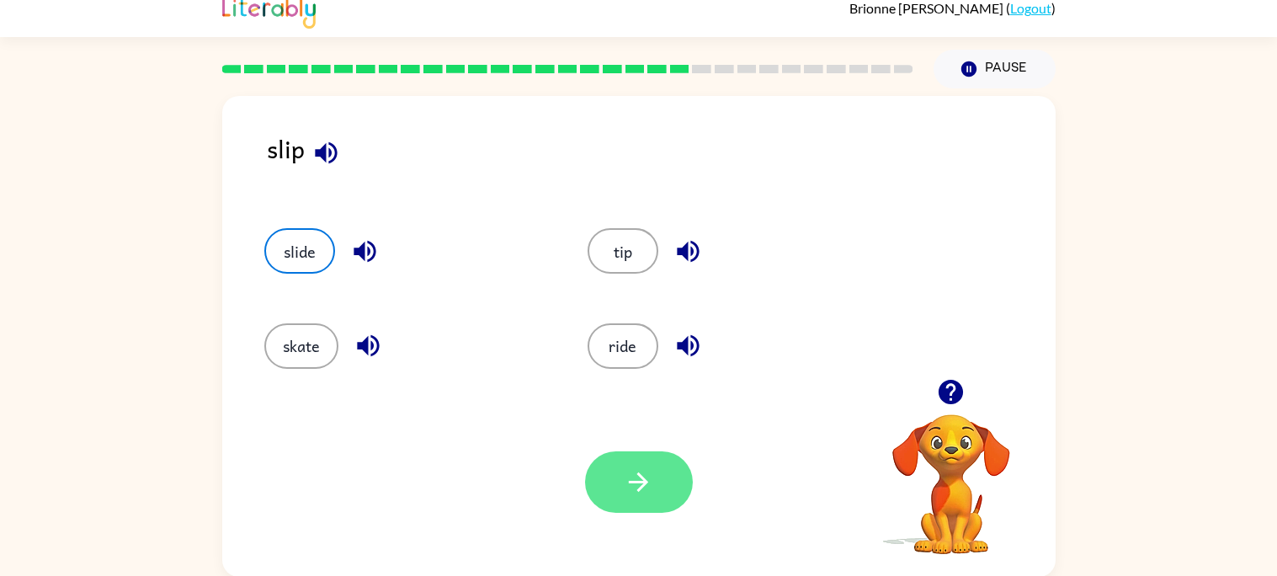
click at [657, 487] on button "button" at bounding box center [639, 481] width 108 height 61
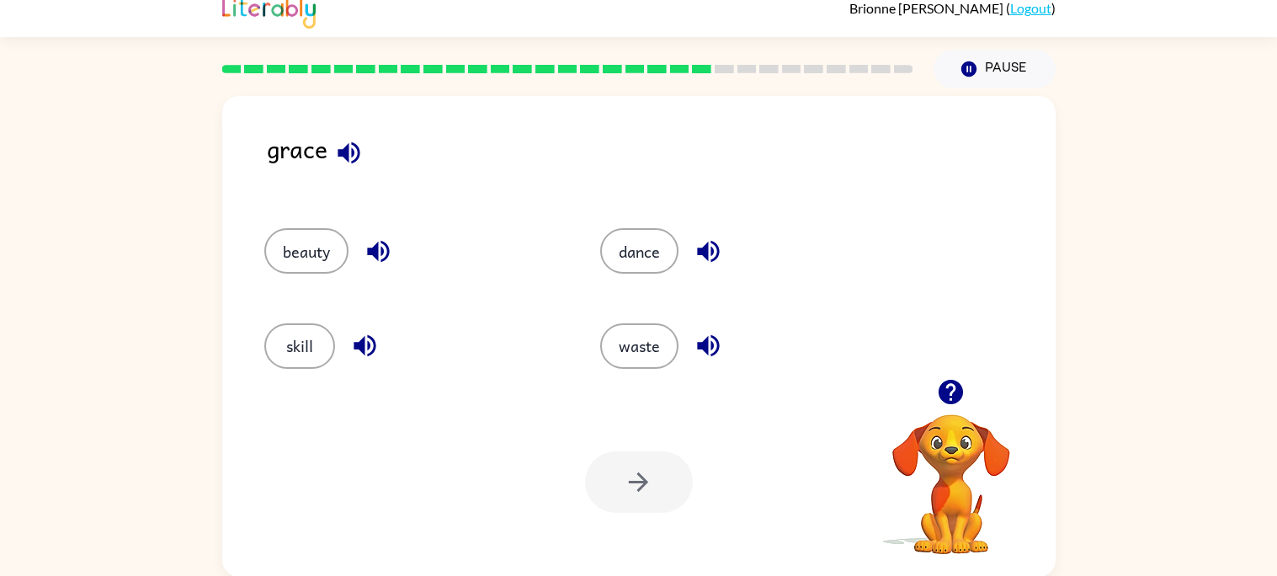
click at [348, 146] on icon "button" at bounding box center [349, 152] width 22 height 22
click at [381, 254] on icon "button" at bounding box center [378, 252] width 22 height 22
click at [369, 339] on icon "button" at bounding box center [364, 345] width 29 height 29
click at [702, 238] on icon "button" at bounding box center [708, 251] width 29 height 29
click at [711, 340] on icon "button" at bounding box center [708, 345] width 29 height 29
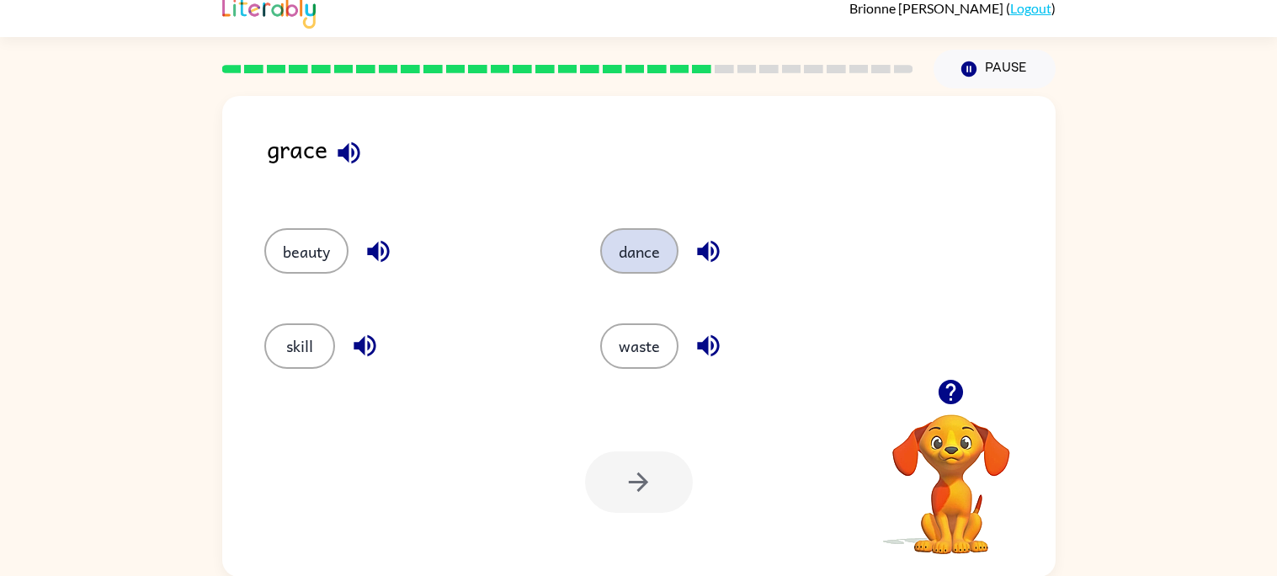
click at [660, 246] on button "dance" at bounding box center [639, 250] width 78 height 45
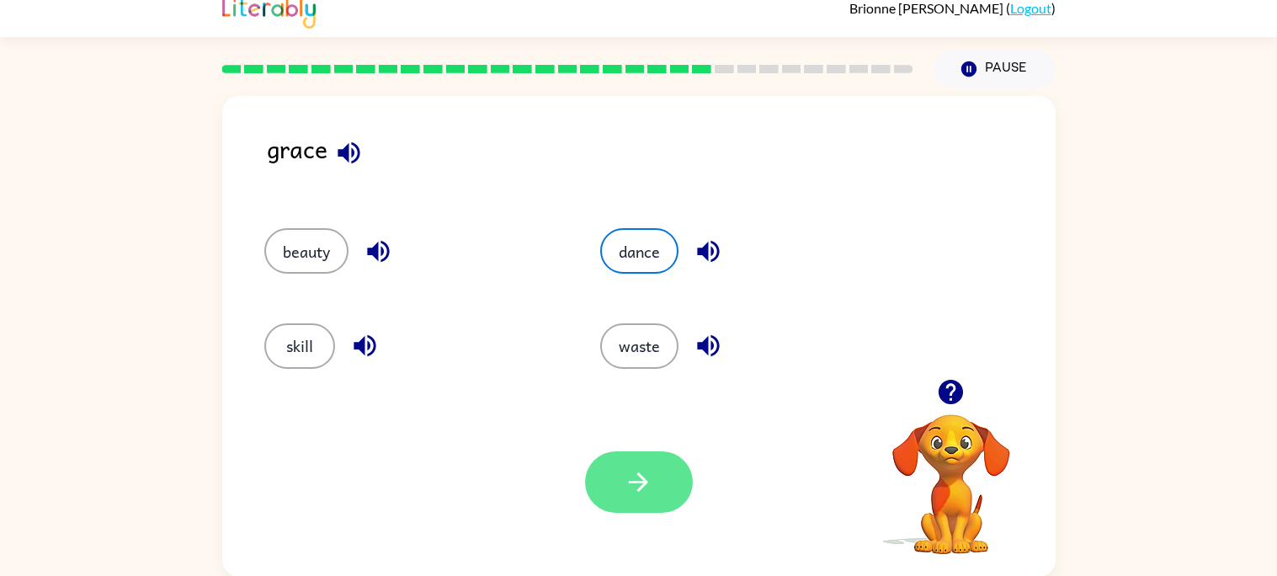
click at [655, 510] on button "button" at bounding box center [639, 481] width 108 height 61
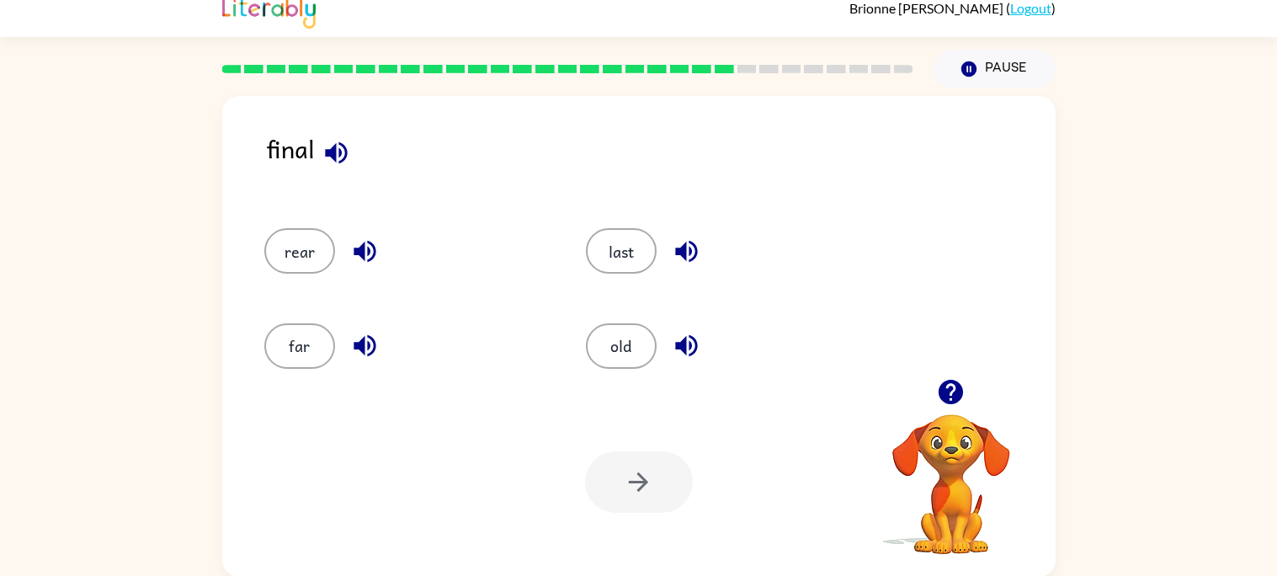
click at [334, 152] on icon "button" at bounding box center [336, 152] width 22 height 22
click at [362, 242] on icon "button" at bounding box center [364, 251] width 29 height 29
click at [370, 337] on icon "button" at bounding box center [365, 346] width 22 height 22
click at [365, 343] on icon "button" at bounding box center [364, 345] width 29 height 29
click at [687, 254] on icon "button" at bounding box center [686, 251] width 29 height 29
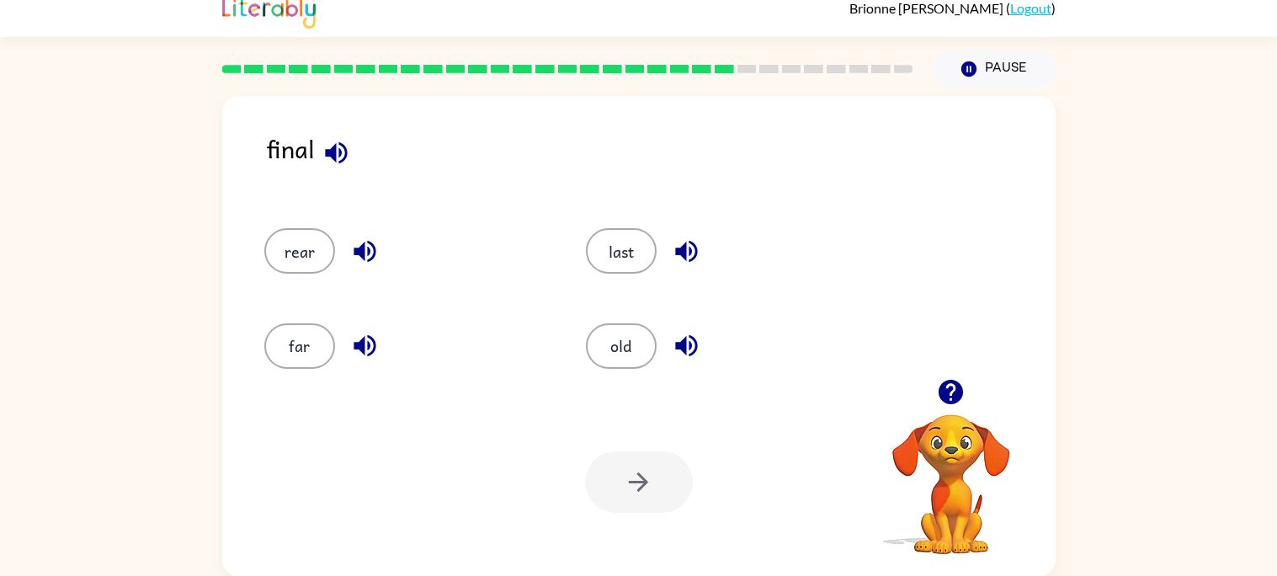
click at [683, 337] on icon "button" at bounding box center [686, 345] width 29 height 29
click at [359, 252] on icon "button" at bounding box center [365, 252] width 22 height 22
click at [303, 337] on button "far" at bounding box center [299, 345] width 71 height 45
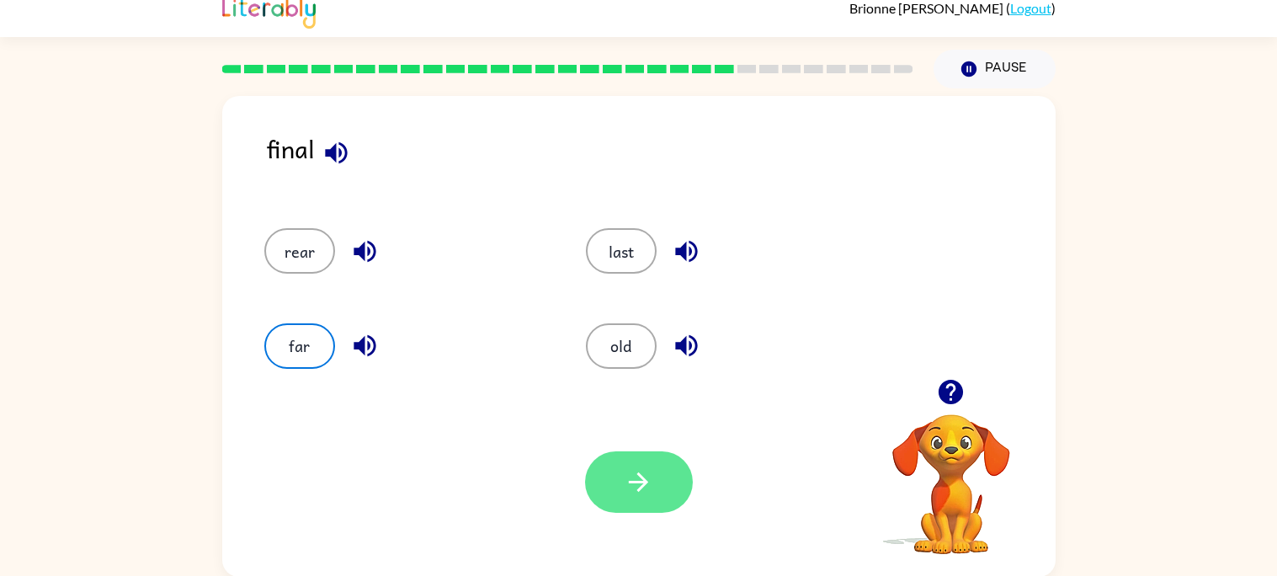
click at [621, 479] on button "button" at bounding box center [639, 481] width 108 height 61
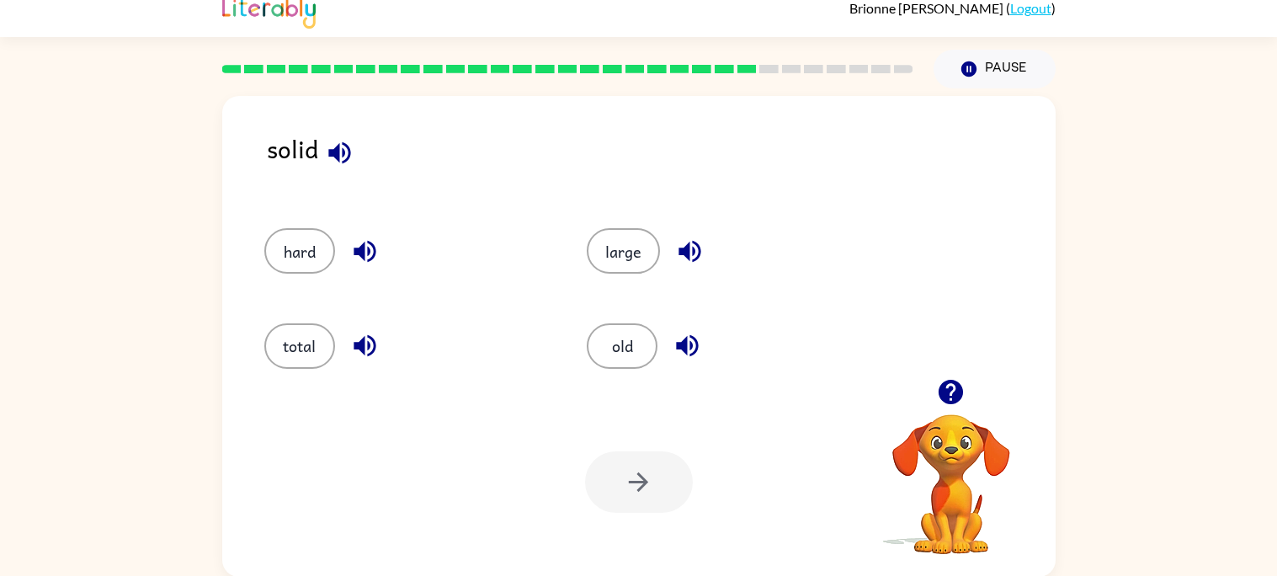
click at [337, 140] on icon "button" at bounding box center [339, 152] width 29 height 29
click at [360, 244] on icon "button" at bounding box center [364, 251] width 29 height 29
click at [376, 337] on icon "button" at bounding box center [364, 345] width 29 height 29
click at [690, 249] on icon "button" at bounding box center [690, 252] width 22 height 22
click at [683, 360] on button "button" at bounding box center [687, 345] width 43 height 43
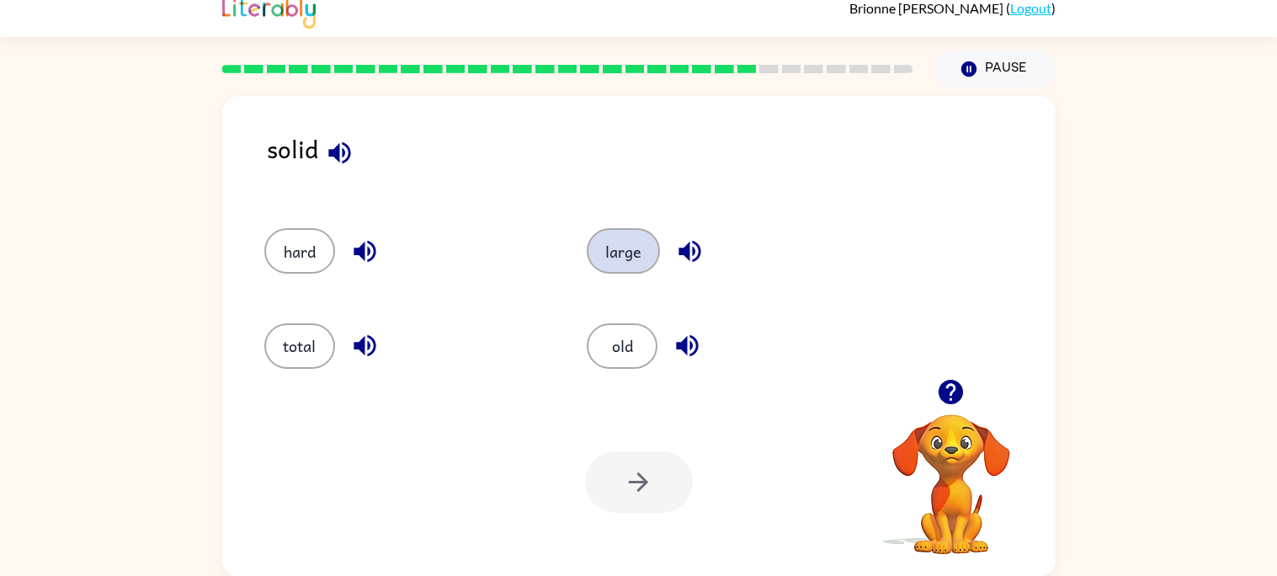
click at [632, 251] on button "large" at bounding box center [623, 250] width 73 height 45
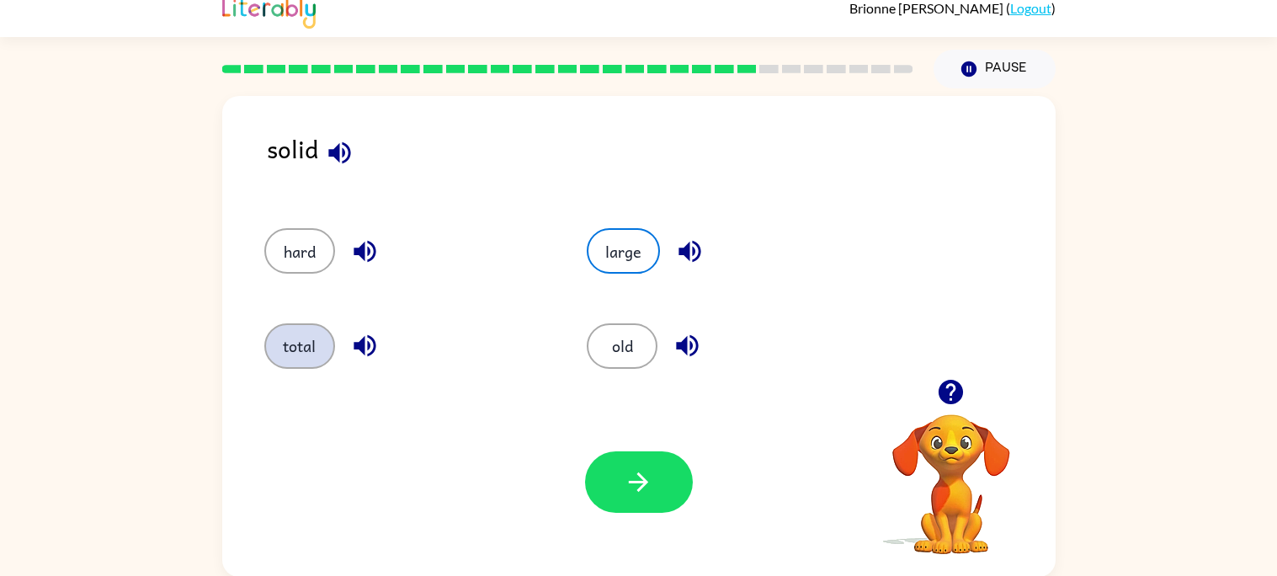
click at [330, 337] on button "total" at bounding box center [299, 345] width 71 height 45
click at [370, 345] on icon "button" at bounding box center [364, 345] width 29 height 29
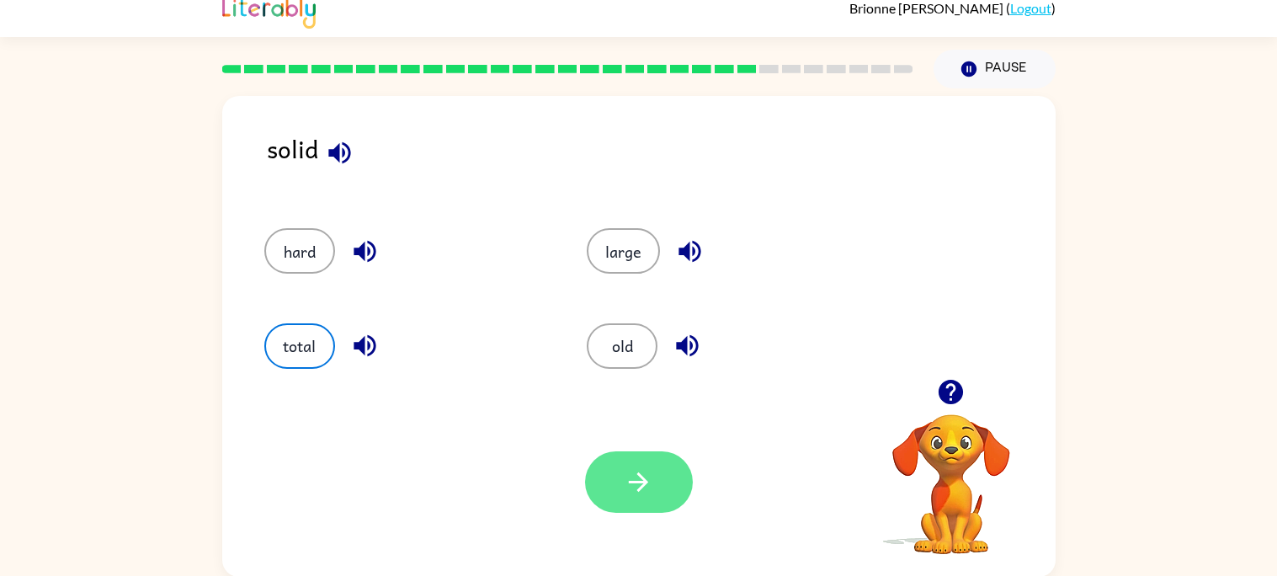
click at [638, 495] on icon "button" at bounding box center [638, 481] width 29 height 29
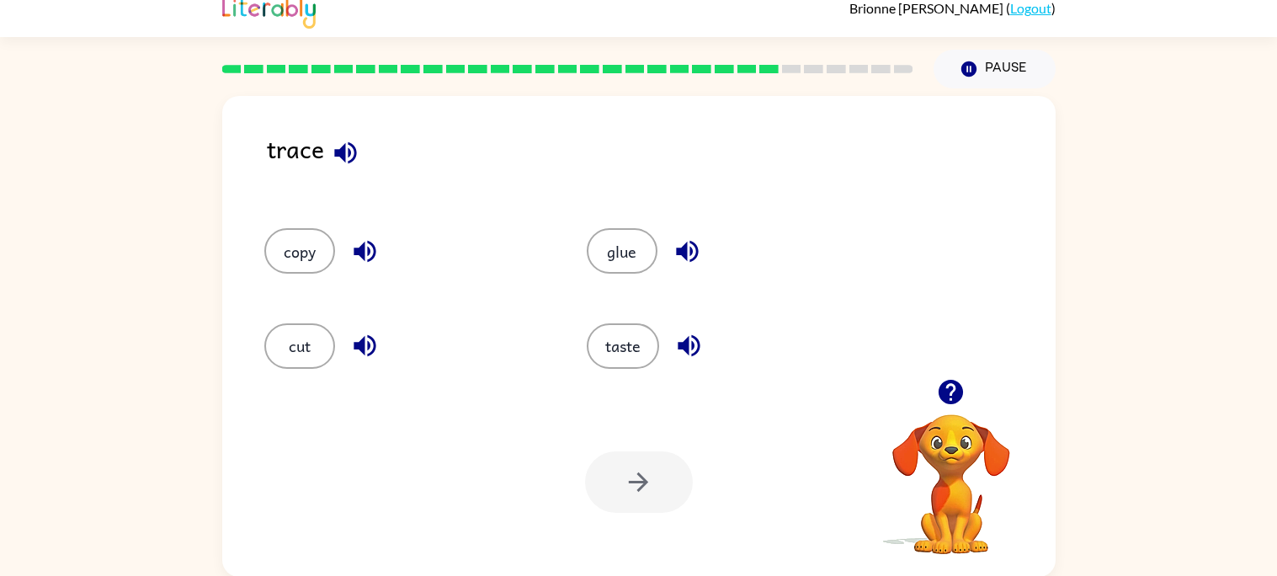
click at [340, 158] on icon "button" at bounding box center [345, 152] width 29 height 29
click at [361, 253] on icon "button" at bounding box center [365, 252] width 22 height 22
click at [367, 357] on icon "button" at bounding box center [364, 345] width 29 height 29
click at [684, 258] on icon "button" at bounding box center [687, 252] width 22 height 22
click at [701, 347] on icon "button" at bounding box center [688, 345] width 29 height 29
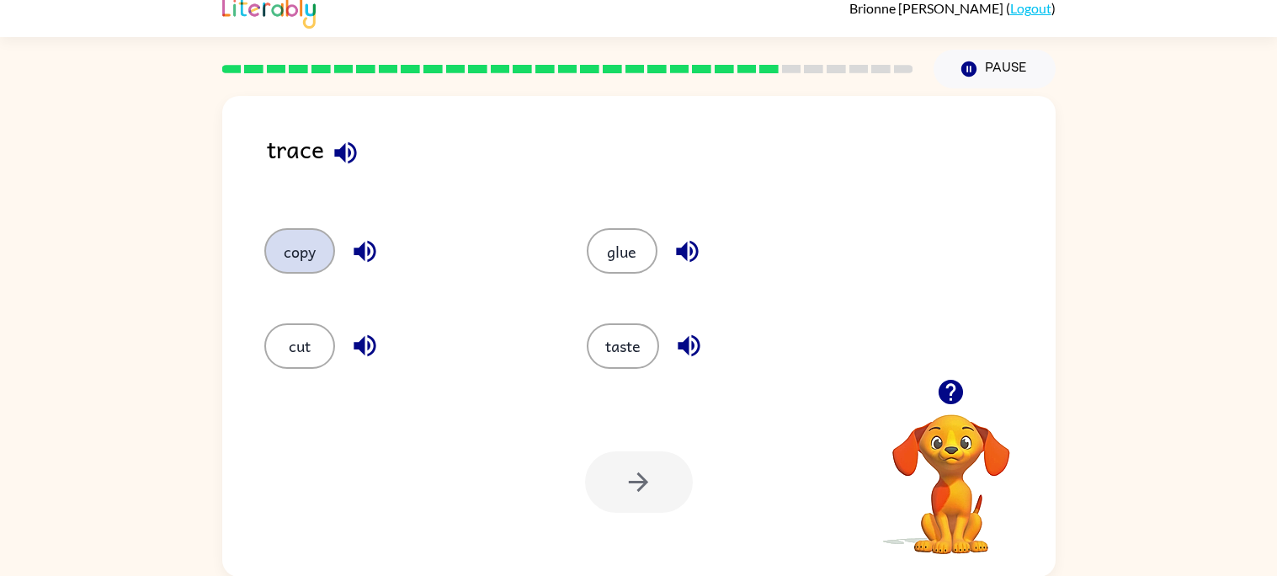
click at [312, 263] on button "copy" at bounding box center [299, 250] width 71 height 45
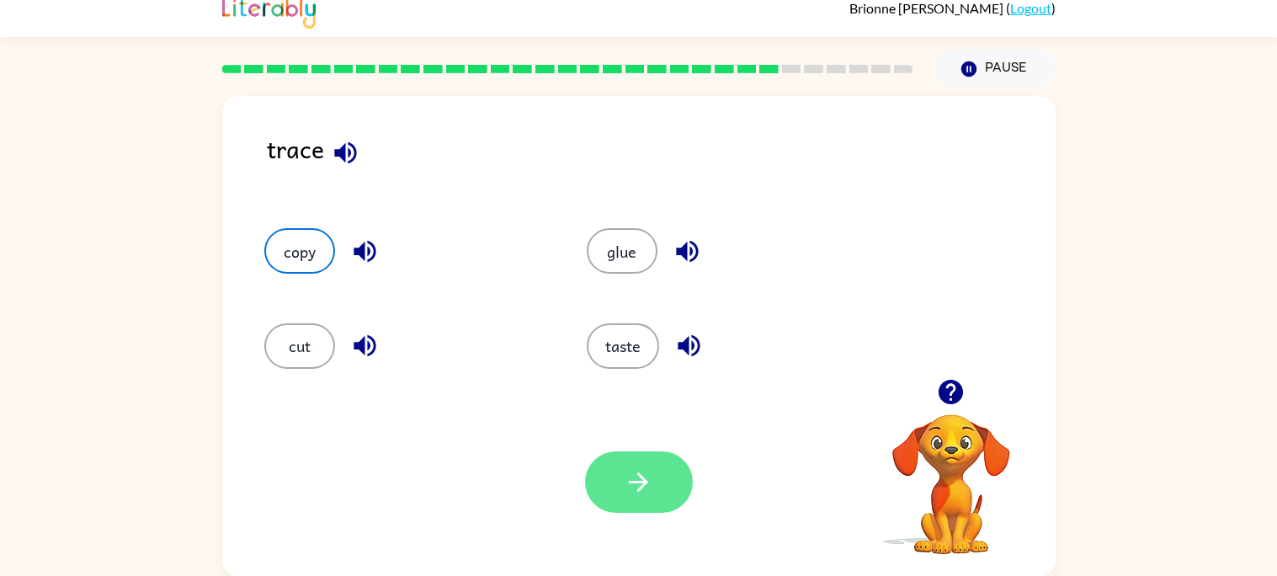
click at [661, 477] on button "button" at bounding box center [639, 481] width 108 height 61
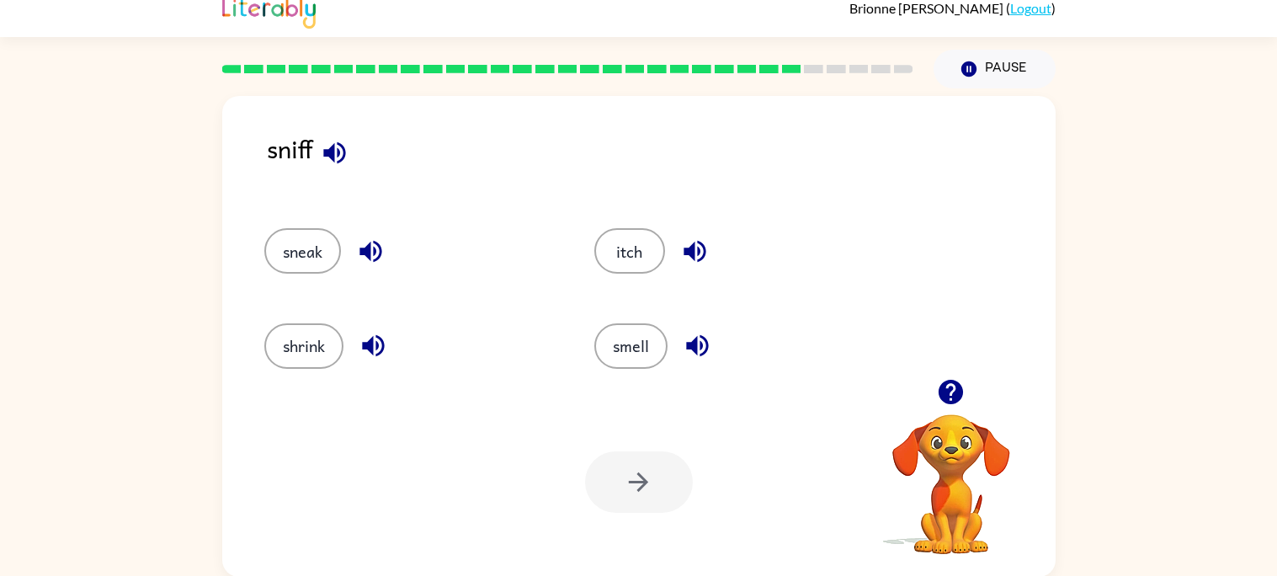
click at [344, 164] on icon "button" at bounding box center [334, 152] width 29 height 29
click at [371, 247] on icon "button" at bounding box center [371, 252] width 22 height 22
click at [370, 354] on icon "button" at bounding box center [373, 345] width 29 height 29
click at [690, 241] on icon "button" at bounding box center [694, 251] width 29 height 29
click at [712, 347] on button "button" at bounding box center [697, 345] width 43 height 43
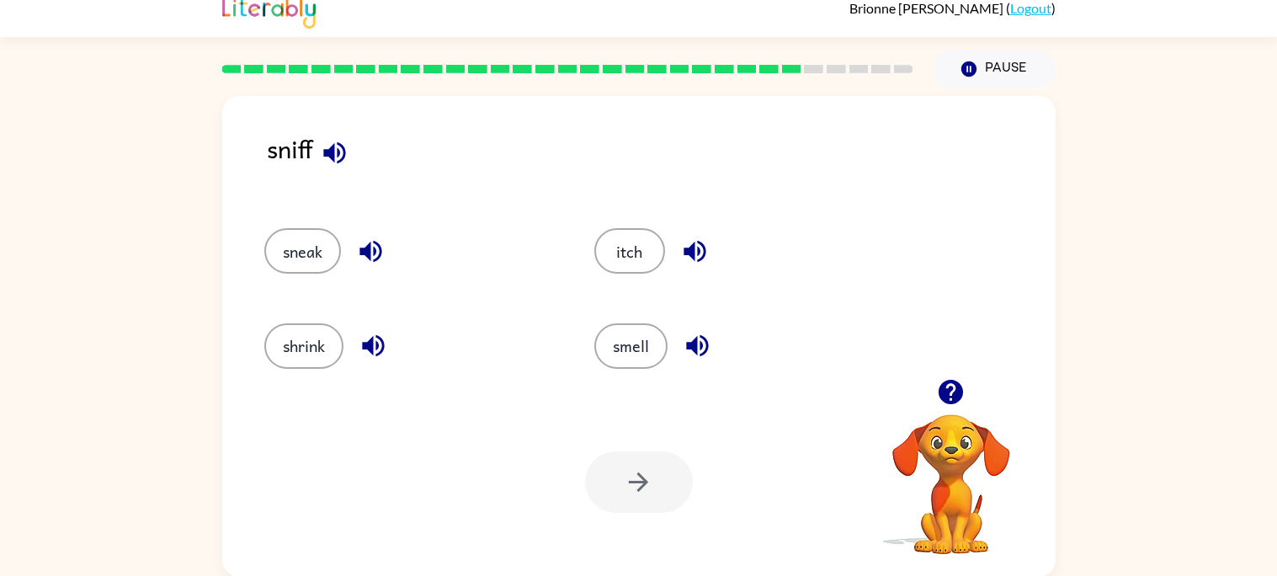
scroll to position [0, 0]
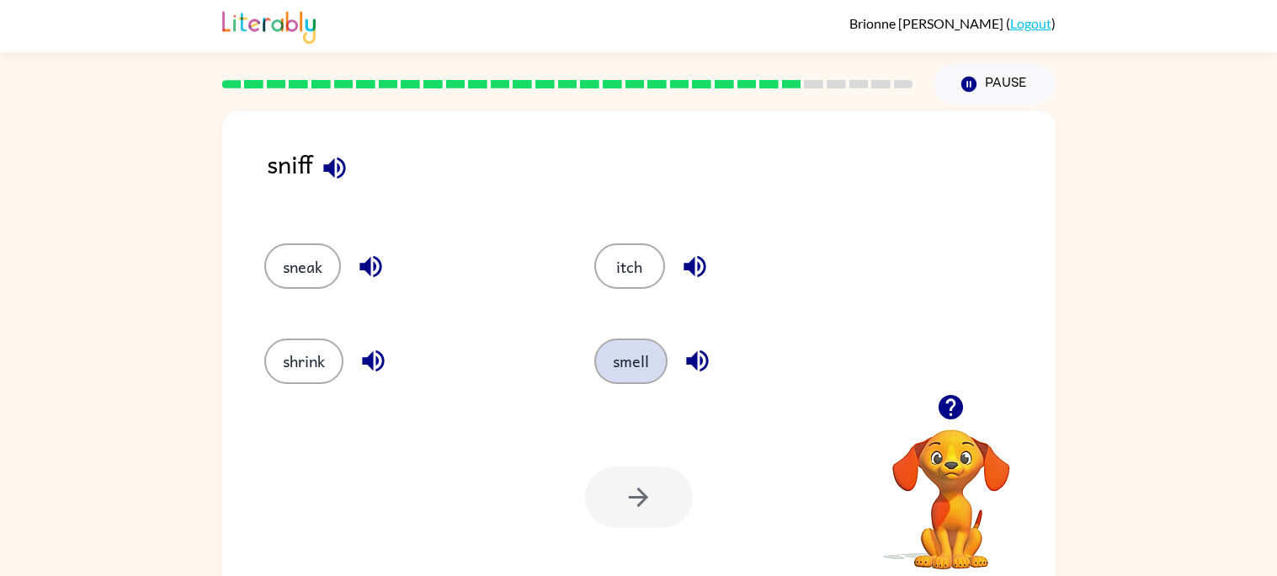
click at [637, 378] on button "smell" at bounding box center [630, 360] width 73 height 45
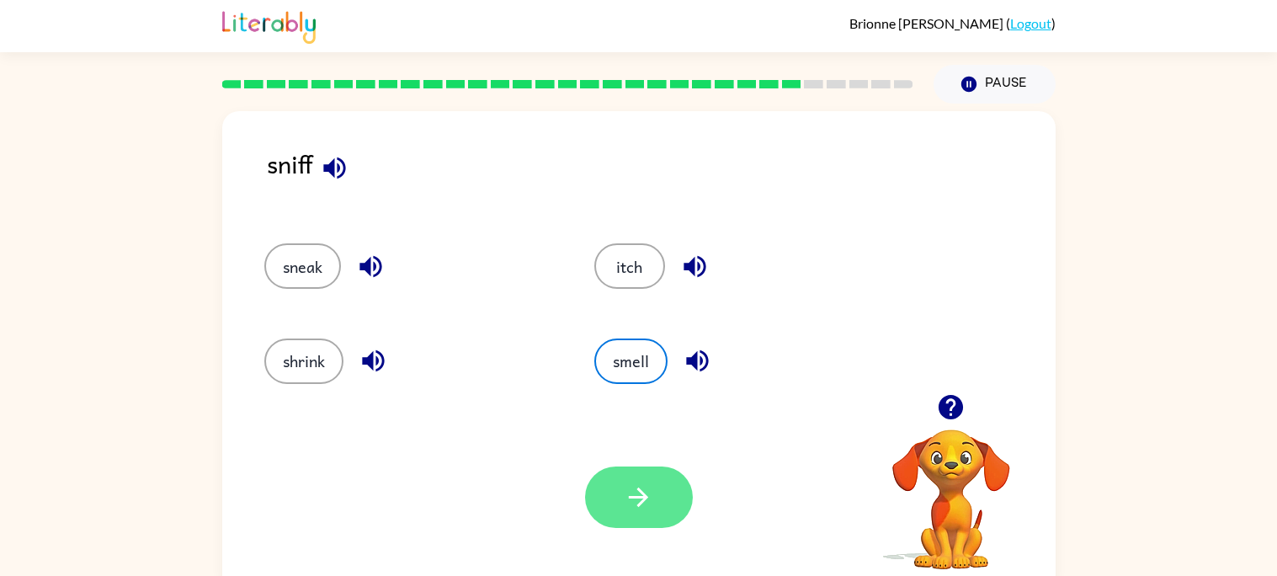
click at [664, 523] on button "button" at bounding box center [639, 496] width 108 height 61
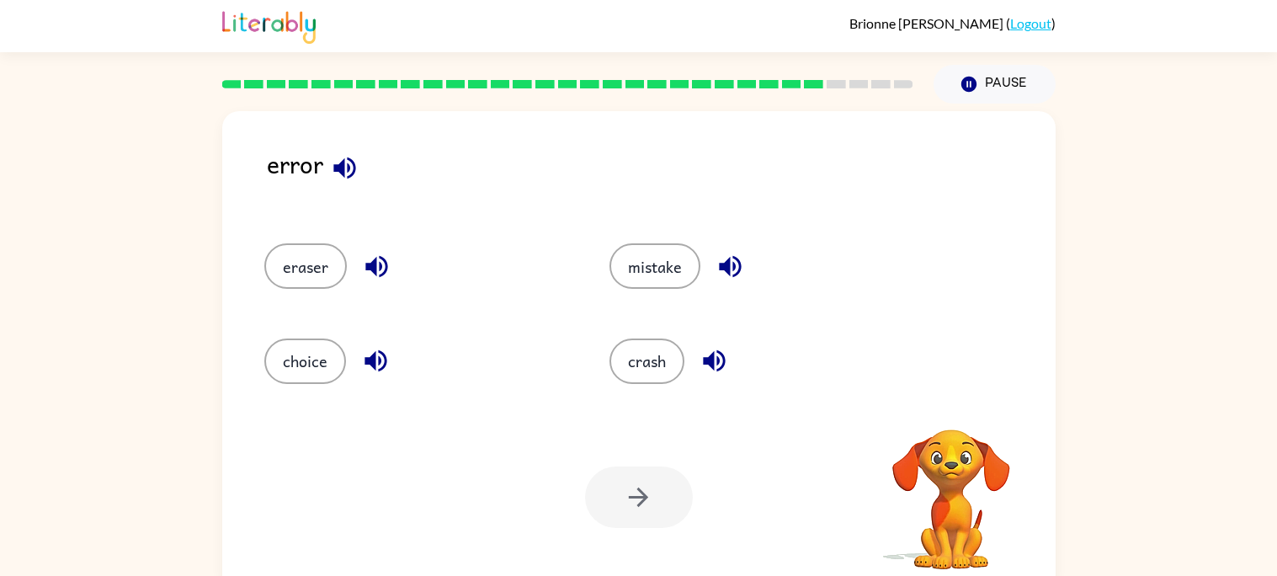
scroll to position [15, 0]
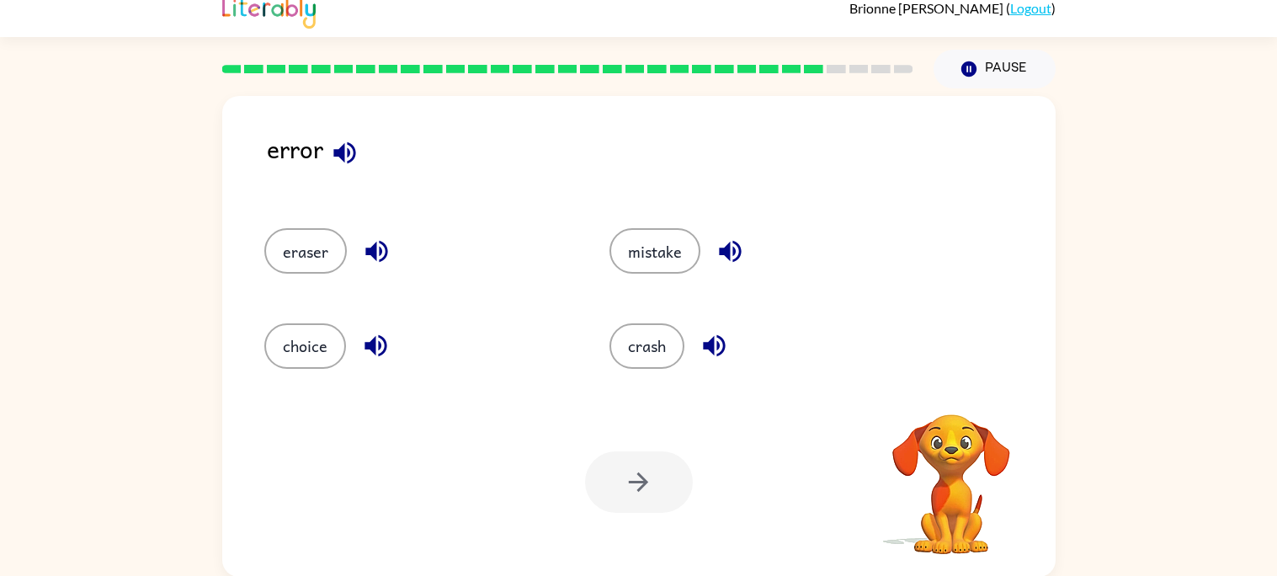
click at [354, 146] on icon "button" at bounding box center [344, 152] width 29 height 29
click at [382, 243] on icon "button" at bounding box center [376, 252] width 22 height 22
click at [376, 351] on icon "button" at bounding box center [375, 345] width 29 height 29
click at [716, 258] on icon "button" at bounding box center [730, 251] width 29 height 29
click at [726, 337] on button "button" at bounding box center [714, 345] width 43 height 43
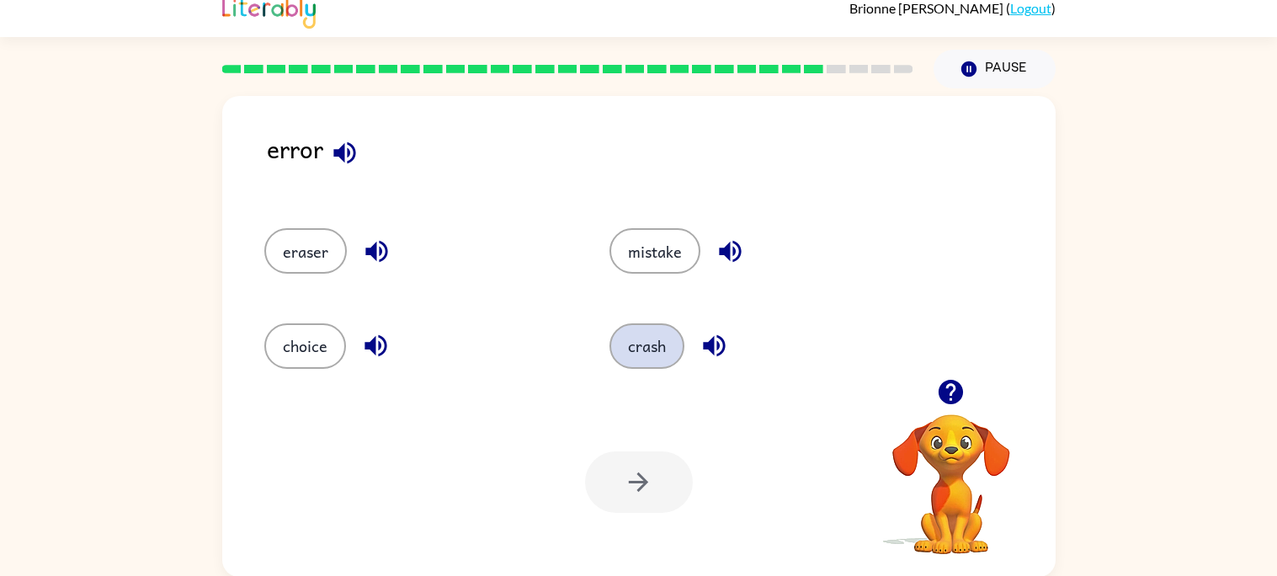
click at [643, 365] on button "crash" at bounding box center [647, 345] width 75 height 45
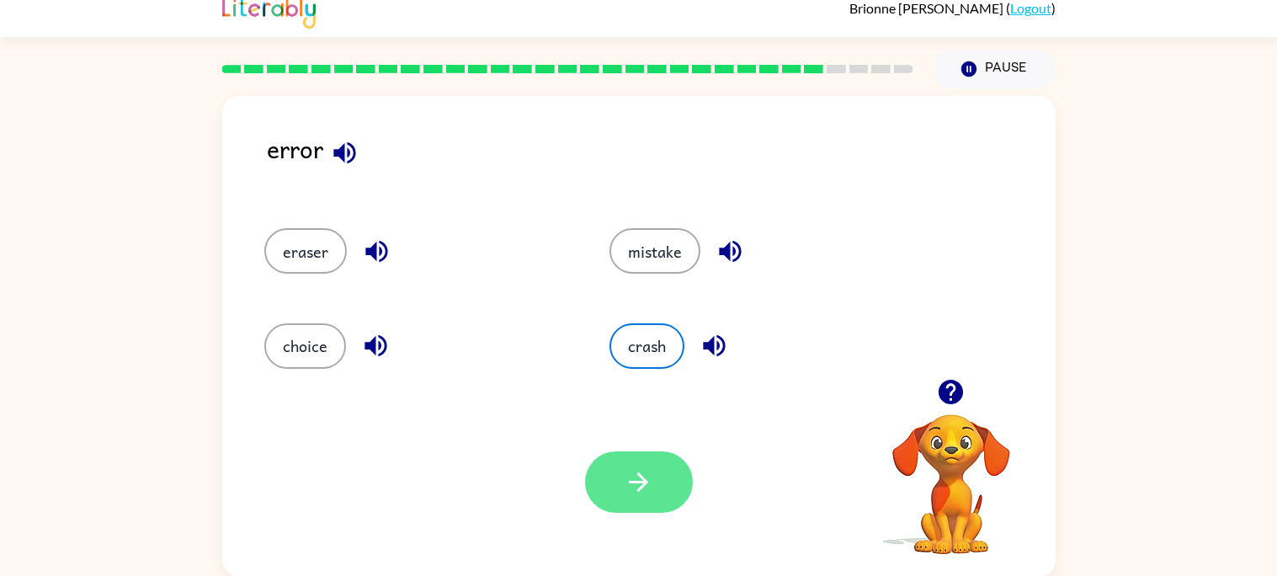
click at [662, 498] on button "button" at bounding box center [639, 481] width 108 height 61
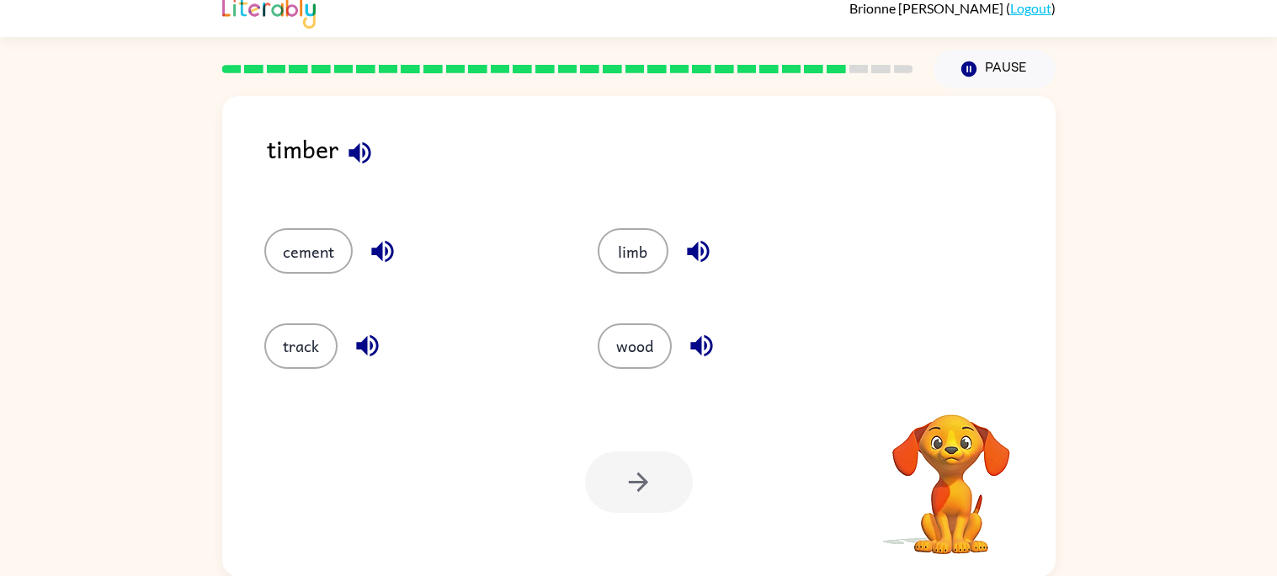
click at [356, 167] on button "button" at bounding box center [359, 152] width 43 height 43
click at [392, 242] on icon "button" at bounding box center [382, 251] width 29 height 29
click at [373, 339] on icon "button" at bounding box center [367, 346] width 22 height 22
click at [691, 246] on icon "button" at bounding box center [698, 252] width 22 height 22
click at [696, 360] on button "button" at bounding box center [701, 345] width 43 height 43
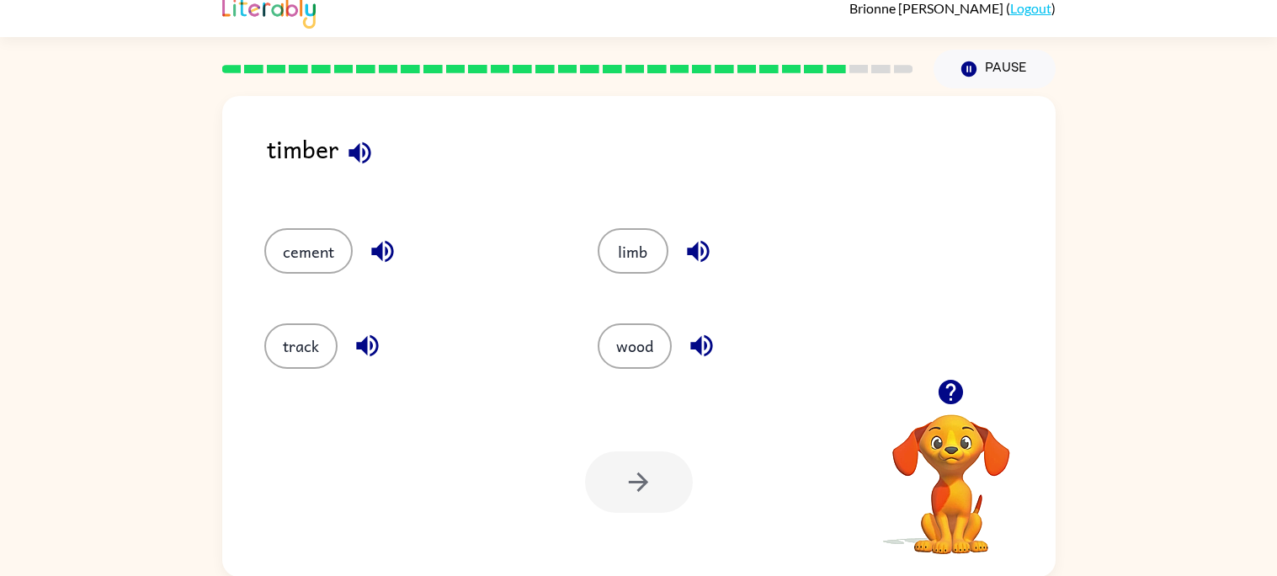
click at [386, 257] on icon "button" at bounding box center [382, 252] width 22 height 22
click at [318, 247] on button "cement" at bounding box center [308, 250] width 88 height 45
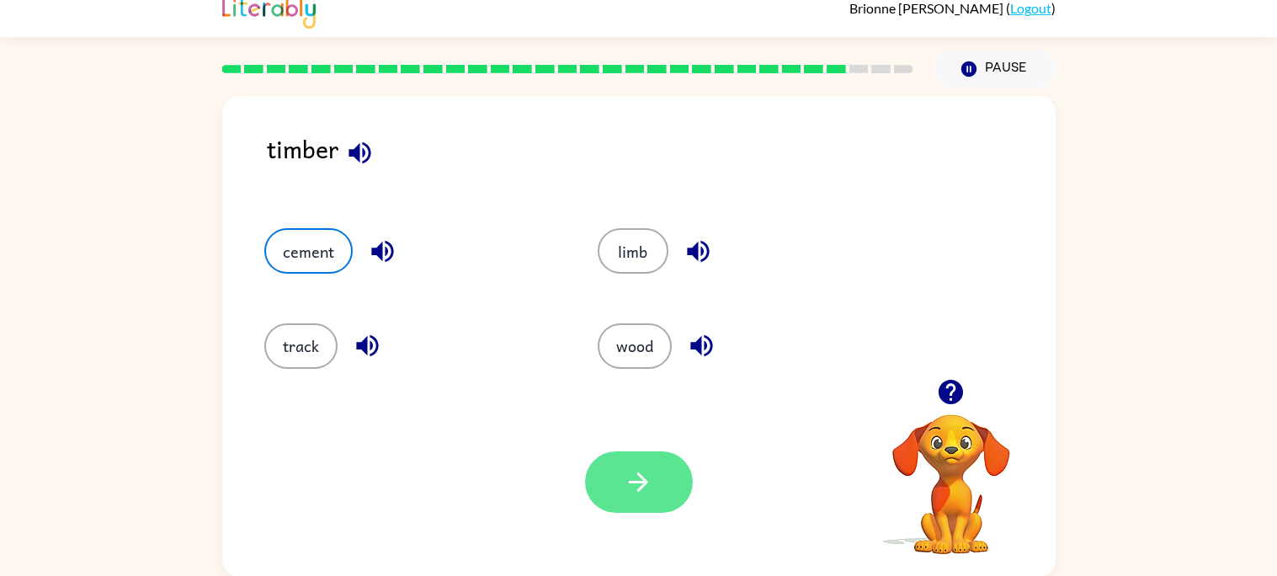
click at [628, 485] on icon "button" at bounding box center [638, 481] width 29 height 29
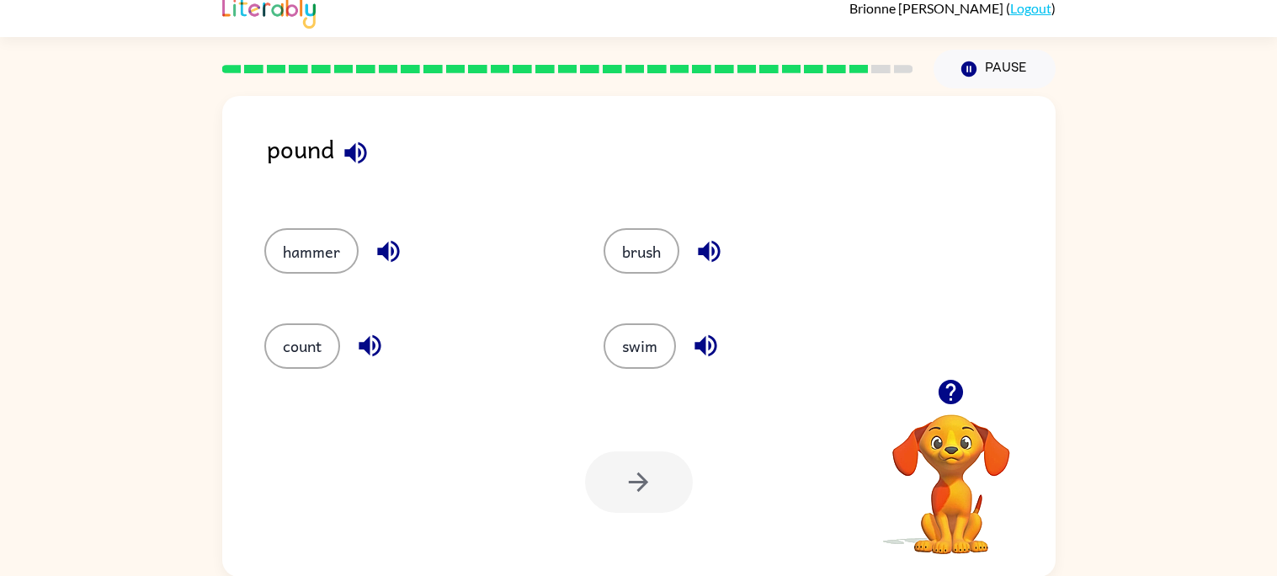
click at [360, 154] on icon "button" at bounding box center [355, 152] width 29 height 29
click at [390, 244] on icon "button" at bounding box center [388, 251] width 29 height 29
click at [388, 349] on button "button" at bounding box center [370, 345] width 43 height 43
click at [709, 261] on icon "button" at bounding box center [709, 251] width 29 height 29
click at [707, 383] on div "swim" at bounding box center [741, 338] width 339 height 94
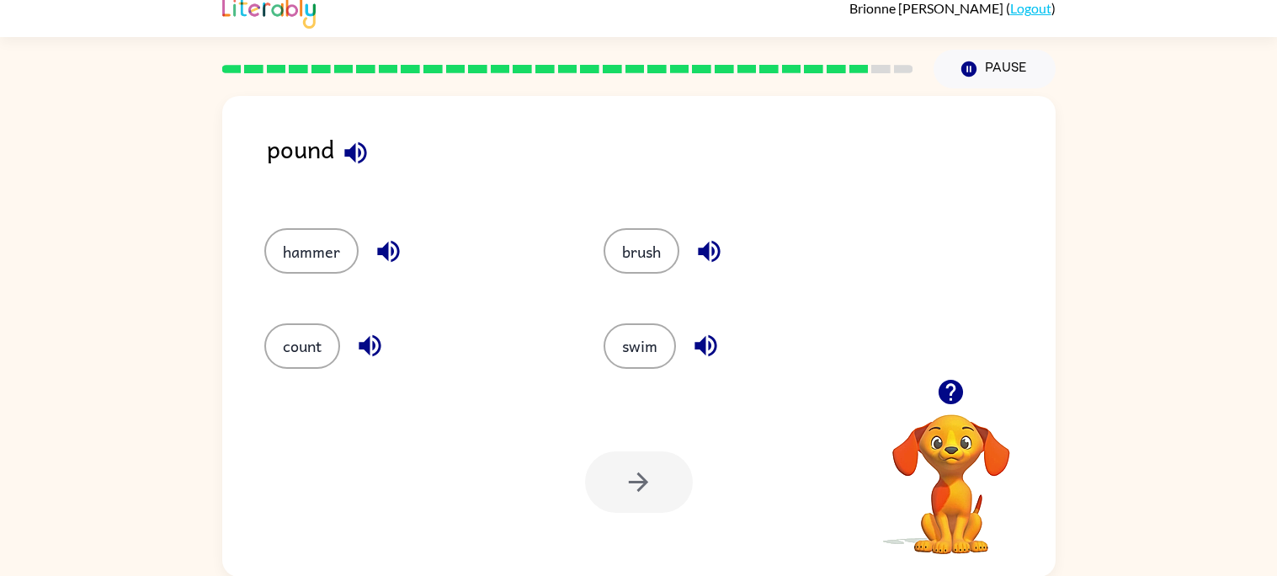
click at [719, 360] on div "swim" at bounding box center [754, 345] width 301 height 45
click at [712, 359] on icon "button" at bounding box center [705, 345] width 29 height 29
click at [638, 268] on button "brush" at bounding box center [642, 250] width 76 height 45
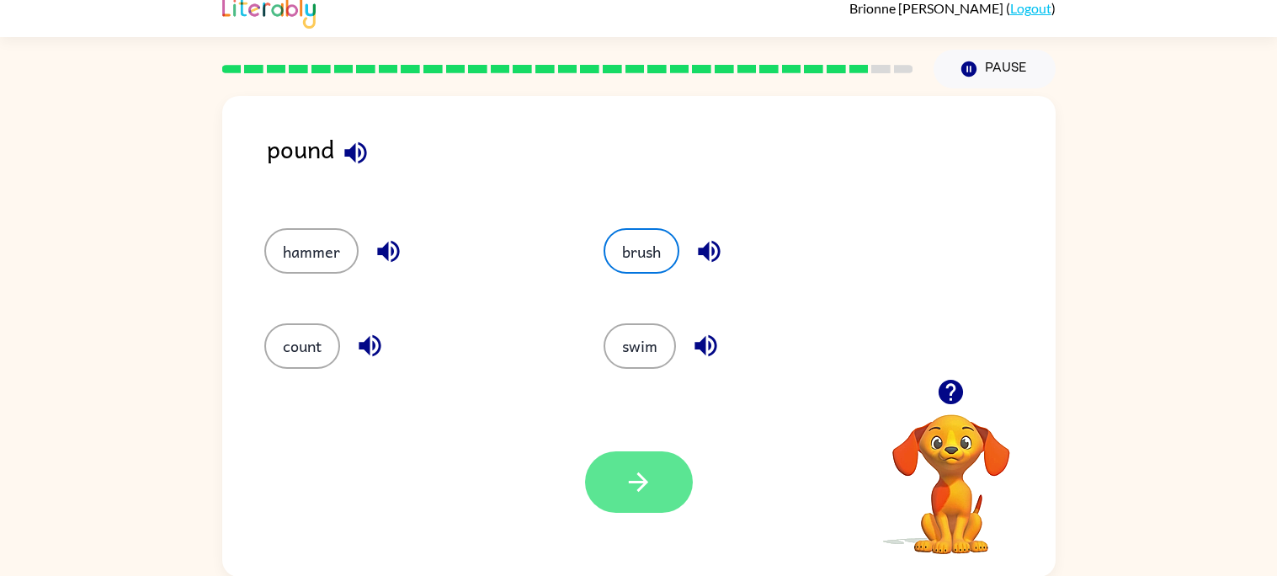
click at [648, 478] on icon "button" at bounding box center [638, 481] width 29 height 29
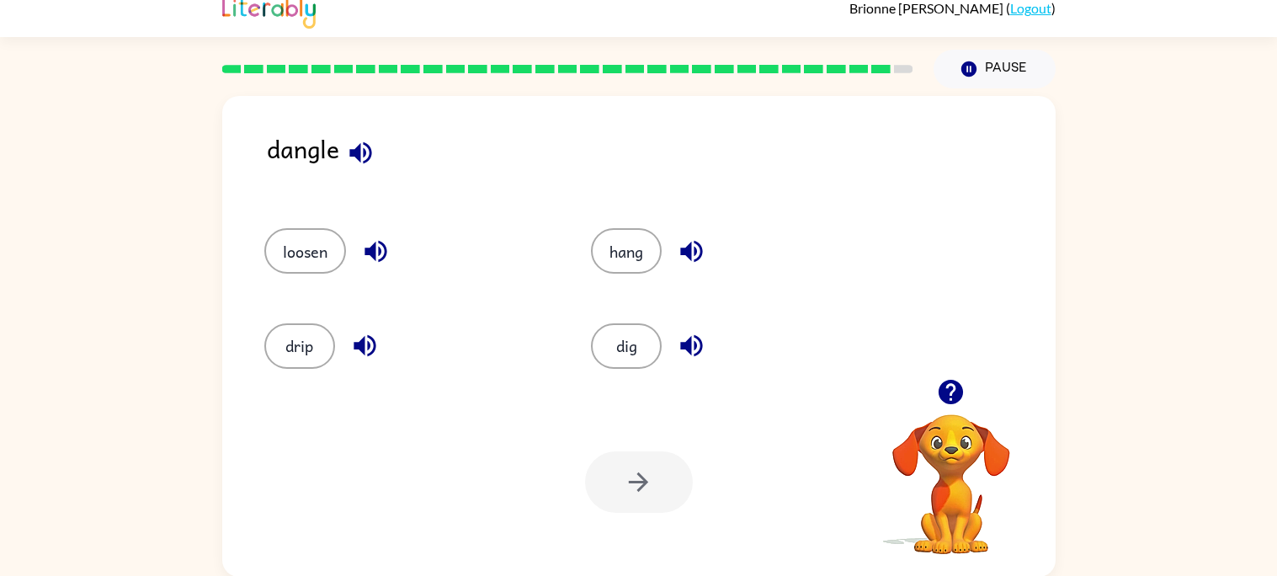
click at [367, 163] on icon "button" at bounding box center [360, 152] width 29 height 29
click at [381, 247] on icon "button" at bounding box center [375, 251] width 29 height 29
click at [369, 344] on icon "button" at bounding box center [365, 346] width 22 height 22
click at [696, 251] on icon "button" at bounding box center [691, 251] width 29 height 29
click at [306, 339] on button "drip" at bounding box center [299, 345] width 71 height 45
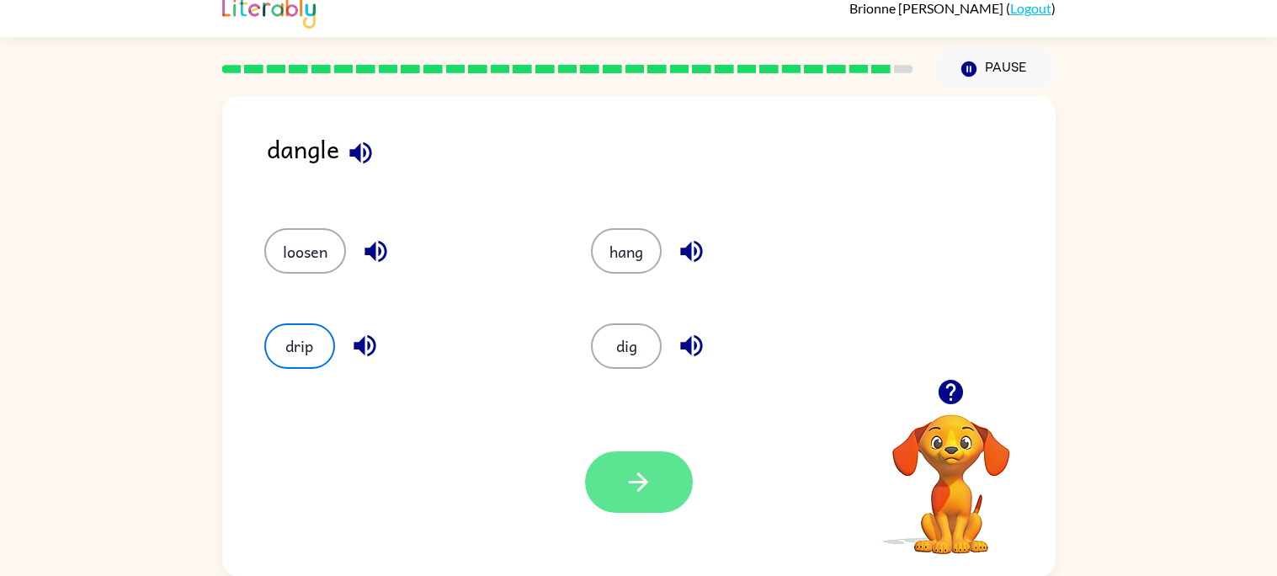
click at [612, 500] on button "button" at bounding box center [639, 481] width 108 height 61
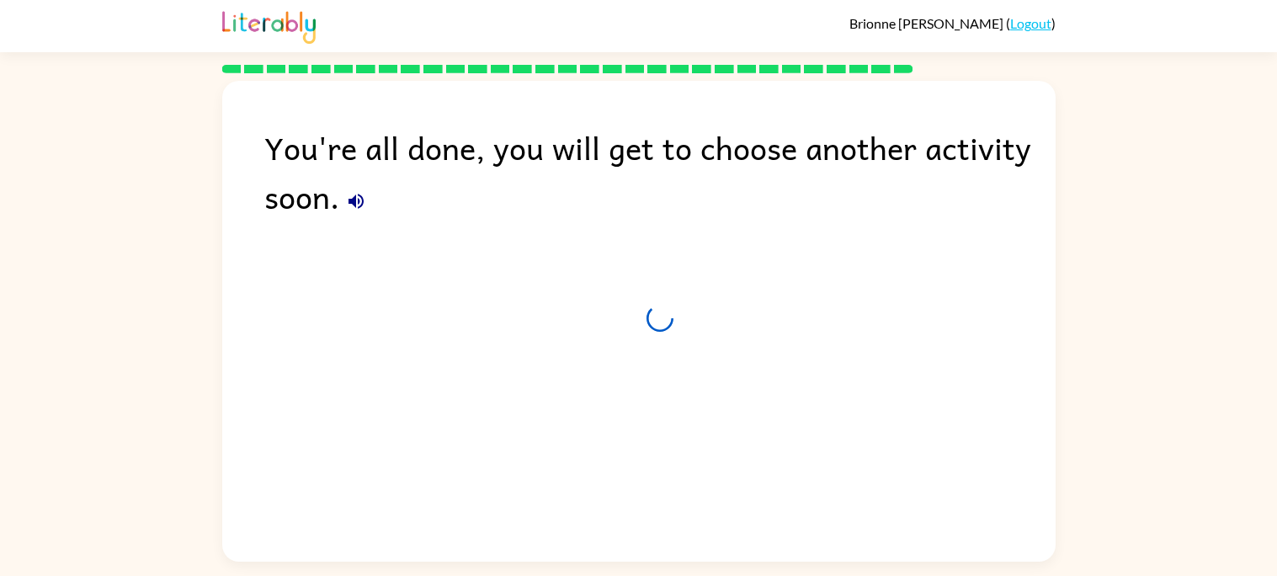
scroll to position [0, 0]
